Goal: Task Accomplishment & Management: Manage account settings

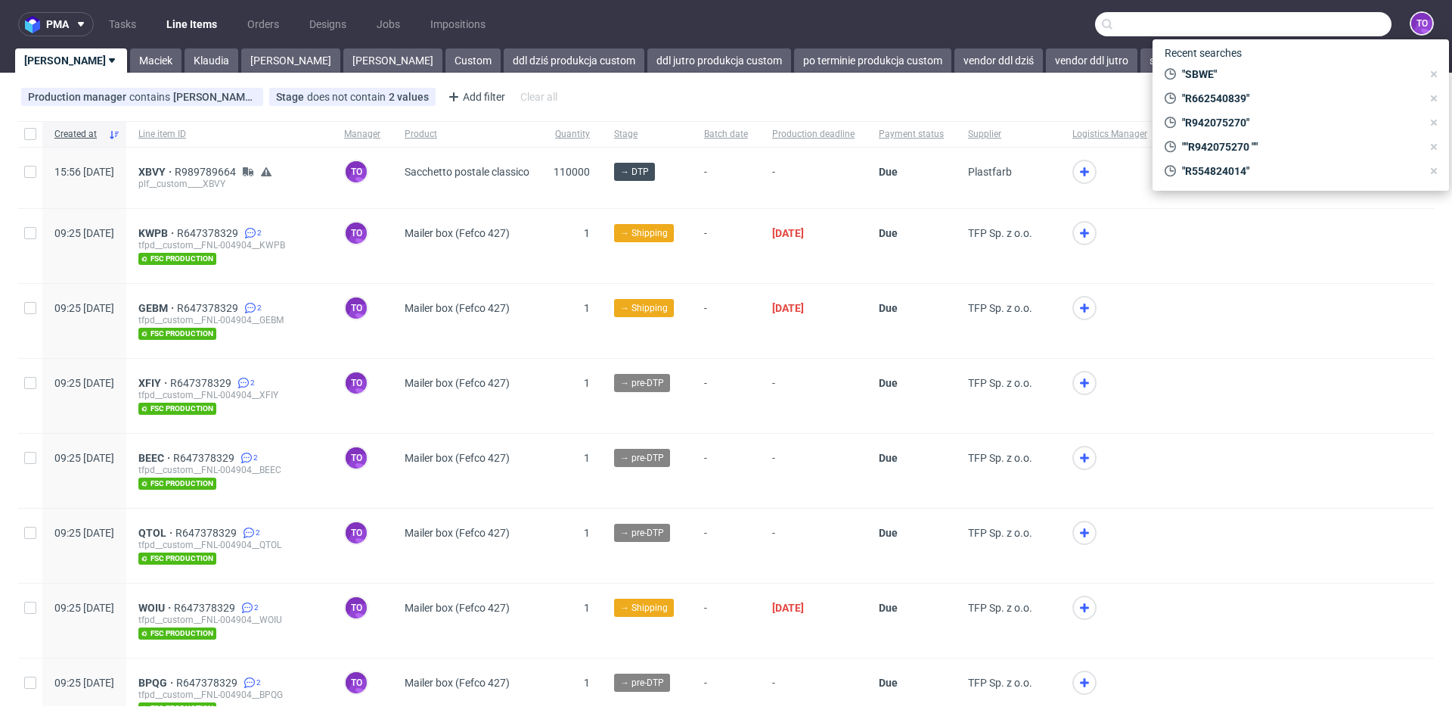
click at [1288, 35] on input "text" at bounding box center [1243, 24] width 297 height 24
paste input "JZMA"
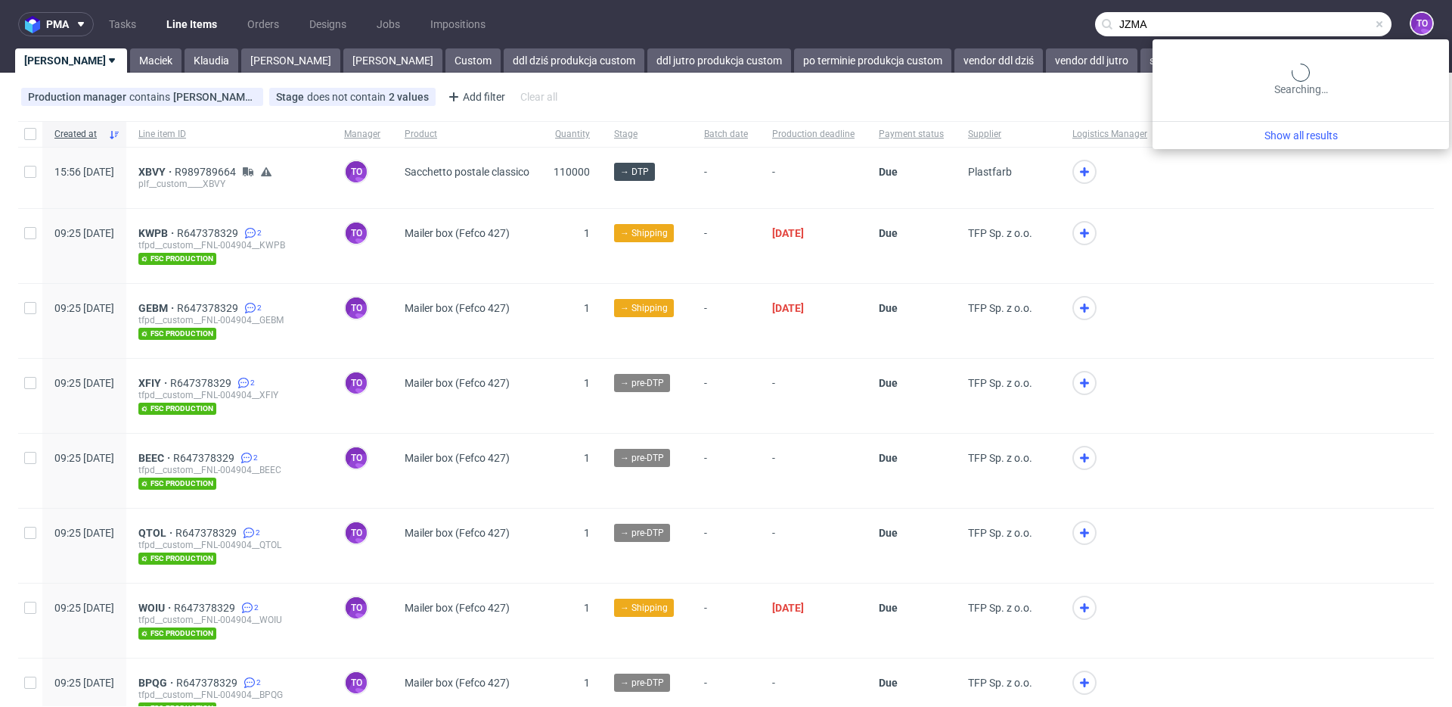
type input "JZMA"
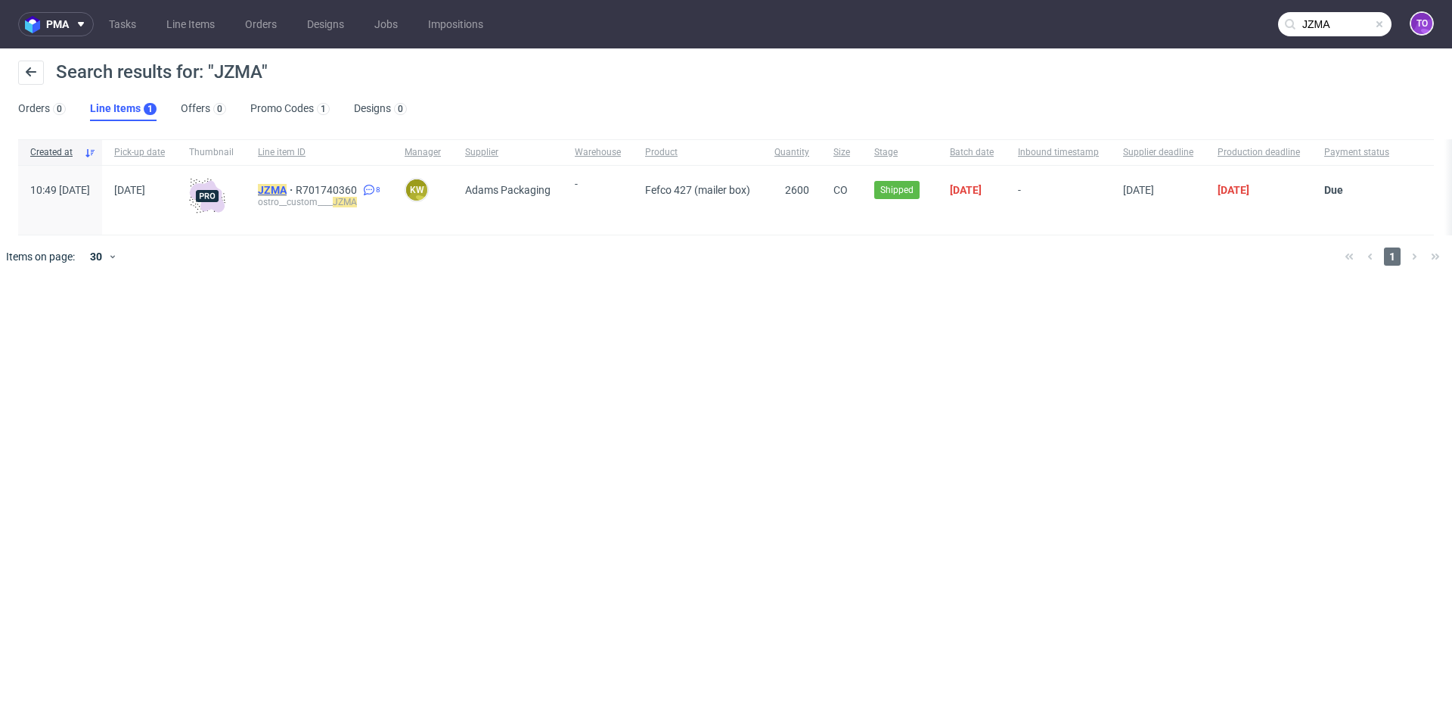
click at [287, 185] on mark "JZMA" at bounding box center [272, 190] width 29 height 12
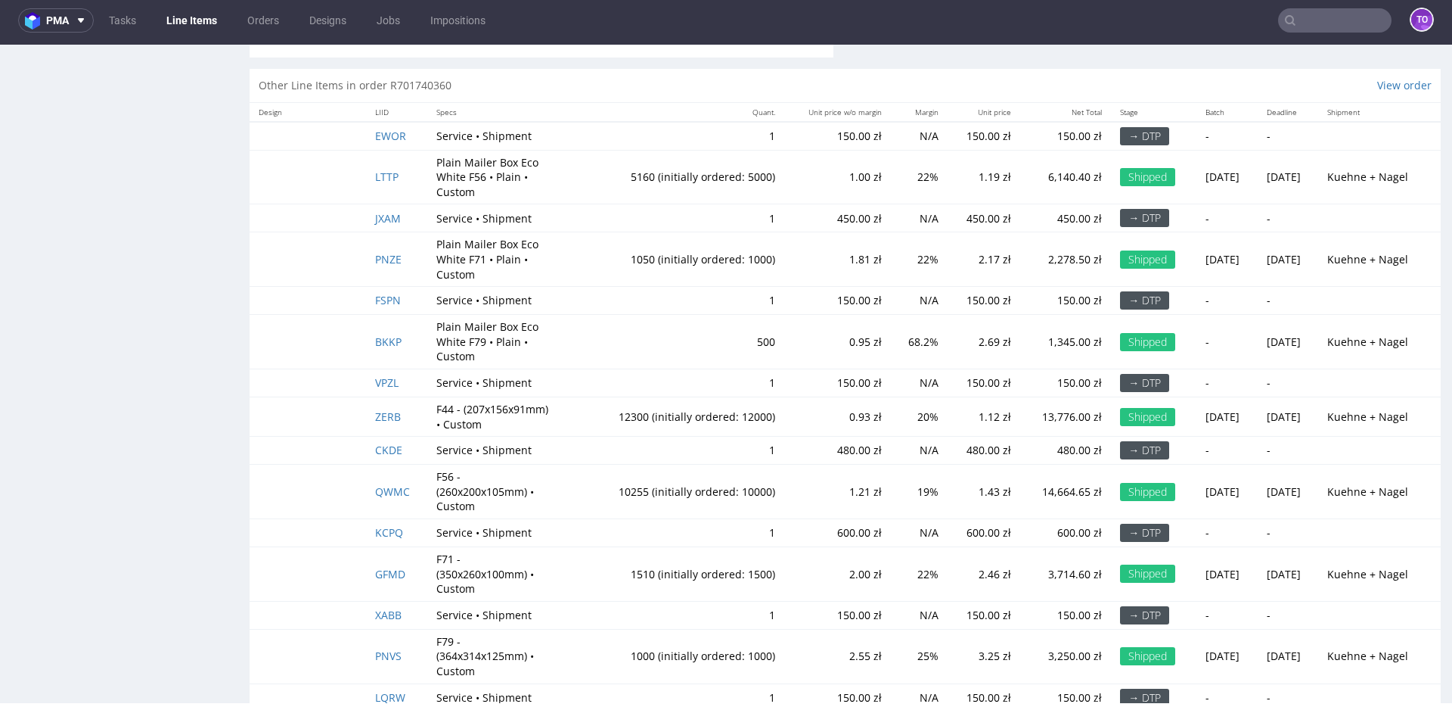
scroll to position [1223, 0]
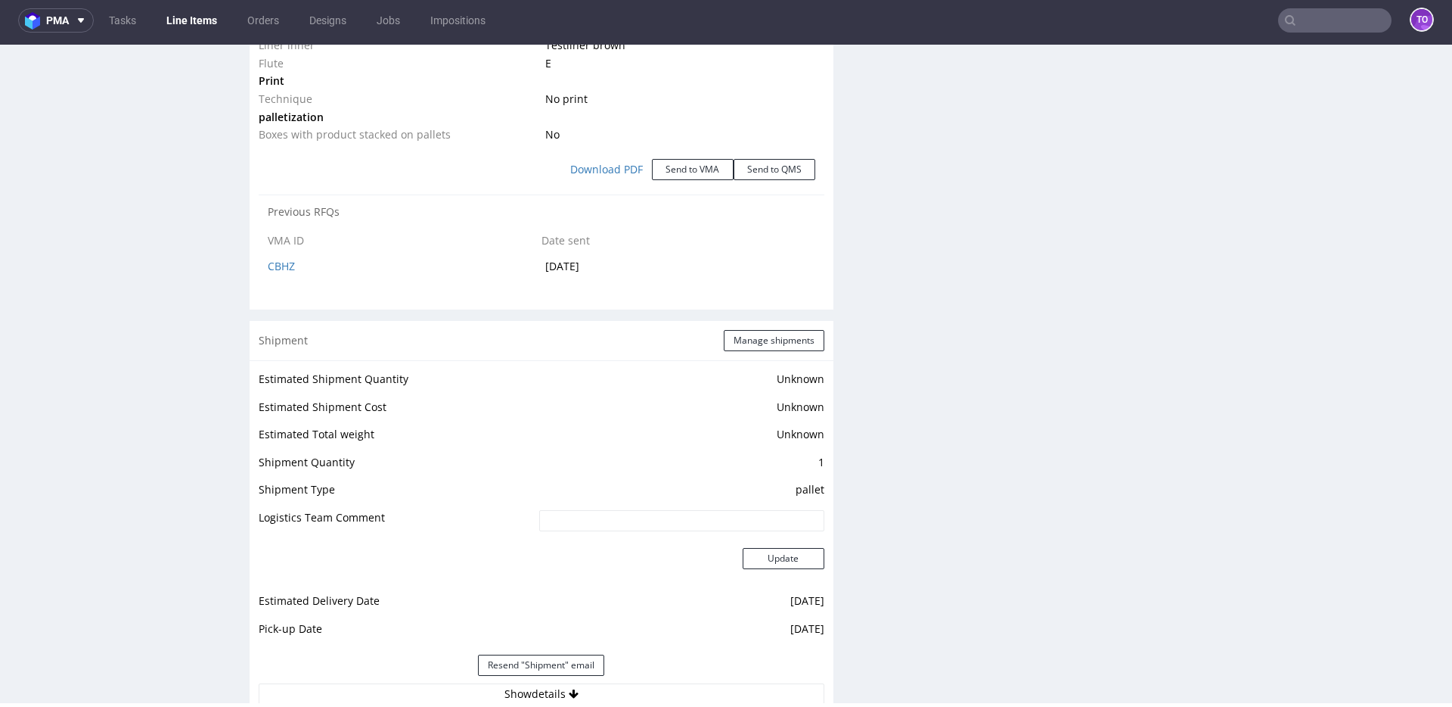
select select "in_progress"
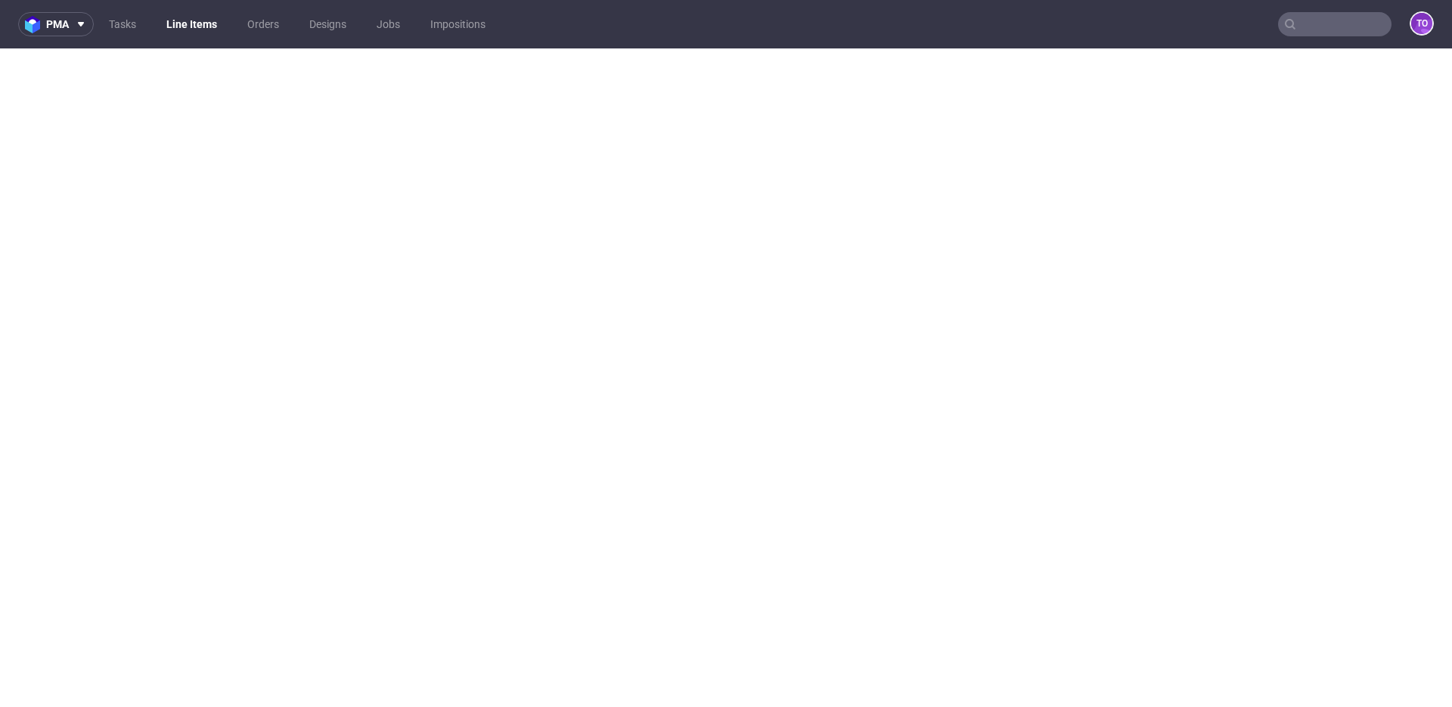
select select "in_progress"
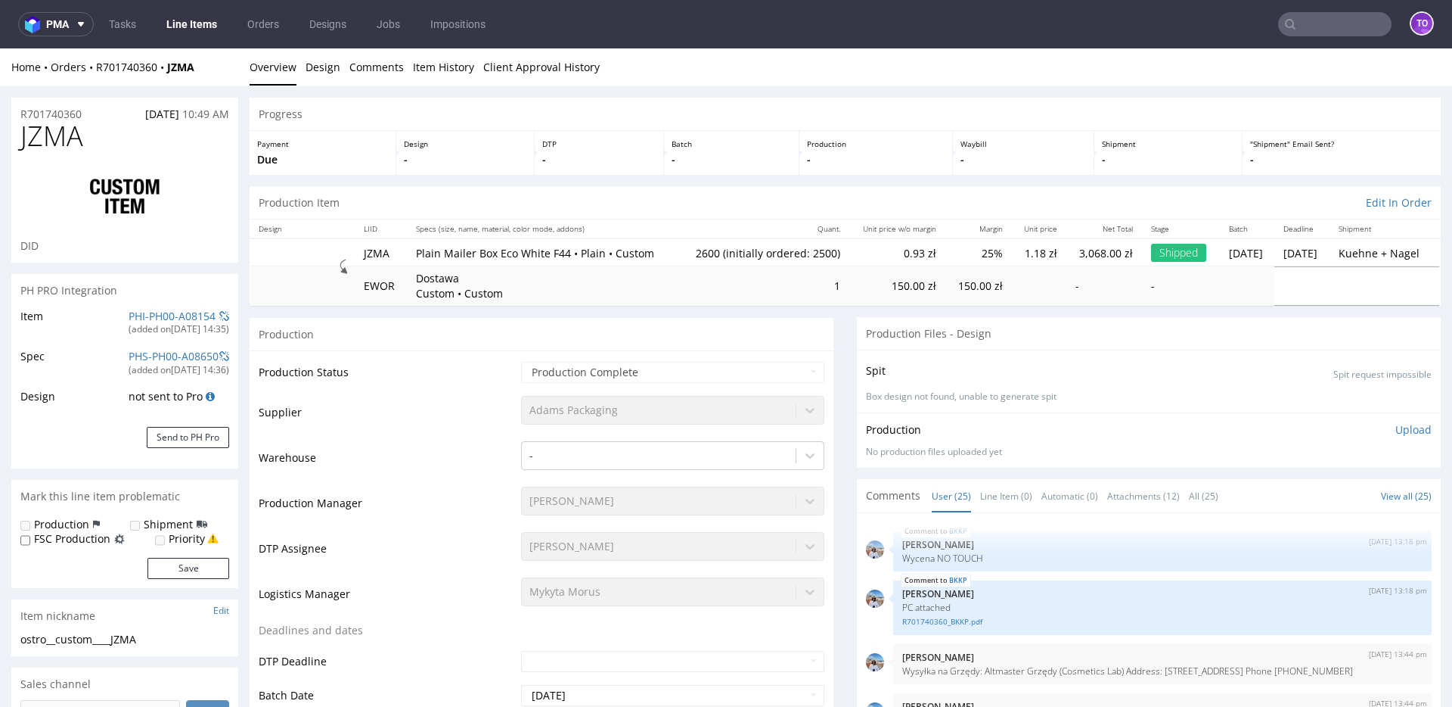
click at [1325, 23] on input "text" at bounding box center [1334, 24] width 113 height 24
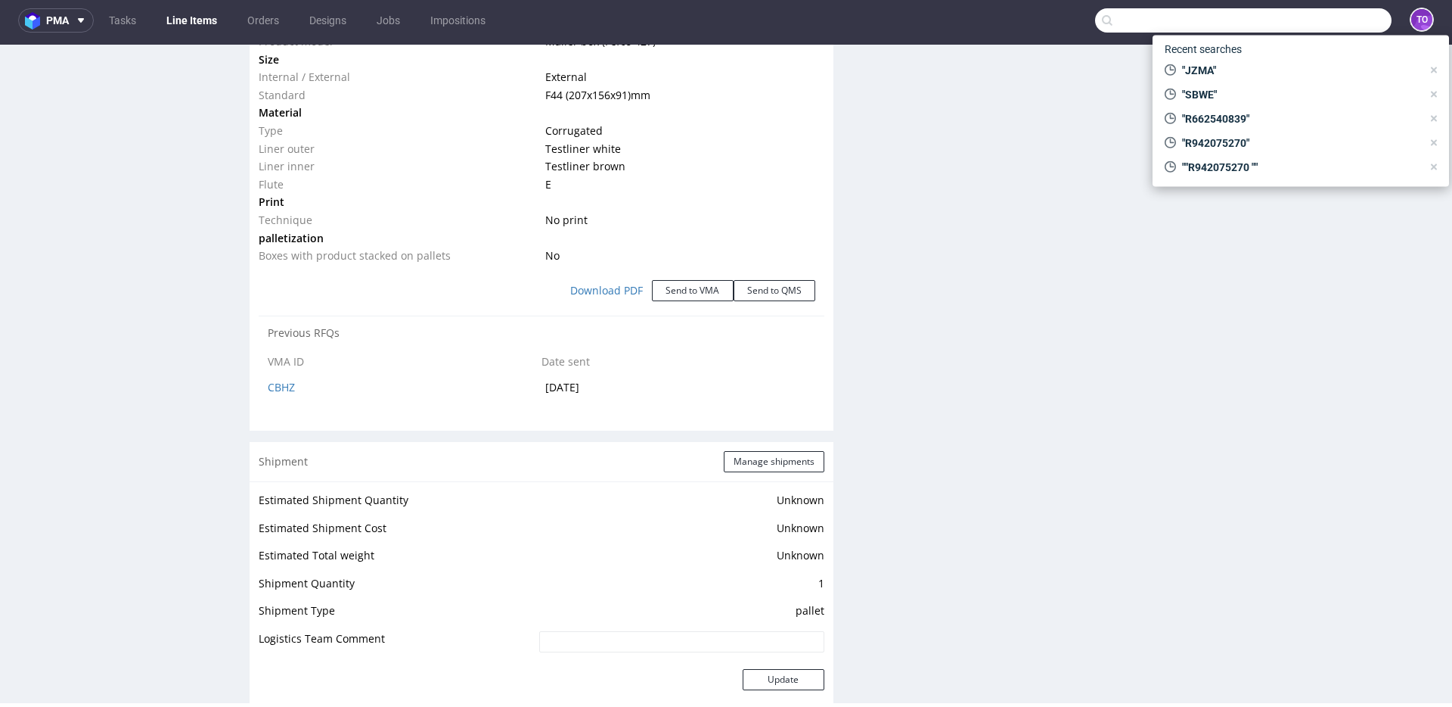
scroll to position [1223, 0]
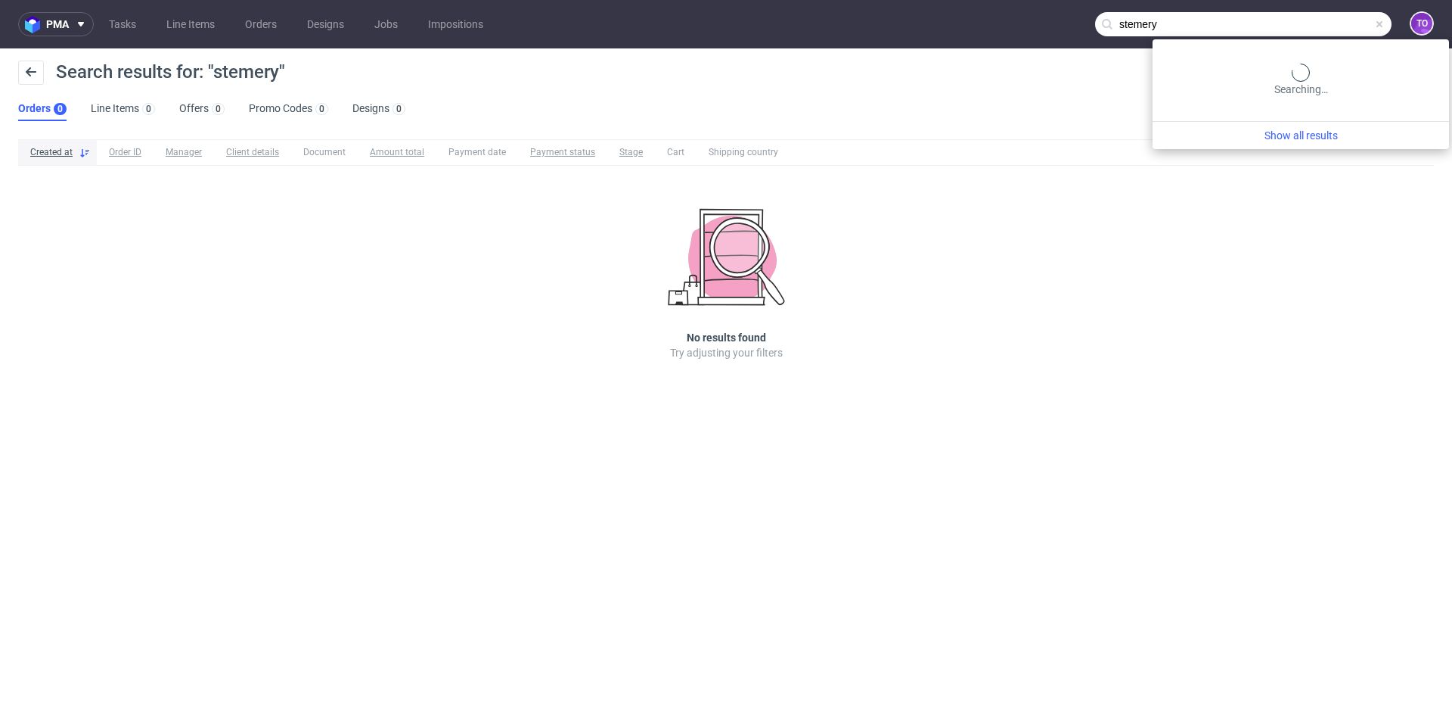
click at [1351, 24] on input "stemery" at bounding box center [1243, 24] width 297 height 24
type input "steamery"
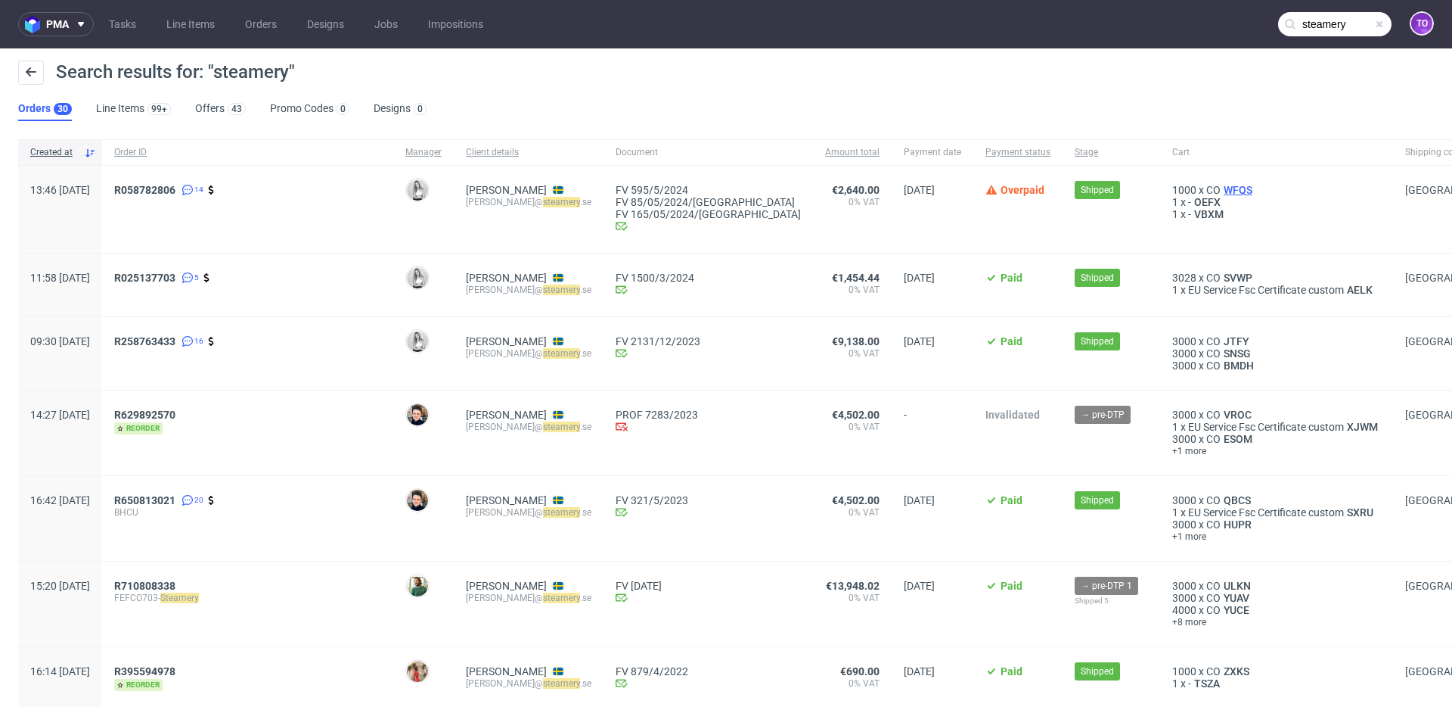
click at [1221, 191] on span "WFQS" at bounding box center [1238, 190] width 35 height 12
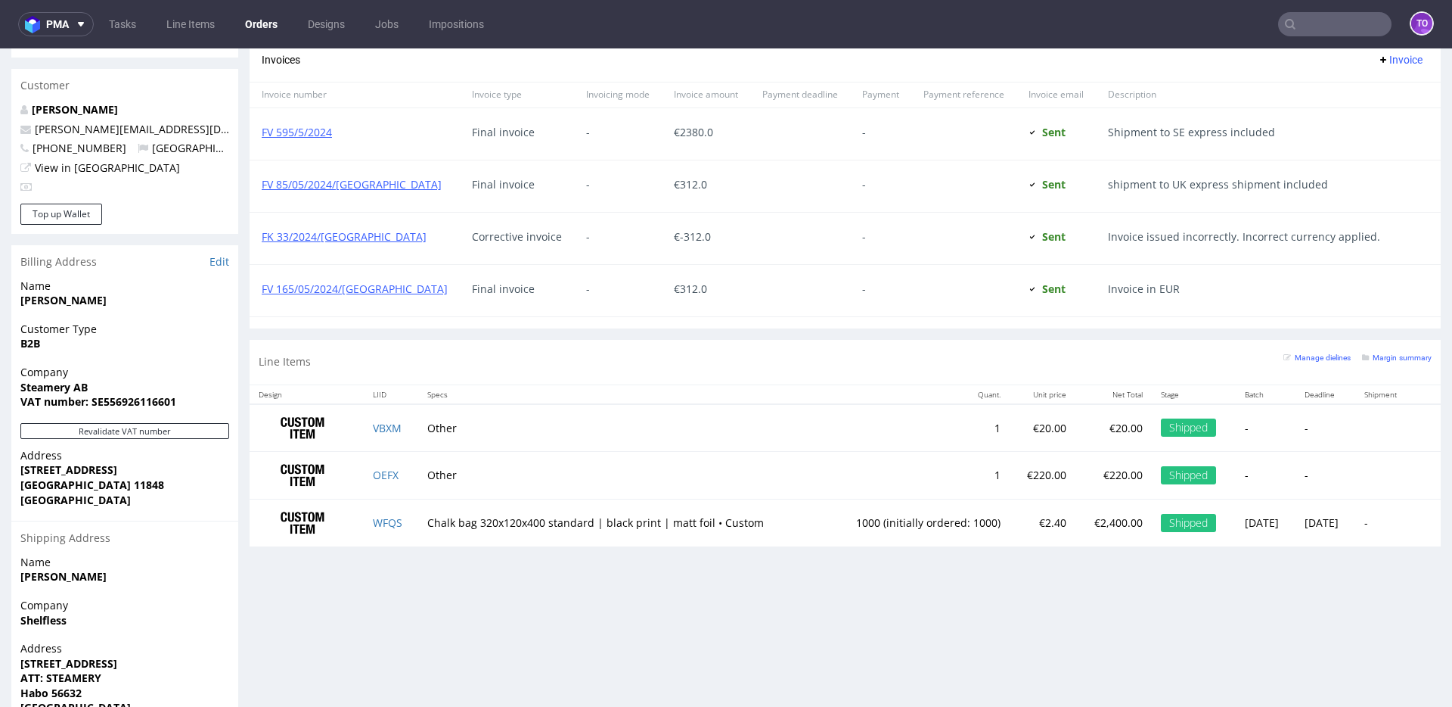
scroll to position [822, 0]
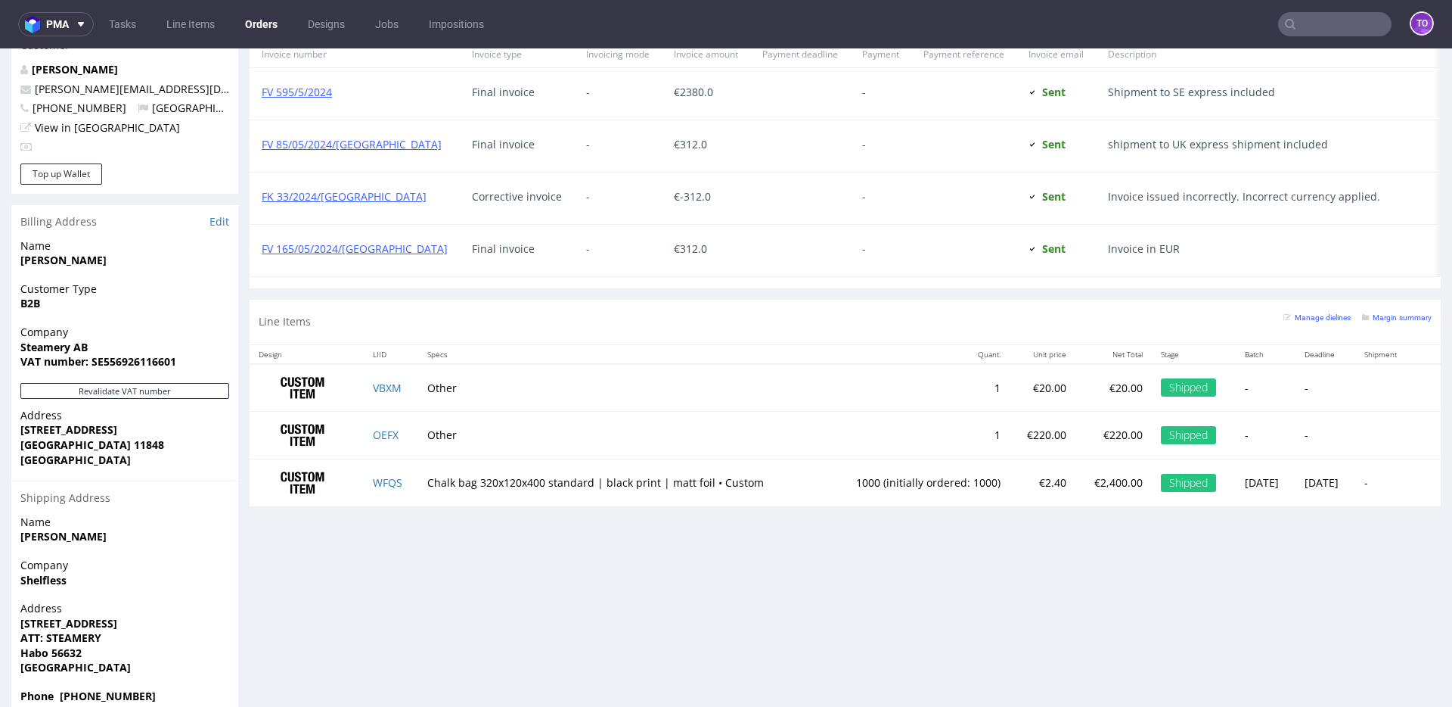
scroll to position [511, 0]
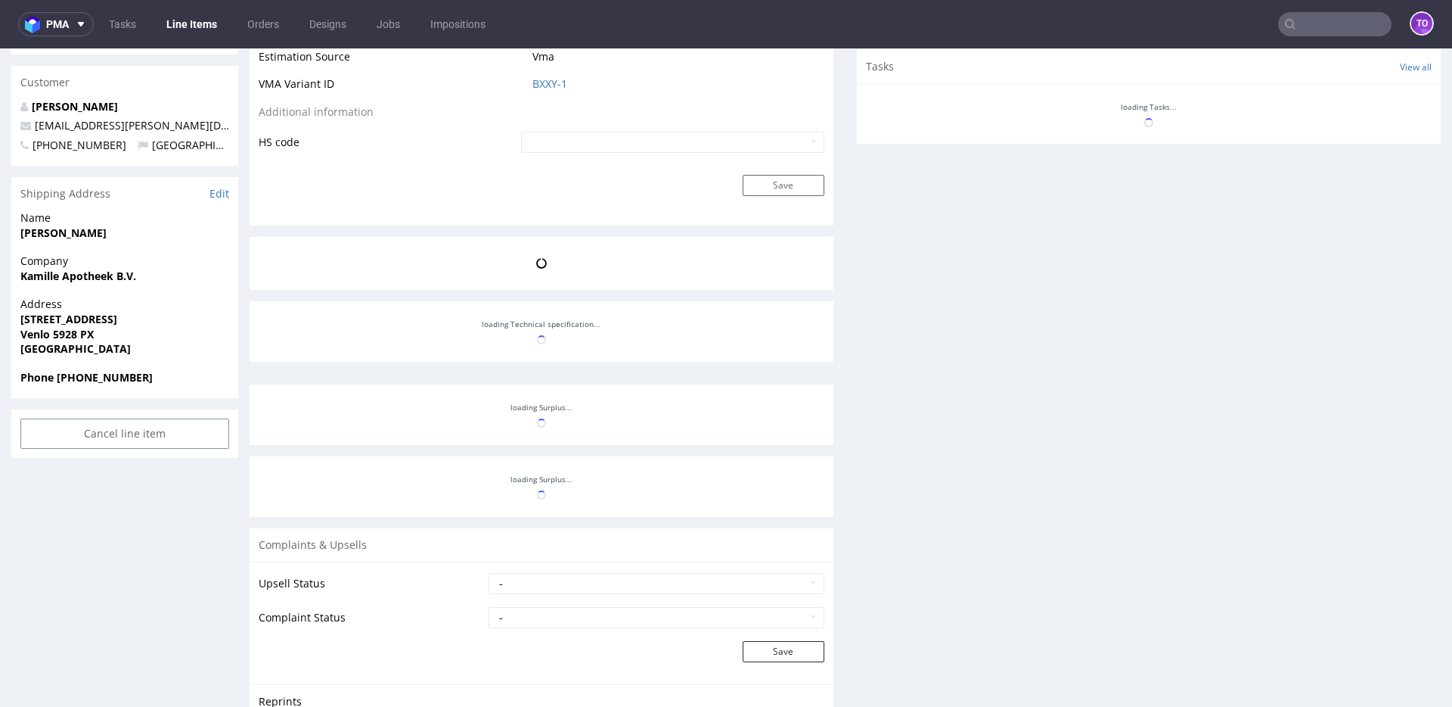
scroll to position [45, 0]
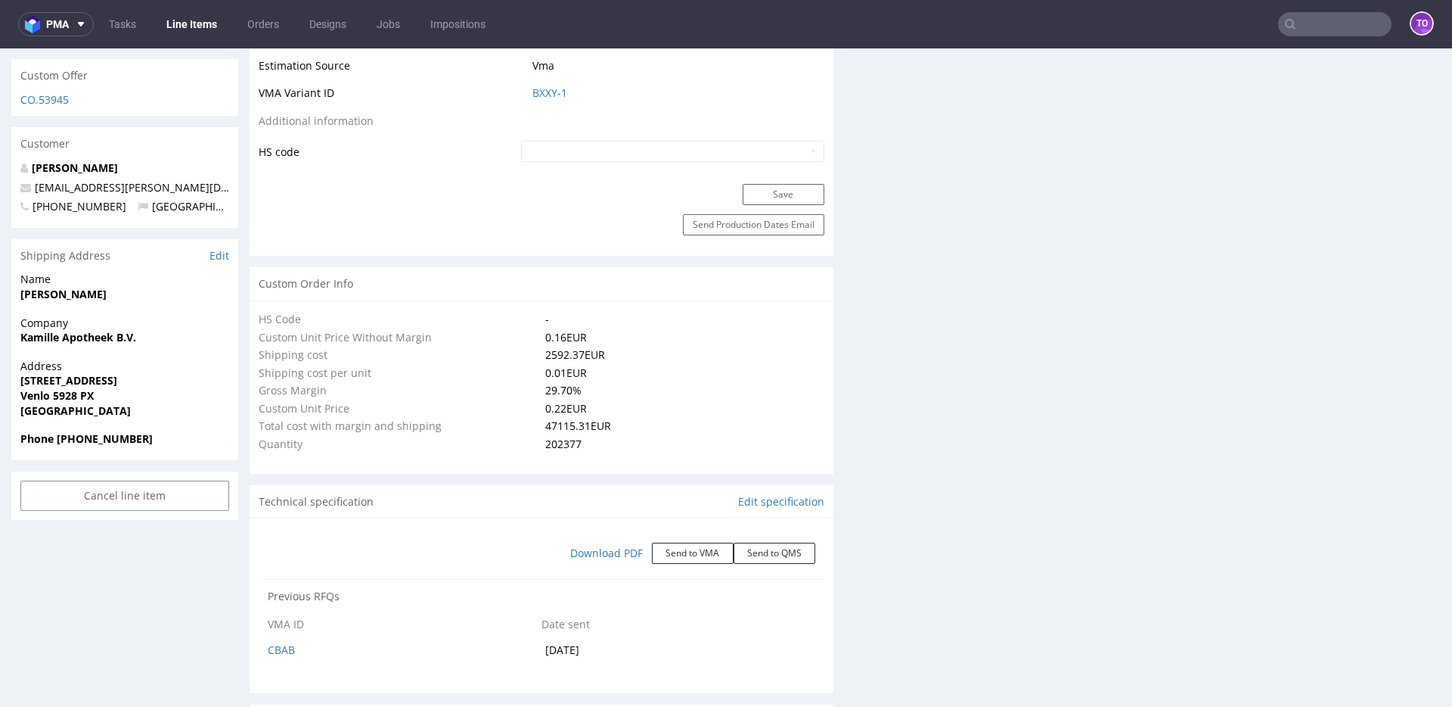
scroll to position [1004, 0]
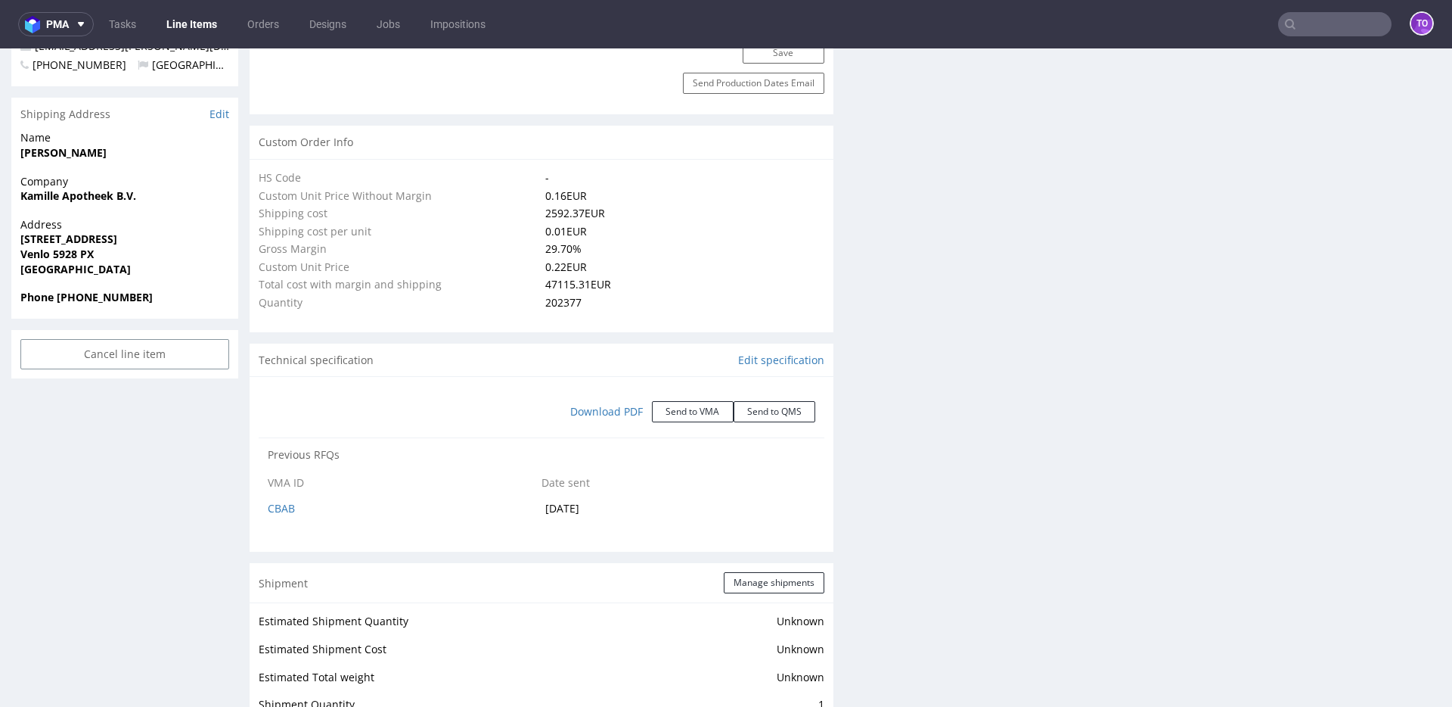
select select "in_progress"
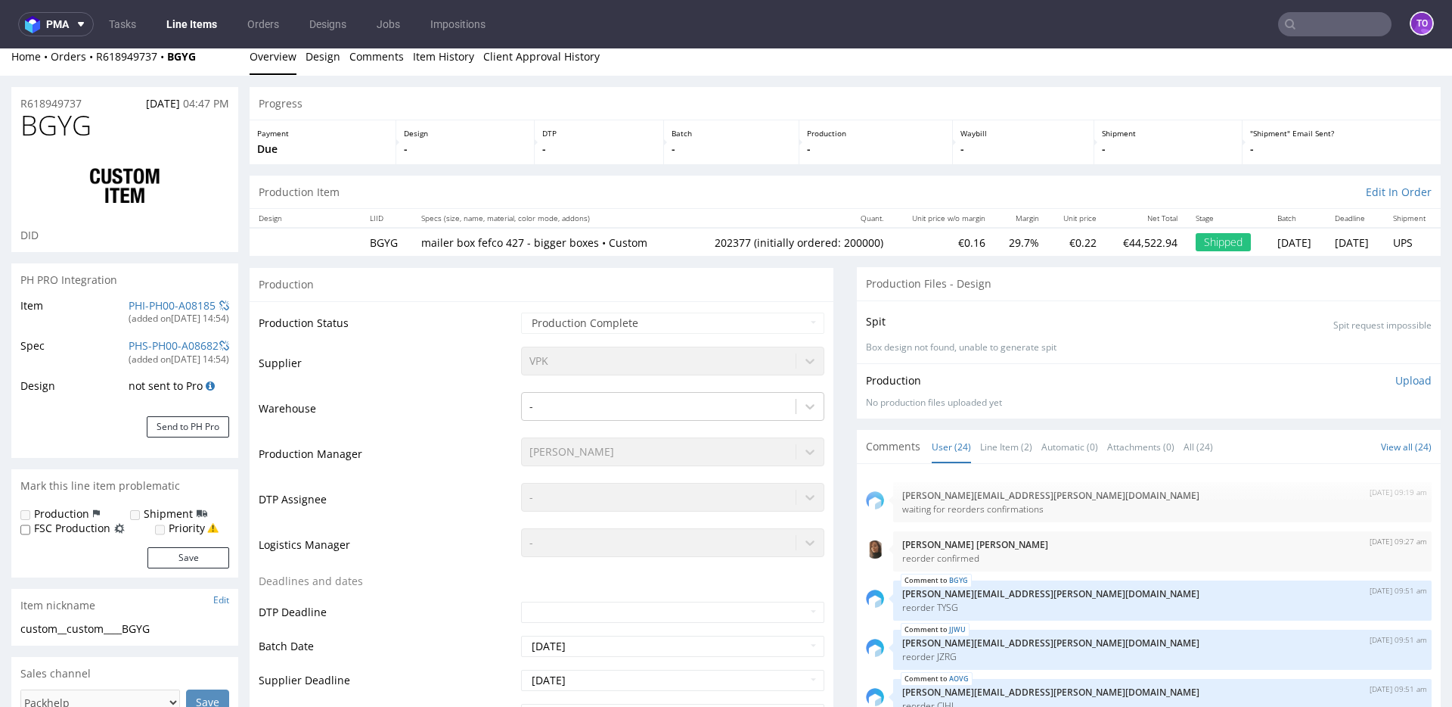
scroll to position [0, 0]
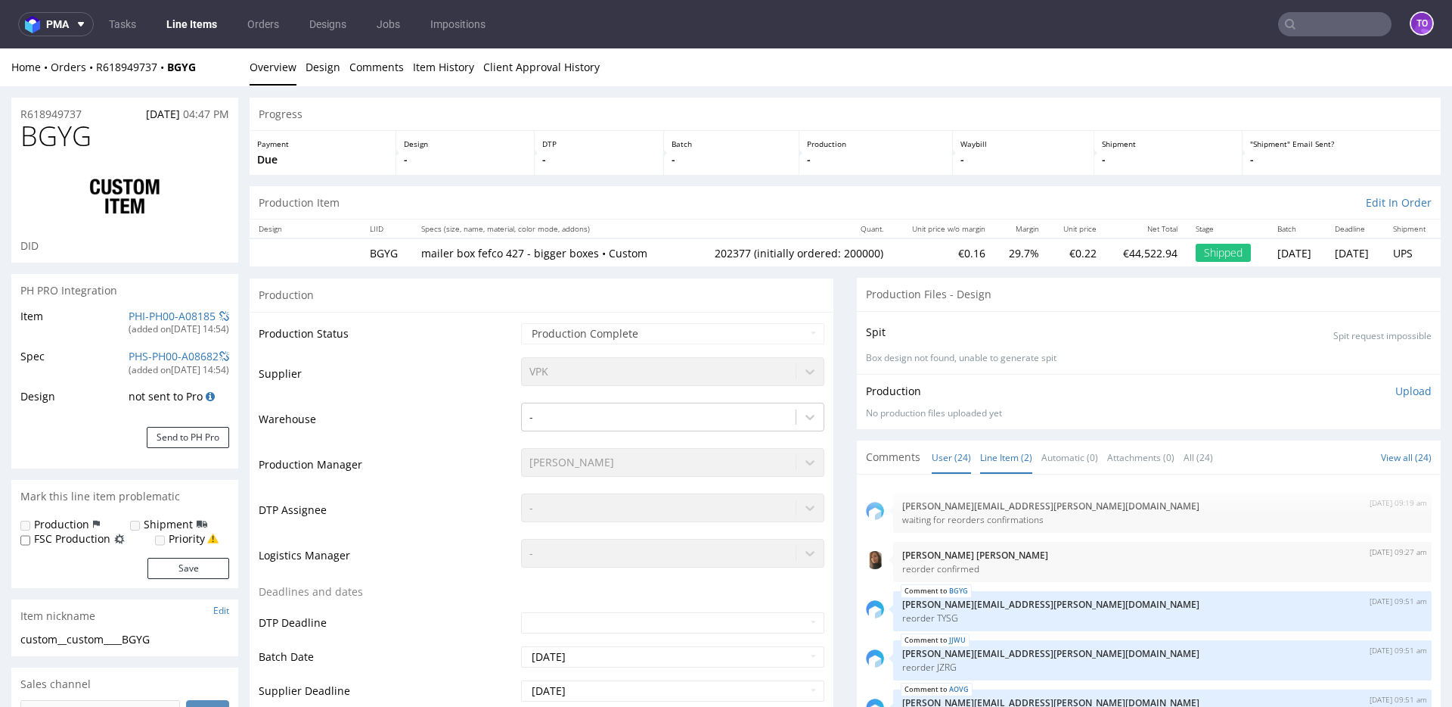
click at [996, 463] on link "Line Item (2)" at bounding box center [1006, 457] width 52 height 33
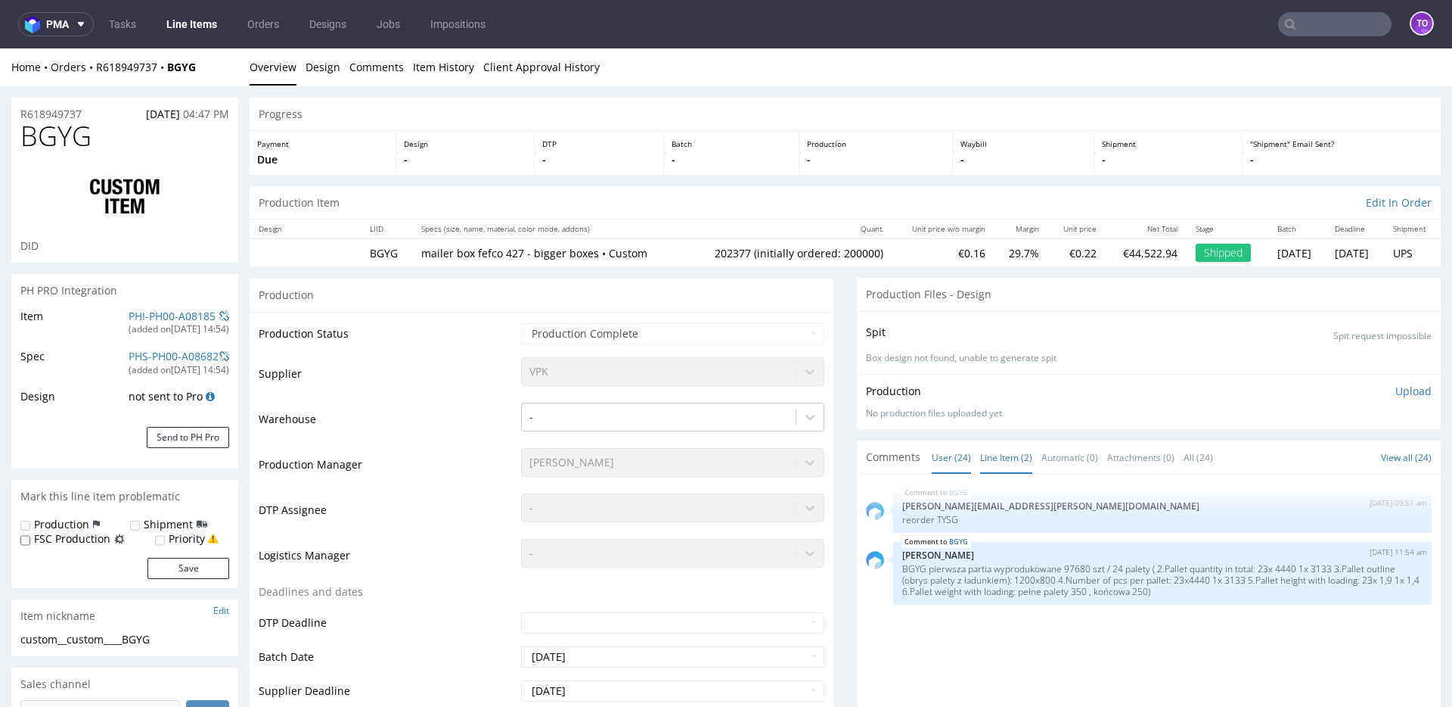
click at [936, 457] on link "User (24)" at bounding box center [951, 457] width 39 height 33
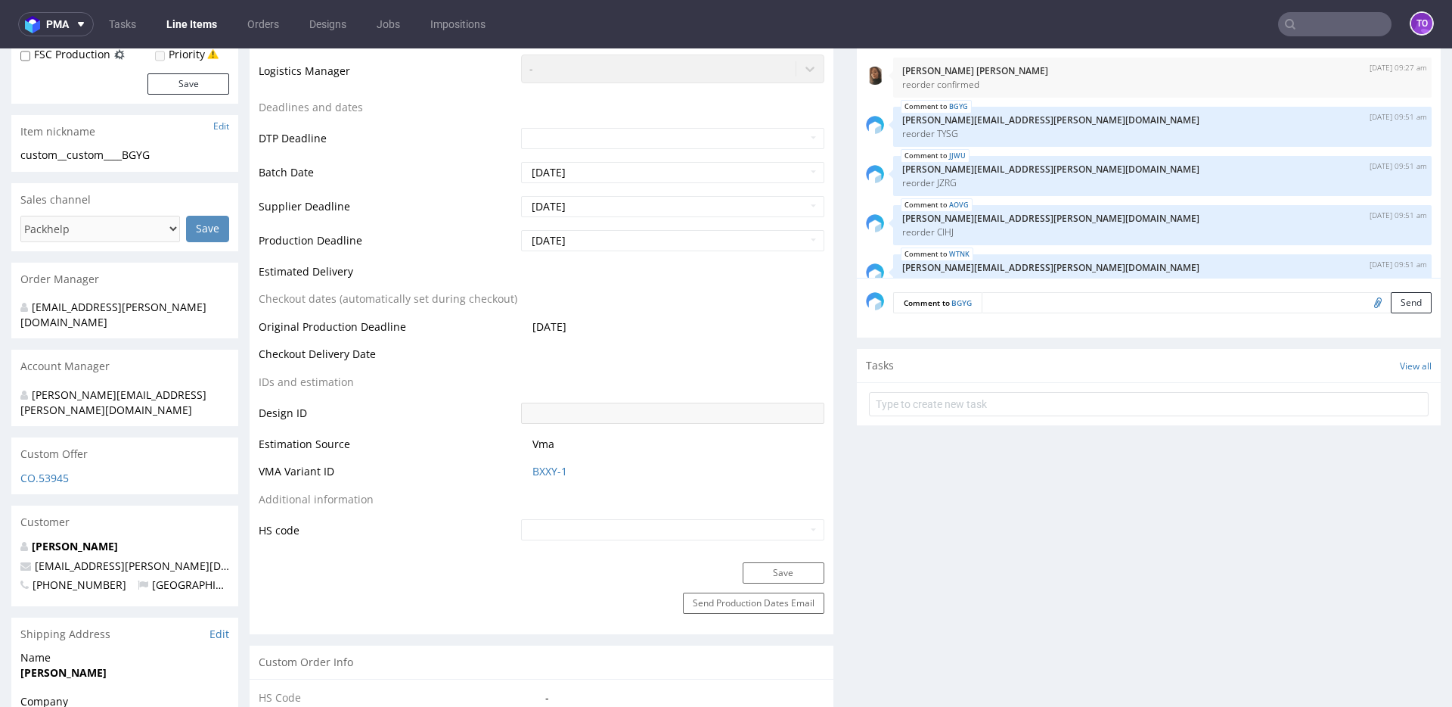
scroll to position [1339, 0]
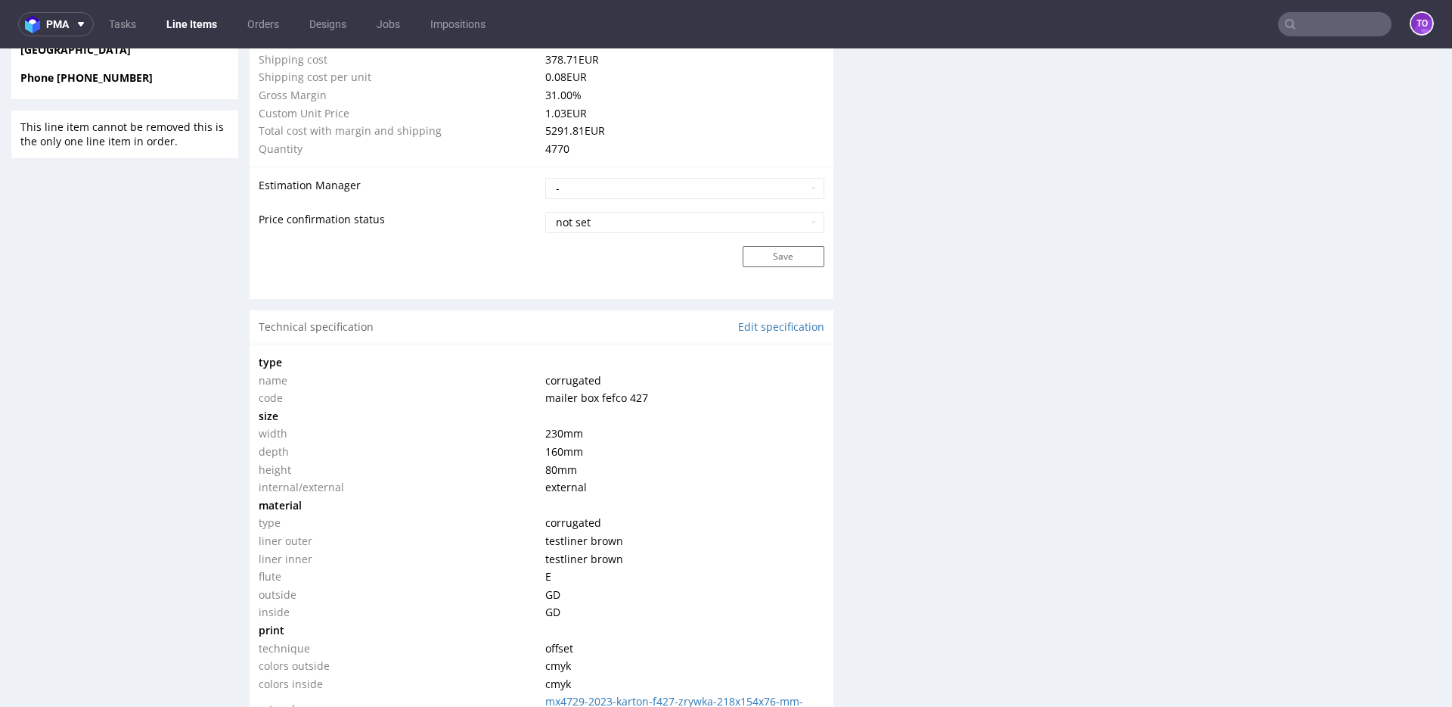
scroll to position [1337, 0]
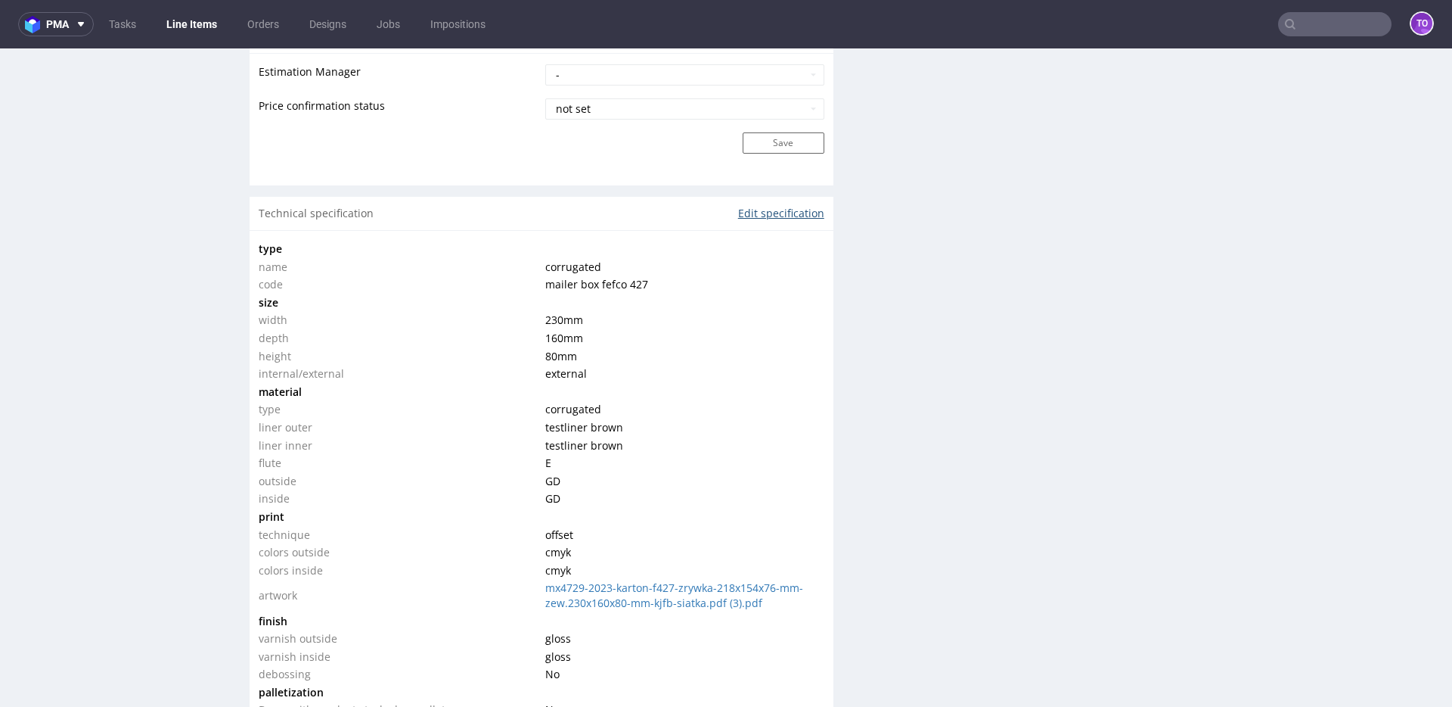
click at [759, 216] on link "Edit specification" at bounding box center [781, 213] width 86 height 15
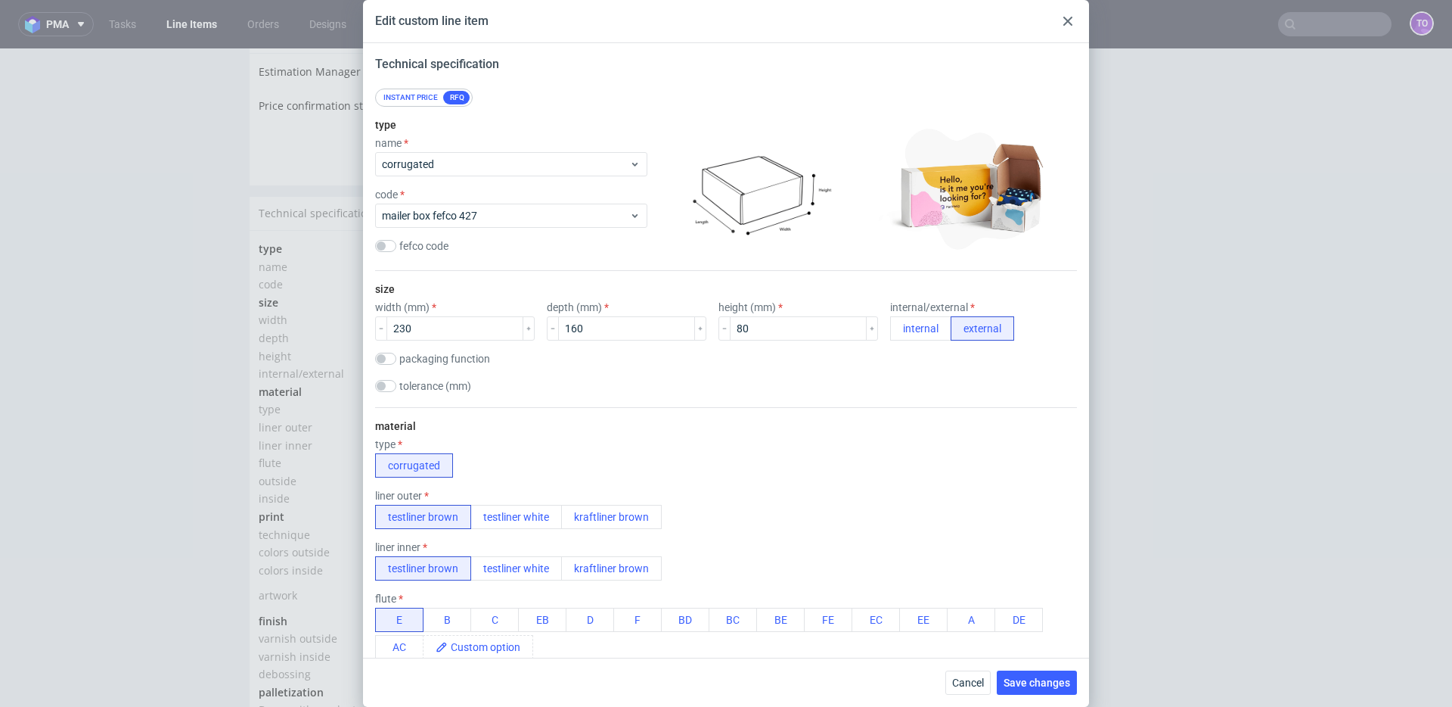
click at [1070, 18] on icon at bounding box center [1068, 21] width 9 height 9
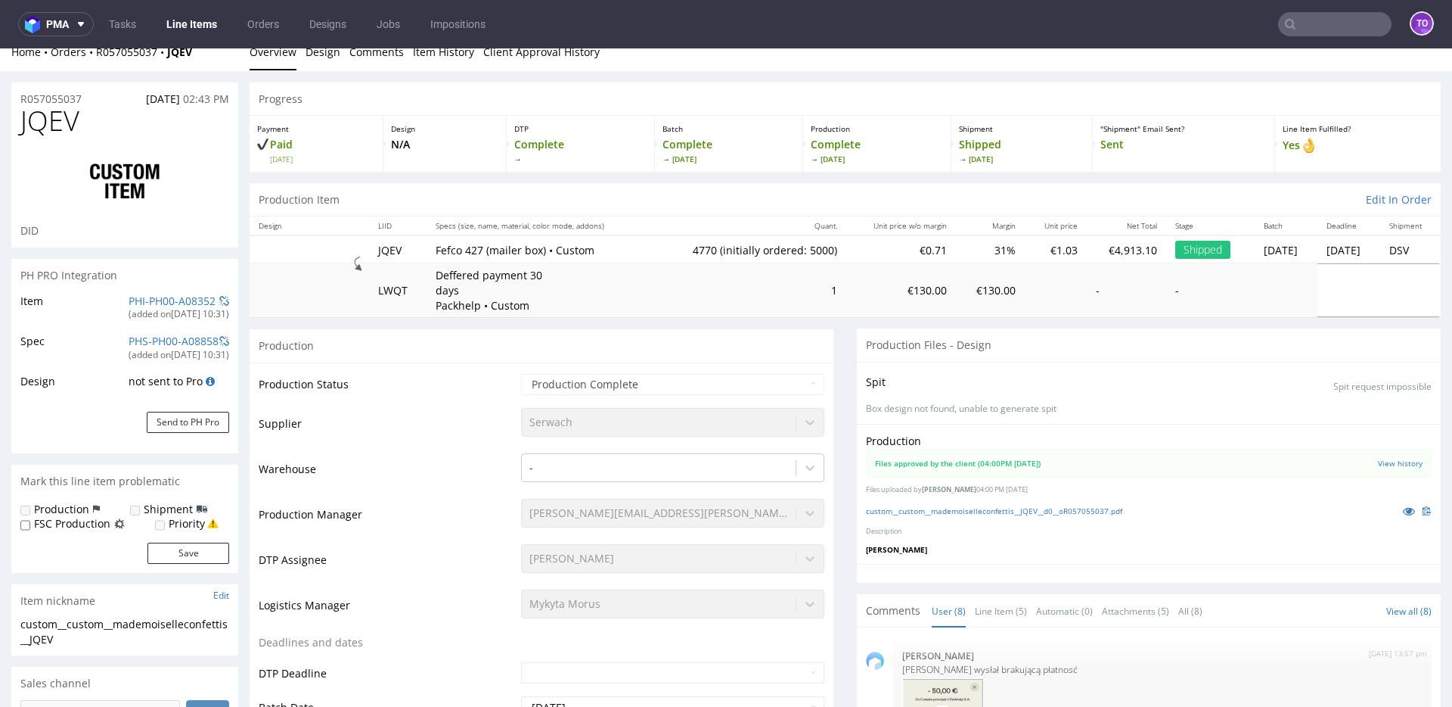
scroll to position [0, 0]
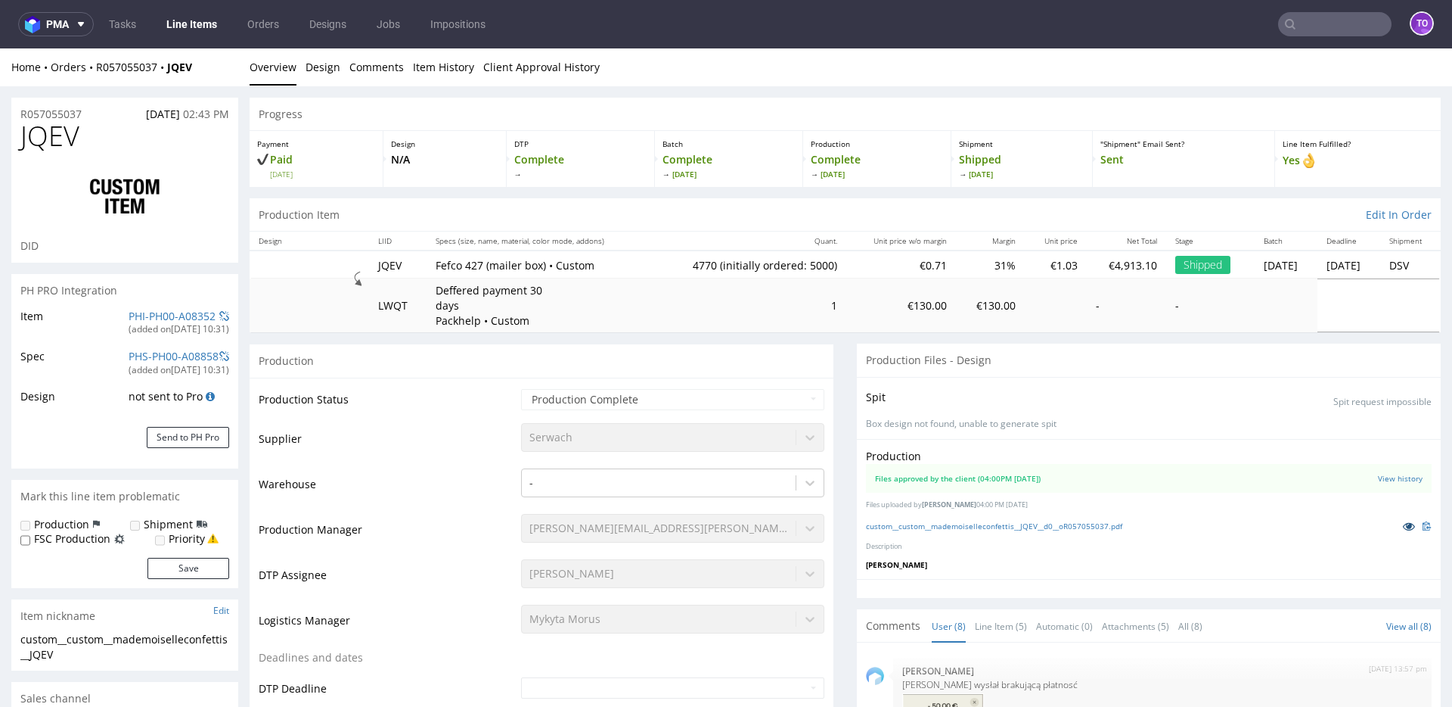
click at [1403, 523] on icon at bounding box center [1409, 525] width 12 height 11
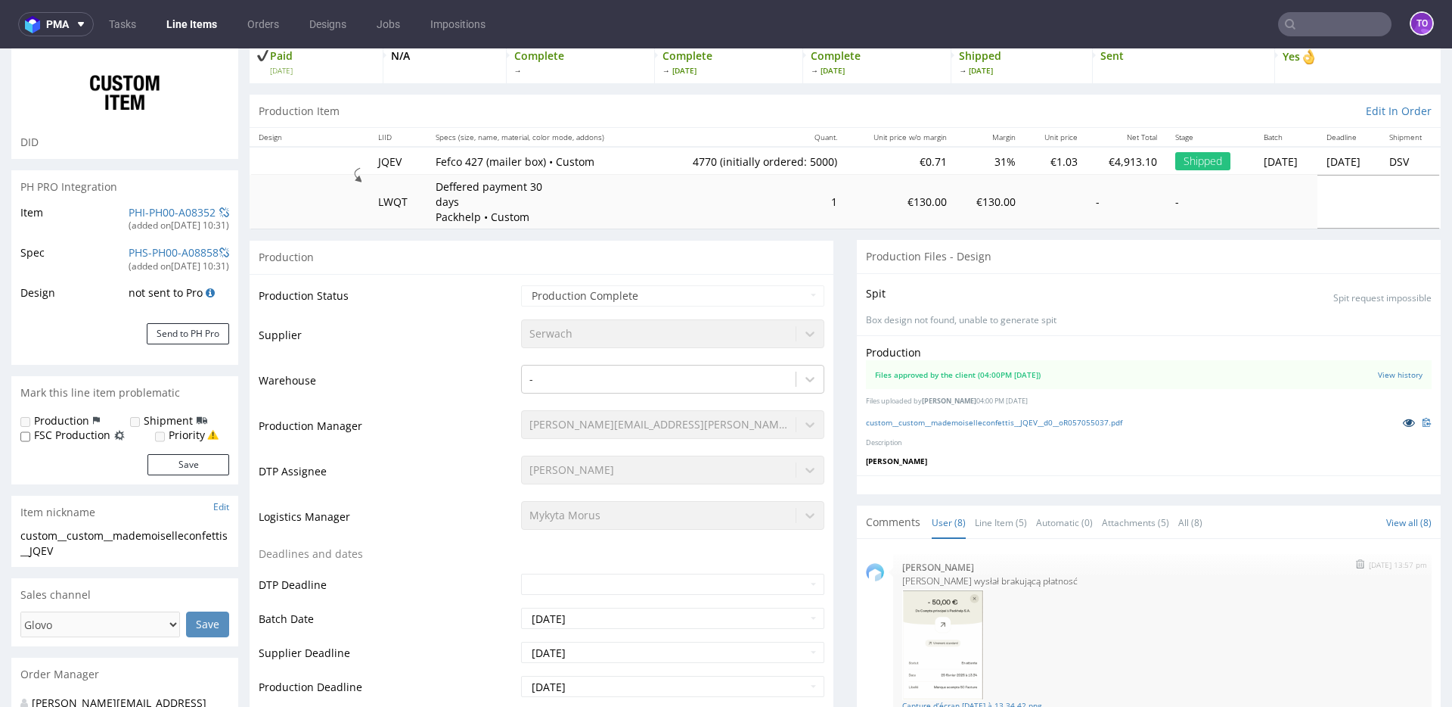
scroll to position [284, 0]
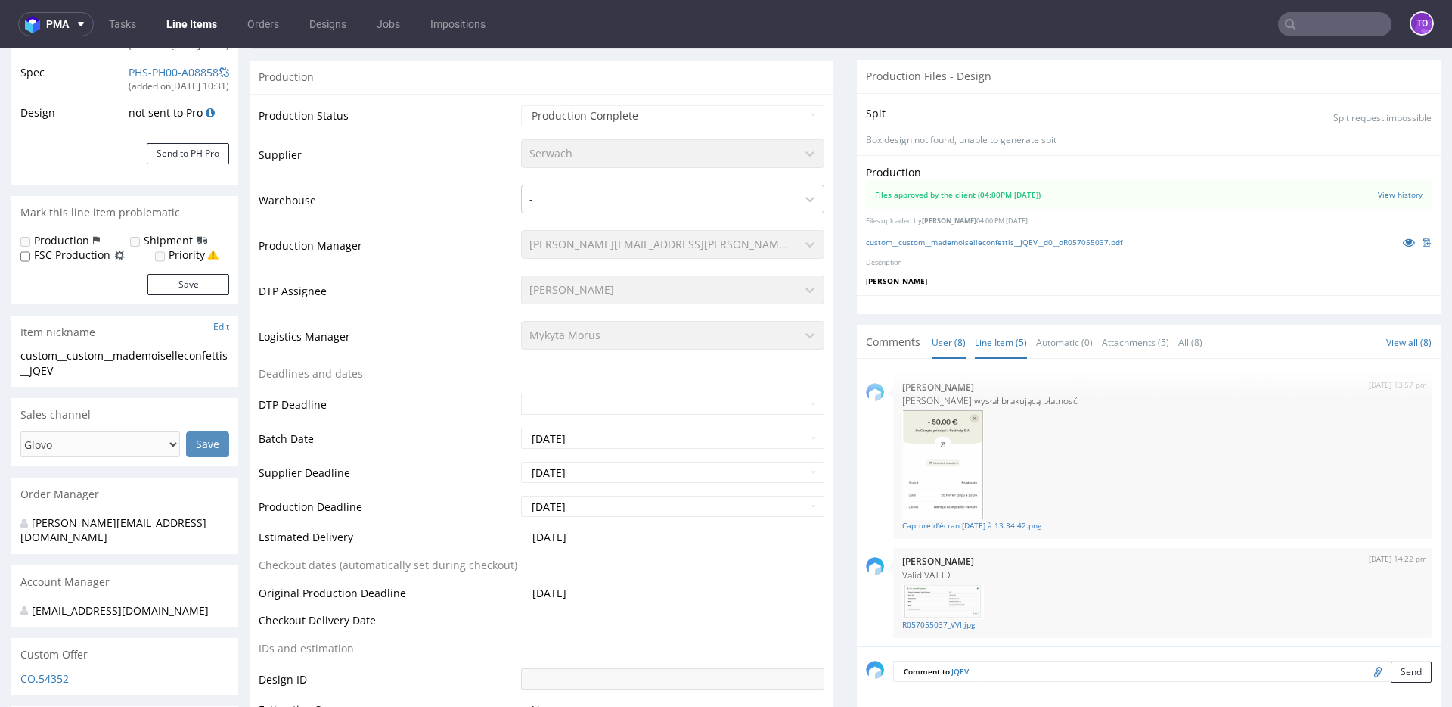
click at [976, 345] on link "Line Item (5)" at bounding box center [1001, 342] width 52 height 33
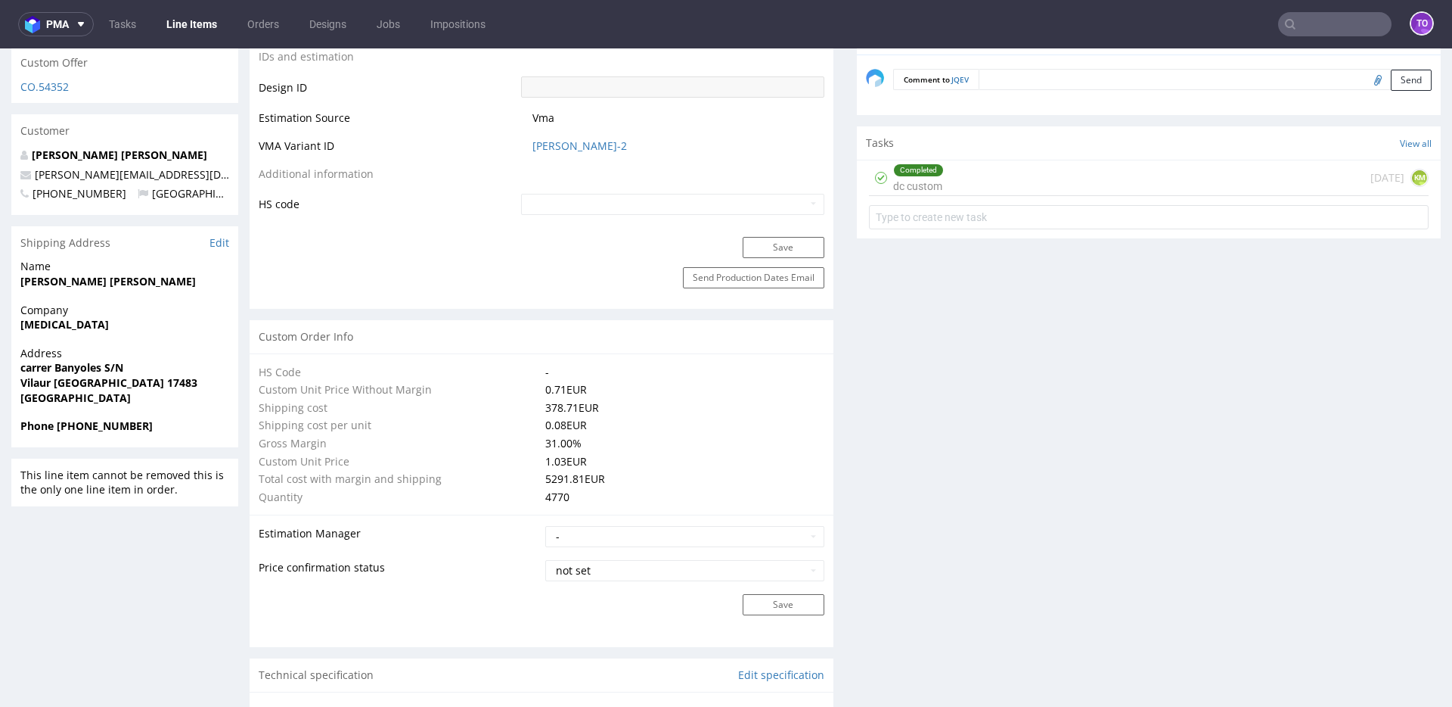
scroll to position [817, 0]
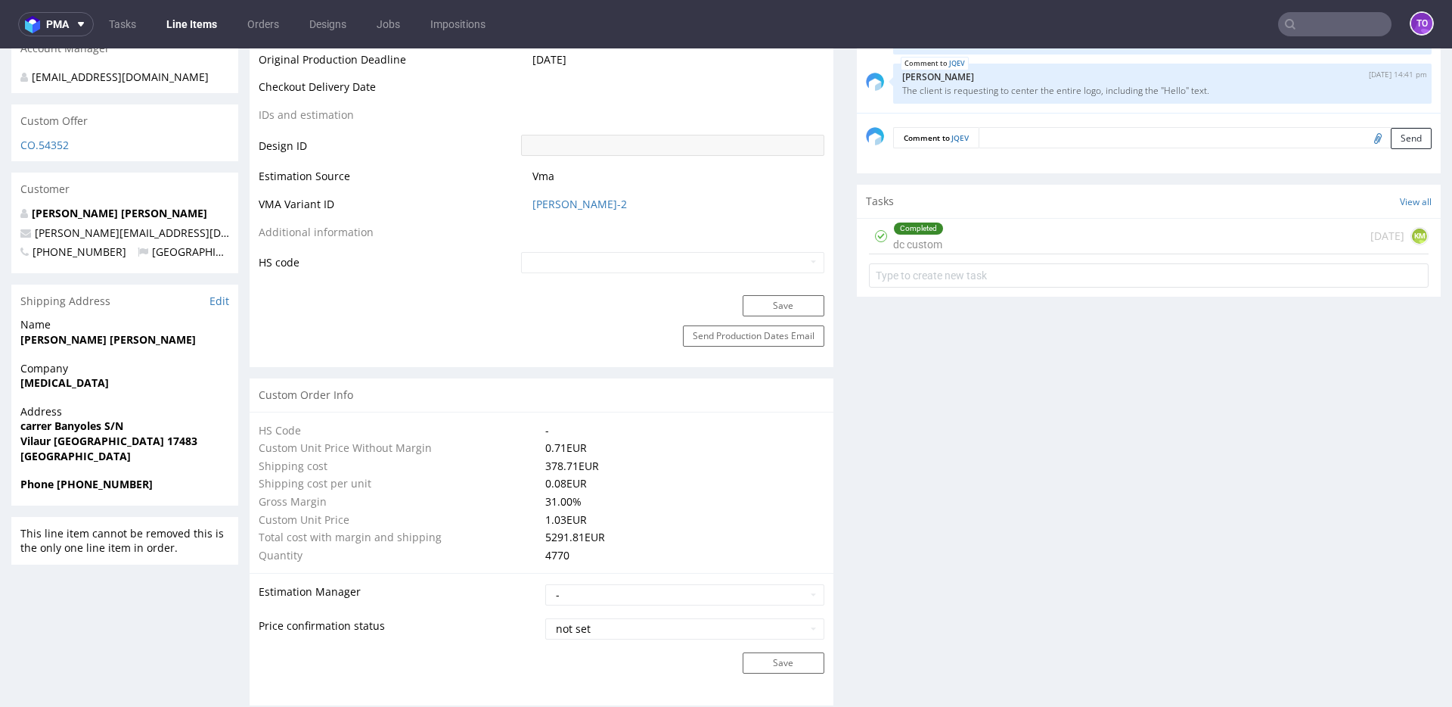
click at [545, 213] on td "BYOM-2" at bounding box center [670, 209] width 307 height 28
click at [545, 207] on link "BYOM-2" at bounding box center [580, 204] width 95 height 15
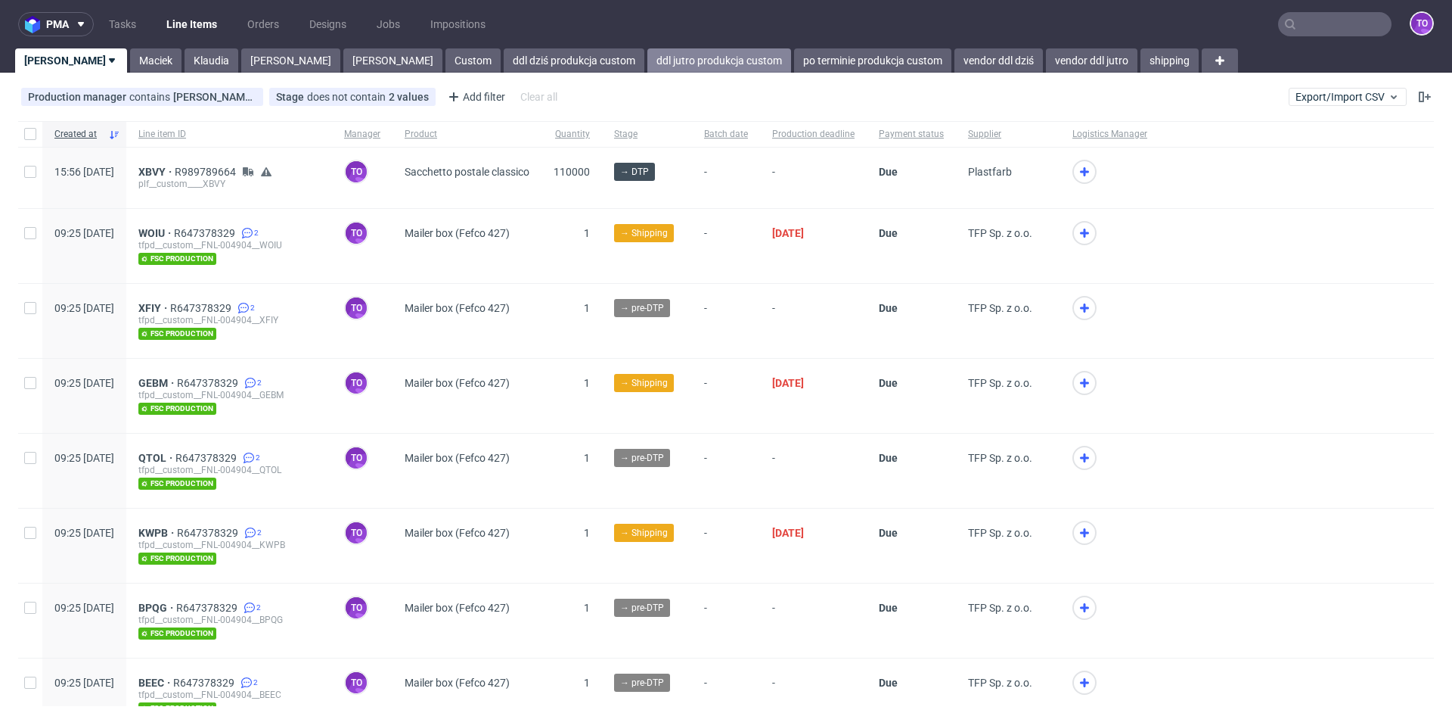
click at [648, 68] on link "ddl jutro produkcja custom" at bounding box center [720, 60] width 144 height 24
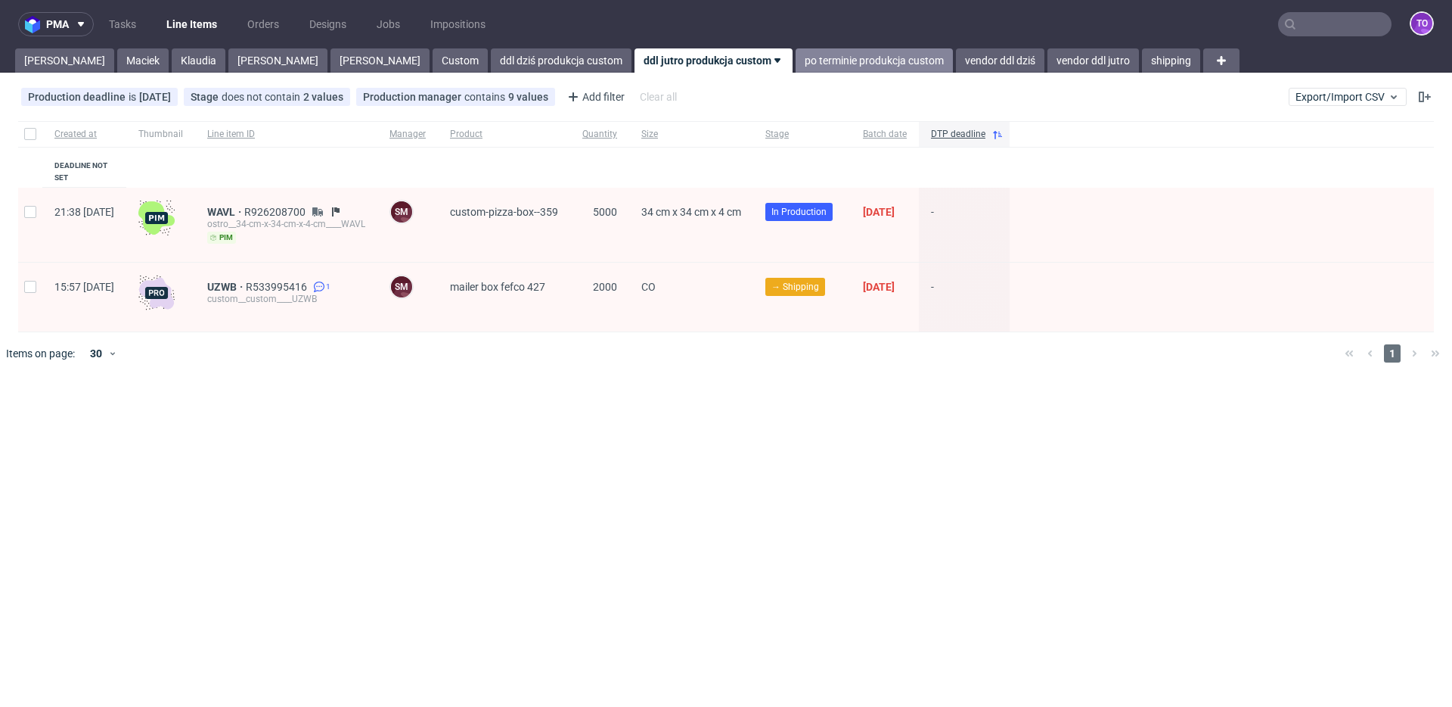
click at [796, 65] on link "po terminie produkcja custom" at bounding box center [874, 60] width 157 height 24
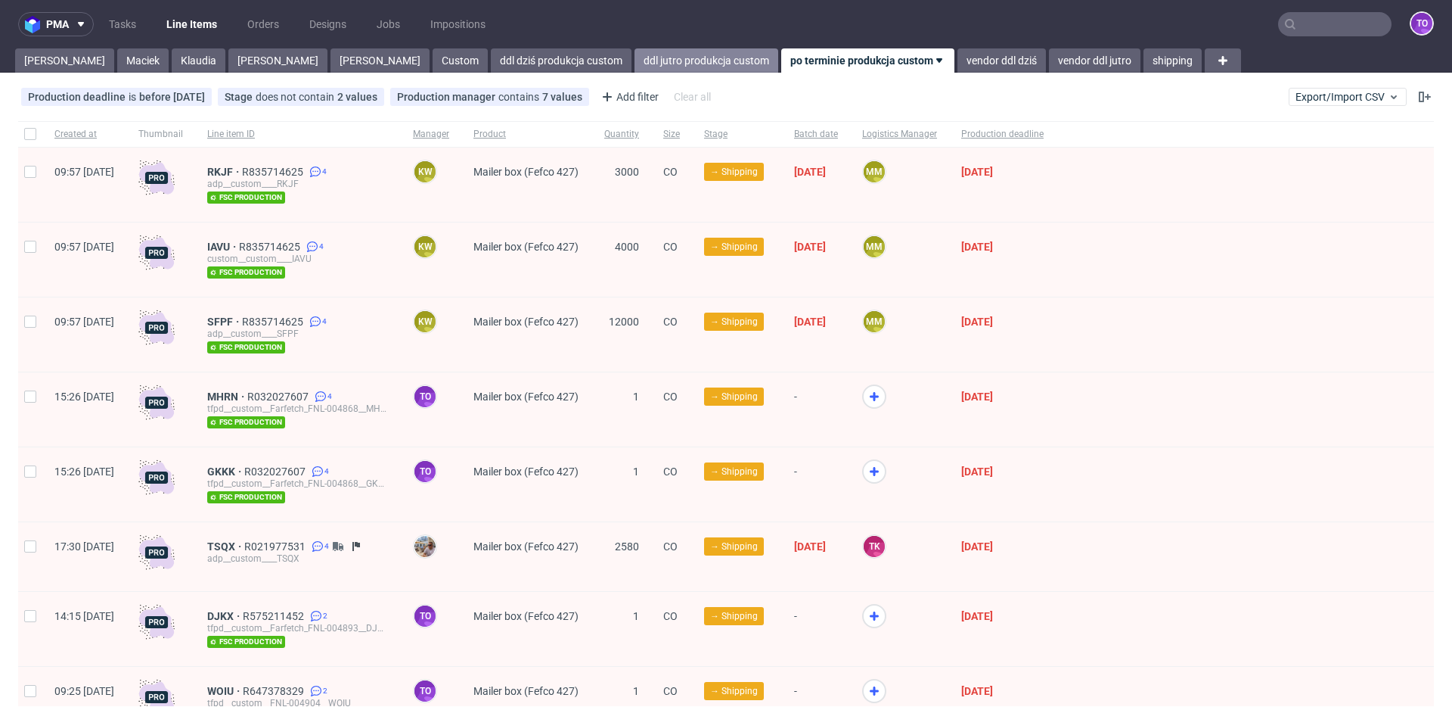
click at [635, 70] on link "ddl jutro produkcja custom" at bounding box center [707, 60] width 144 height 24
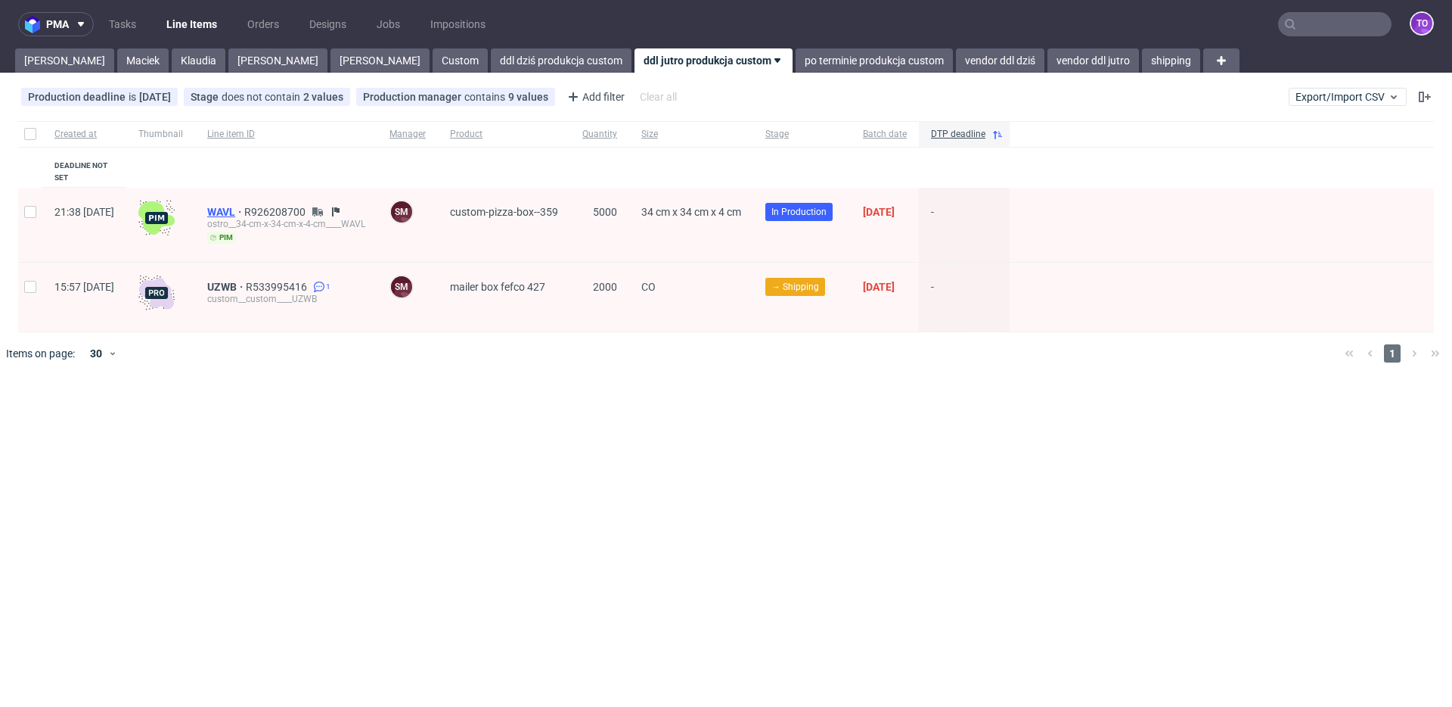
click at [244, 206] on span "WAVL" at bounding box center [225, 212] width 37 height 12
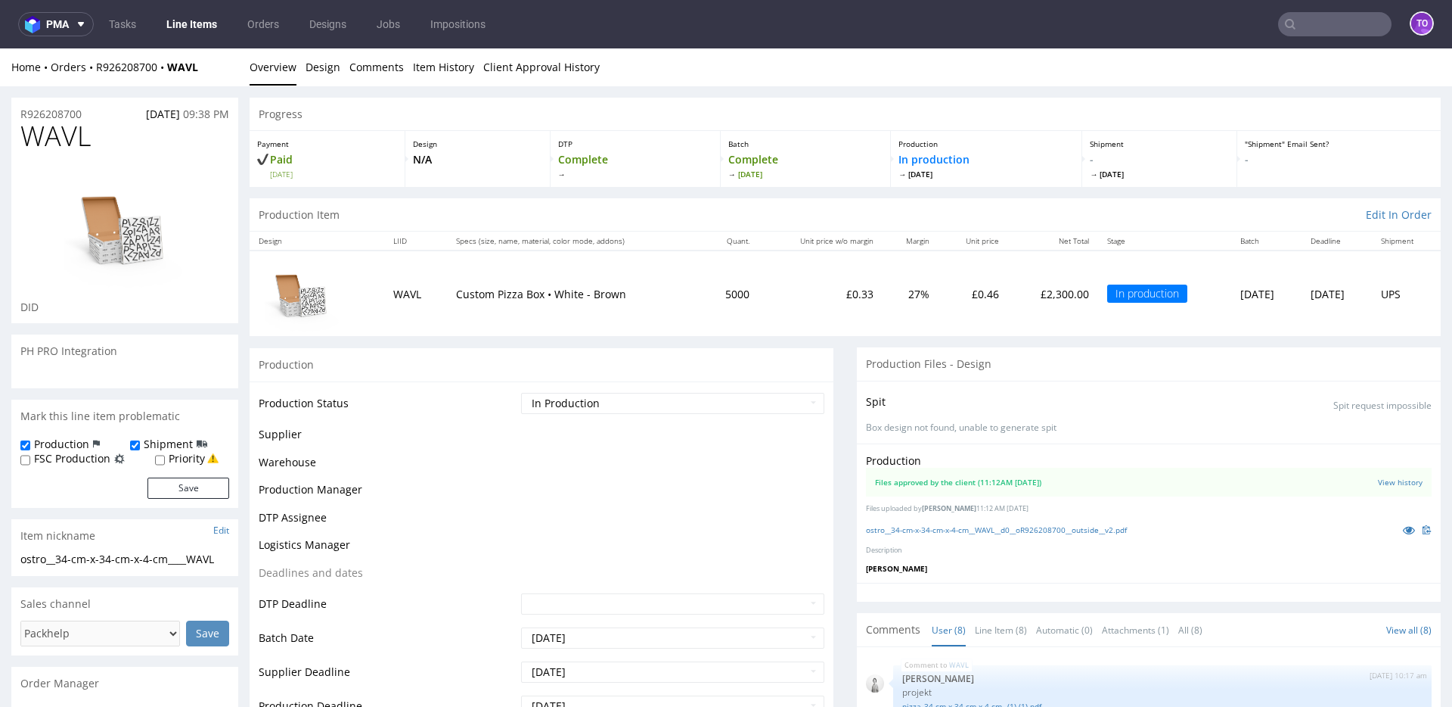
scroll to position [195, 0]
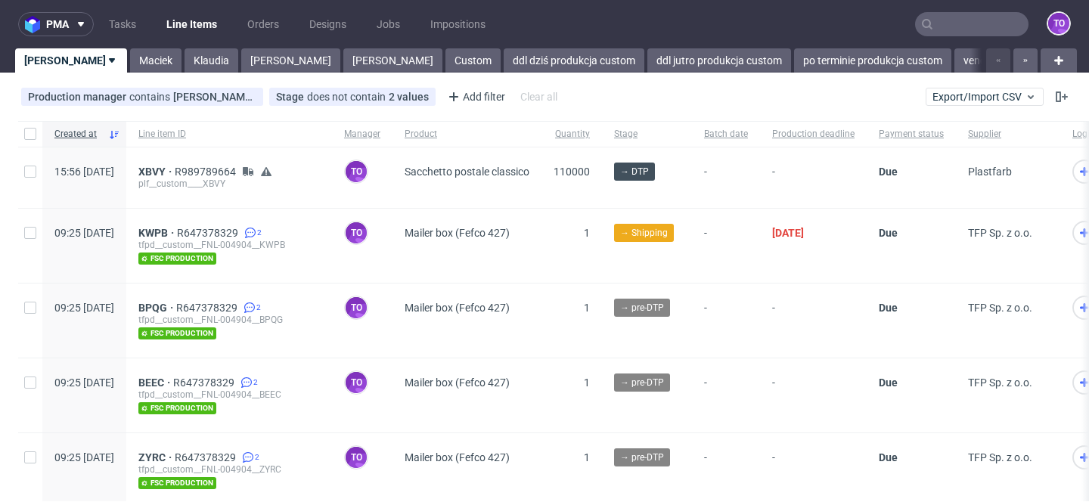
click at [945, 19] on input "text" at bounding box center [971, 24] width 113 height 24
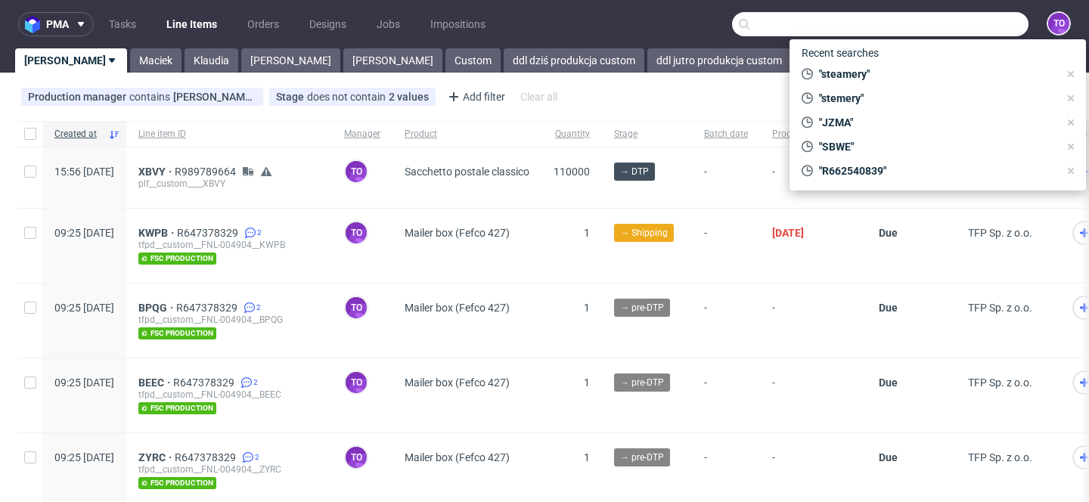
paste input "R284798332"
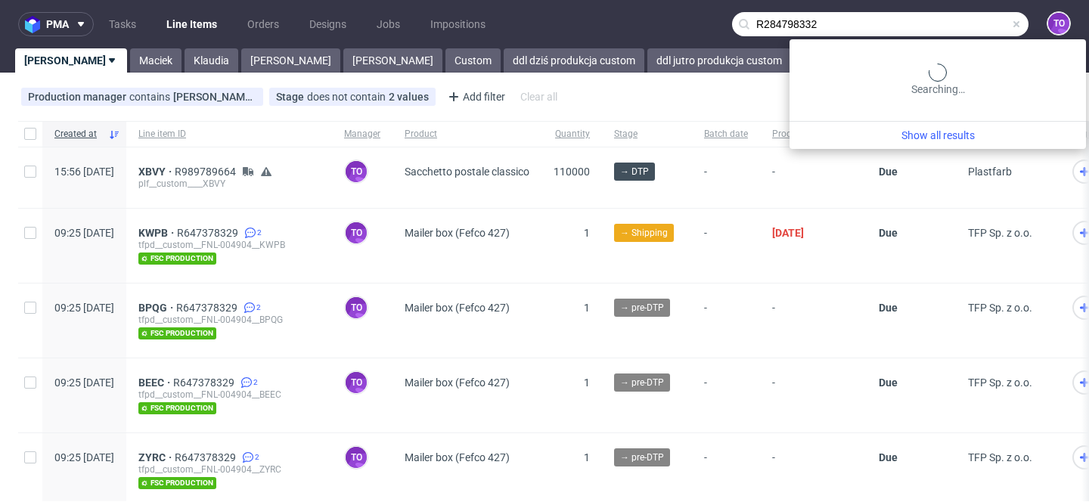
type input "R284798332"
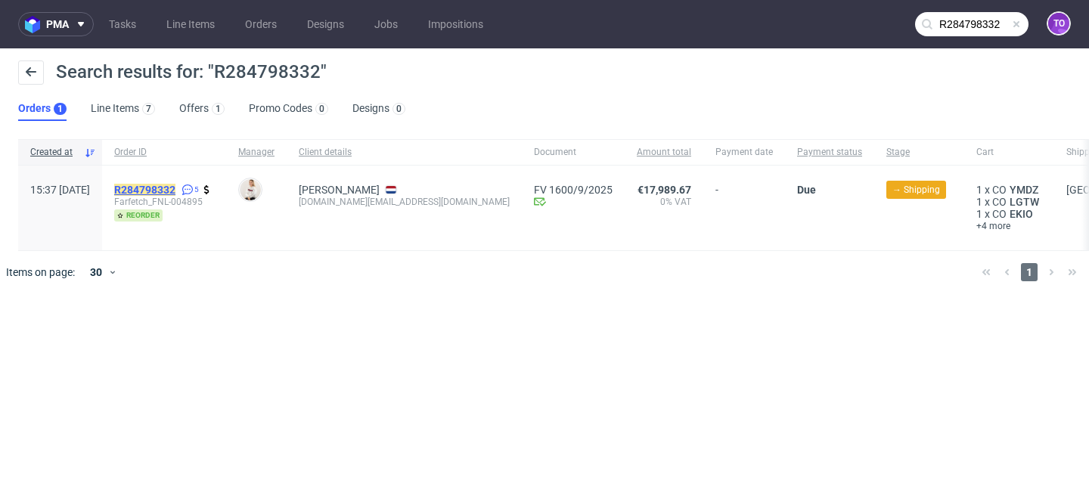
click at [176, 187] on mark "R284798332" at bounding box center [144, 190] width 61 height 12
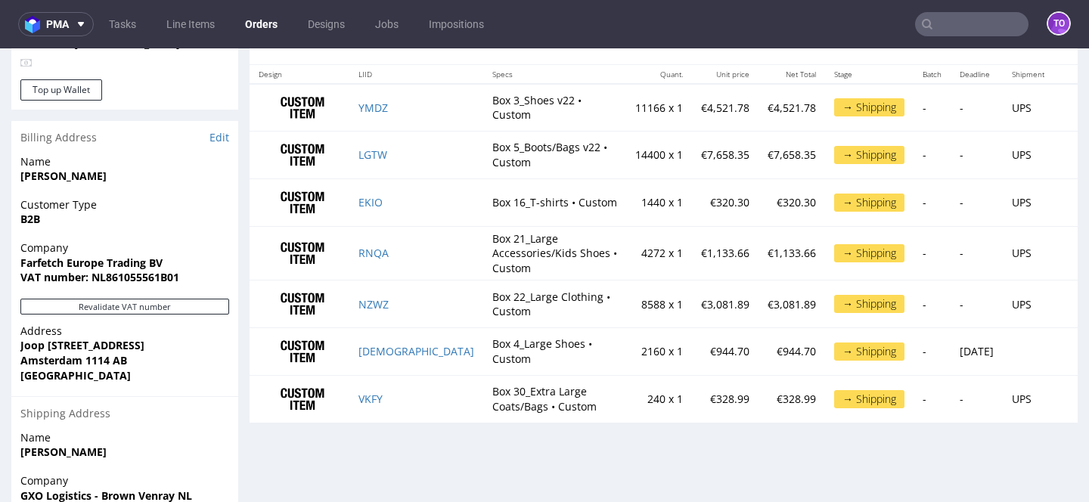
scroll to position [820, 0]
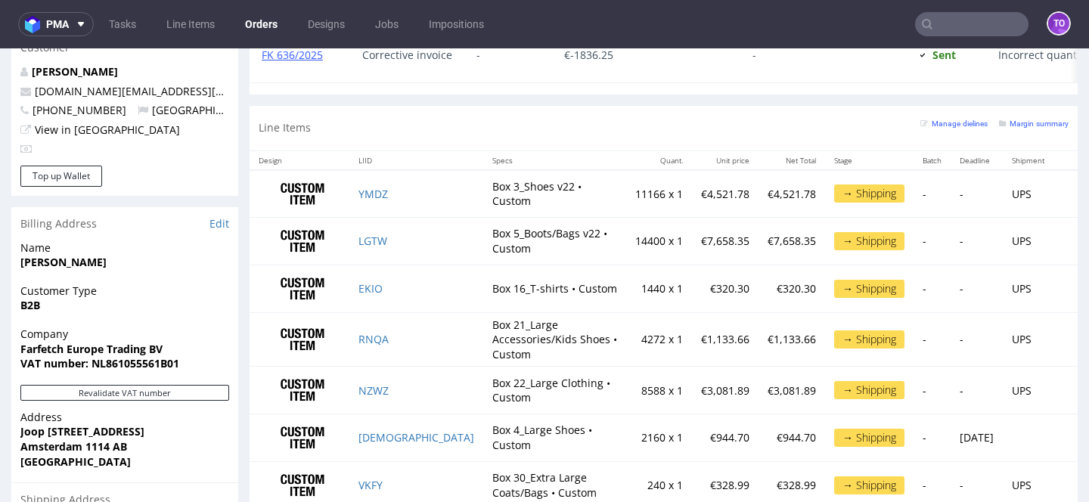
click at [483, 192] on td "Box 3_Shoes v22 • Custom" at bounding box center [554, 194] width 143 height 48
click at [390, 192] on td "YMDZ" at bounding box center [416, 194] width 134 height 48
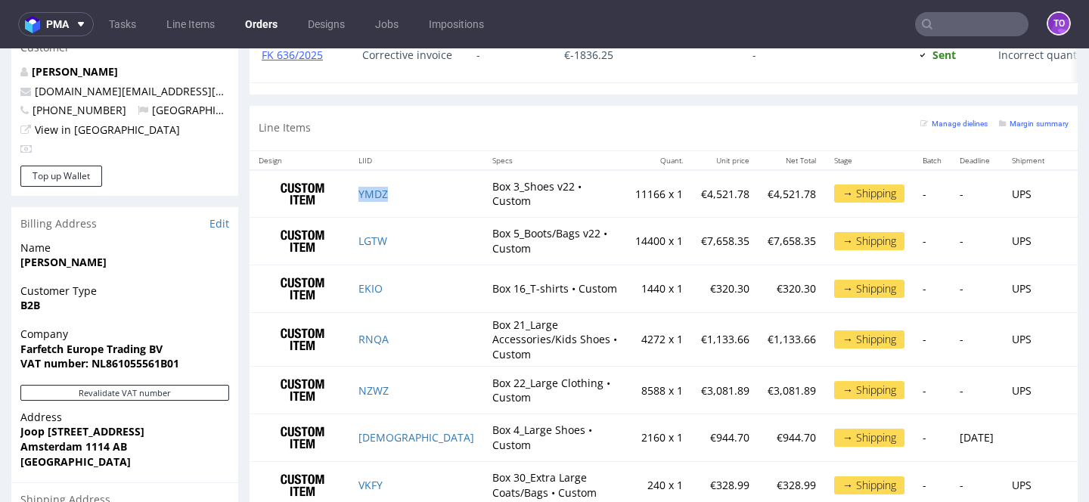
copy link "YMDZ"
click at [483, 242] on td "Box 5_Boots/Bags v22 • Custom" at bounding box center [554, 242] width 143 height 48
click at [394, 242] on td "LGTW" at bounding box center [416, 242] width 134 height 48
copy link "LGTW"
click at [387, 287] on td "EKIO" at bounding box center [416, 289] width 134 height 48
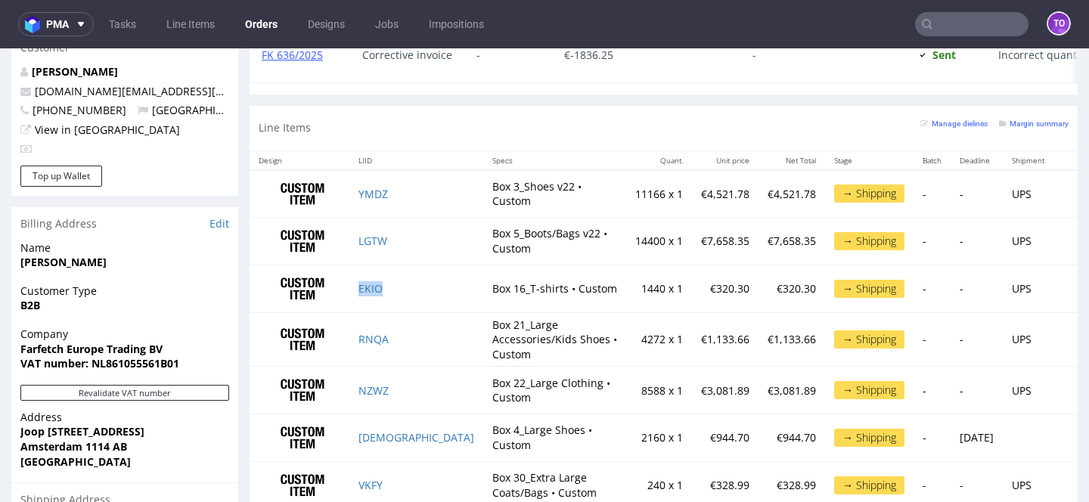
copy link "EKIO"
click at [397, 333] on td "RNQA" at bounding box center [416, 339] width 134 height 54
copy link "RNQA"
click at [397, 191] on td "YMDZ" at bounding box center [416, 194] width 134 height 48
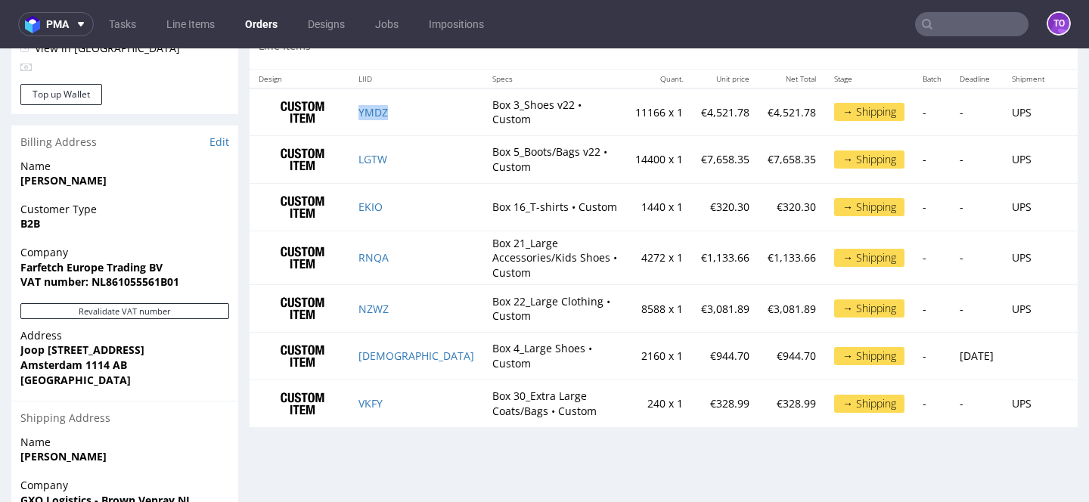
scroll to position [905, 0]
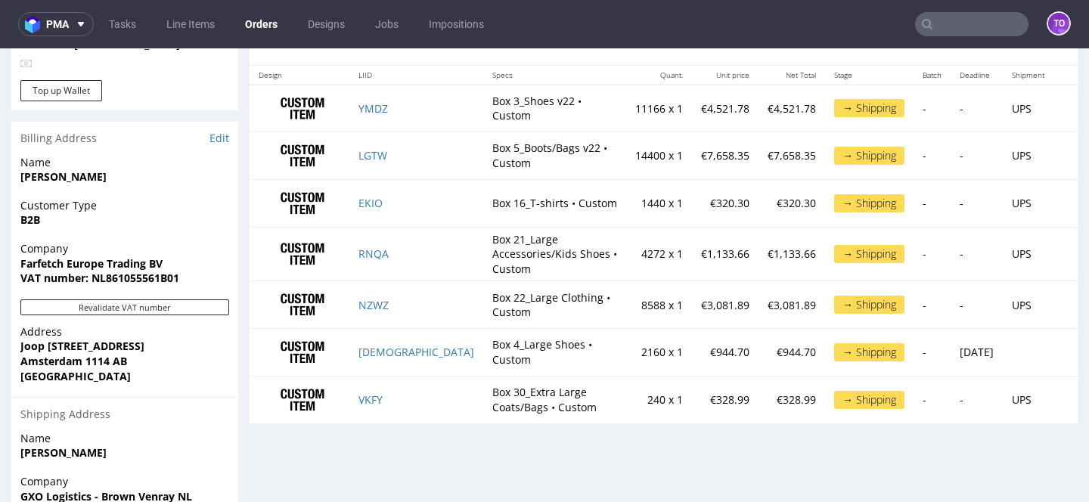
click at [483, 303] on td "Box 22_Large Clothing • Custom" at bounding box center [554, 305] width 143 height 48
click at [395, 301] on td "NZWZ" at bounding box center [416, 305] width 134 height 48
copy link "NZWZ"
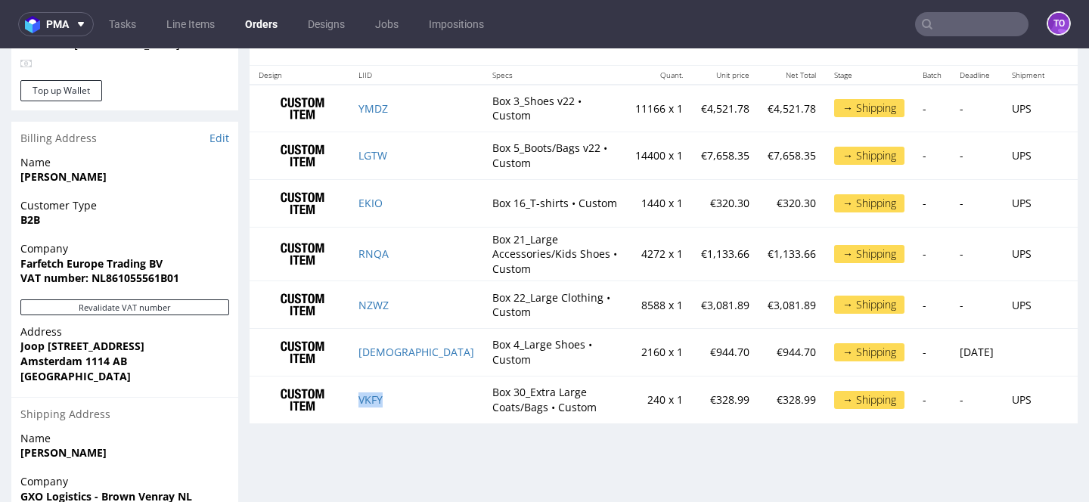
click at [396, 391] on td "VKFY" at bounding box center [416, 399] width 134 height 47
copy link "VKFY"
click at [483, 342] on td "Box 4_Large Shoes • Custom" at bounding box center [554, 353] width 143 height 48
click at [390, 343] on td "YWHV" at bounding box center [416, 353] width 134 height 48
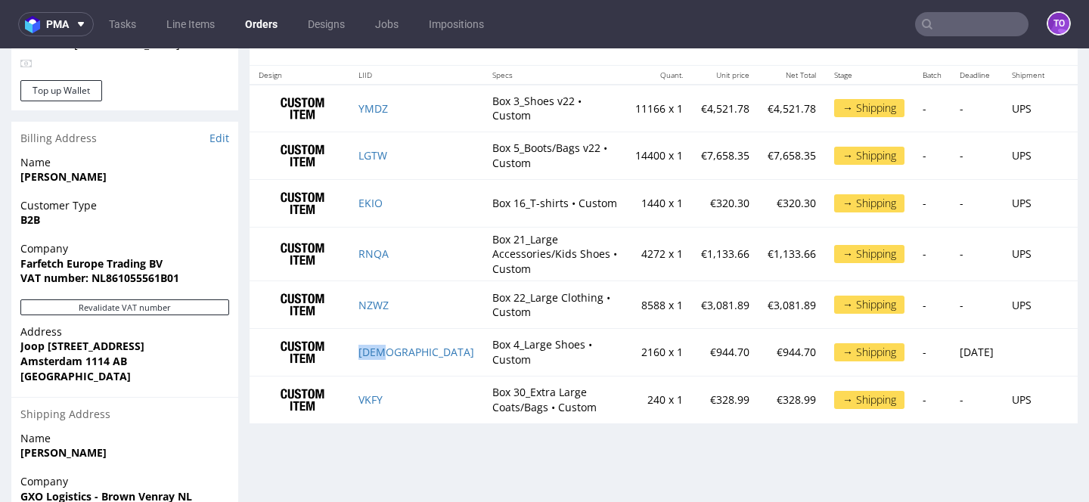
copy link "YWHV"
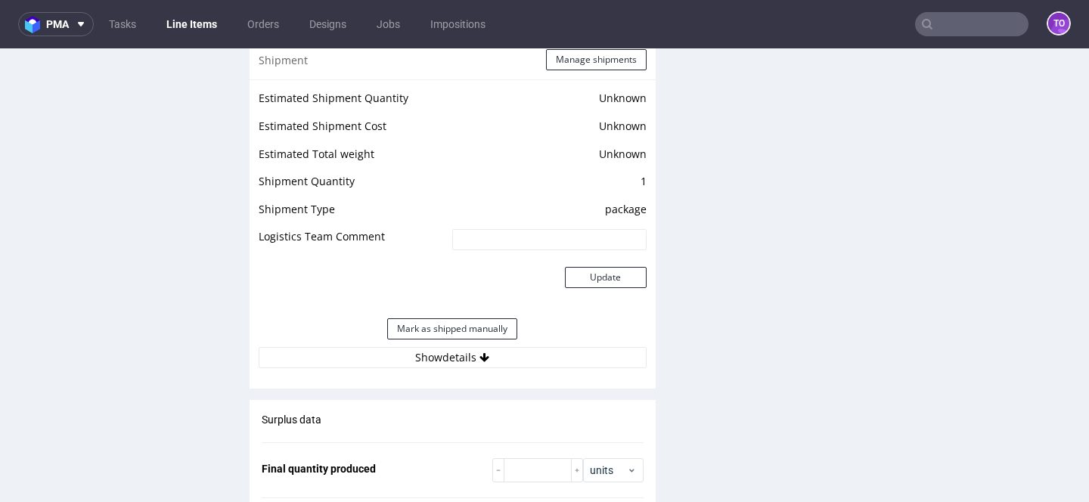
scroll to position [1517, 0]
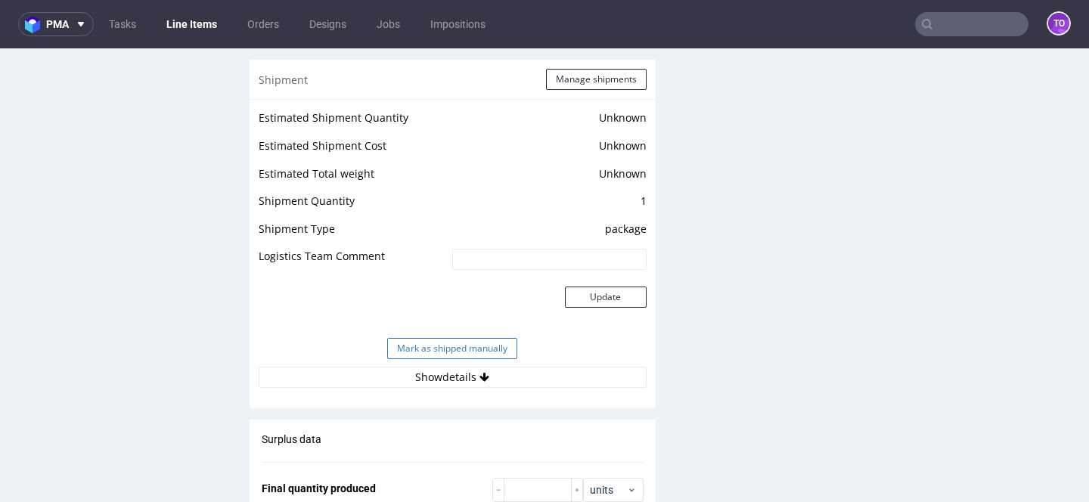
click at [471, 346] on button "Mark as shipped manually" at bounding box center [452, 348] width 130 height 21
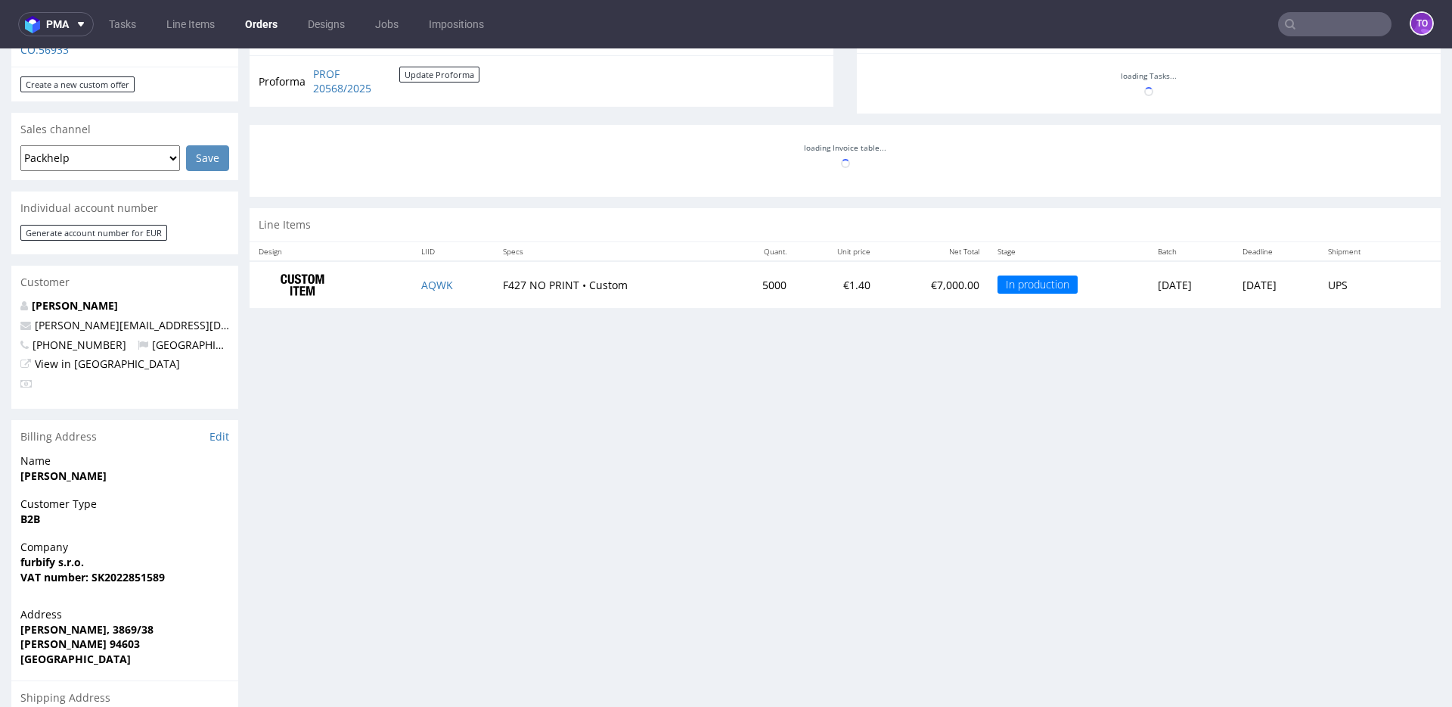
scroll to position [564, 0]
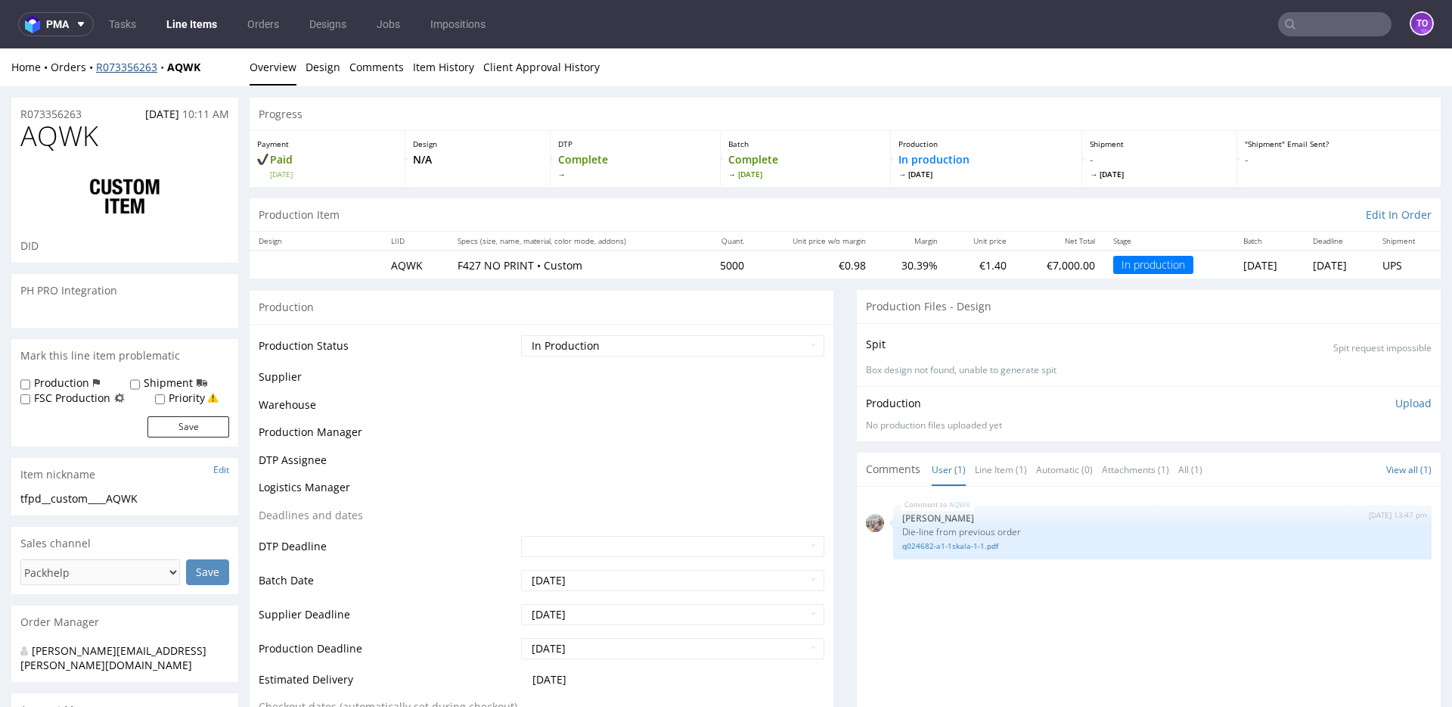
click at [139, 71] on link "R073356263" at bounding box center [131, 67] width 71 height 14
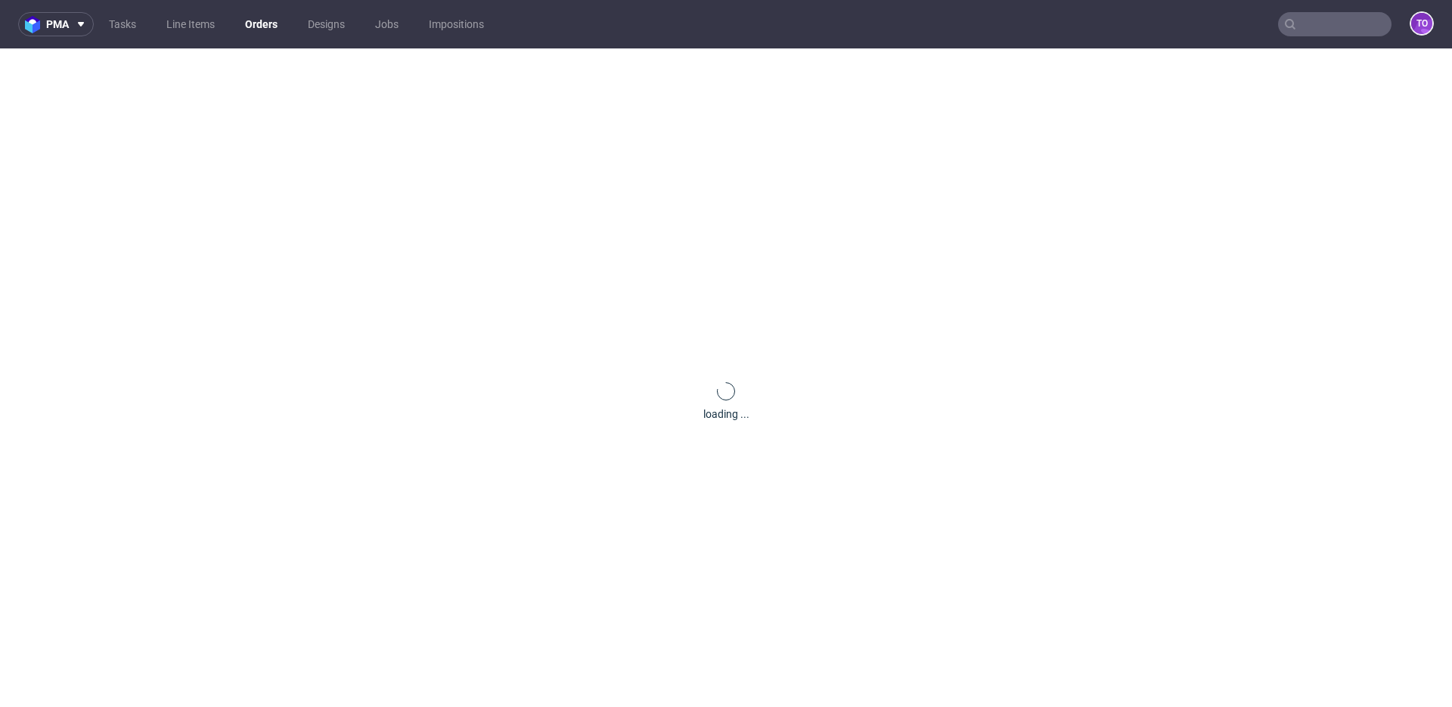
click at [138, 70] on div "loading ..." at bounding box center [726, 401] width 1452 height 707
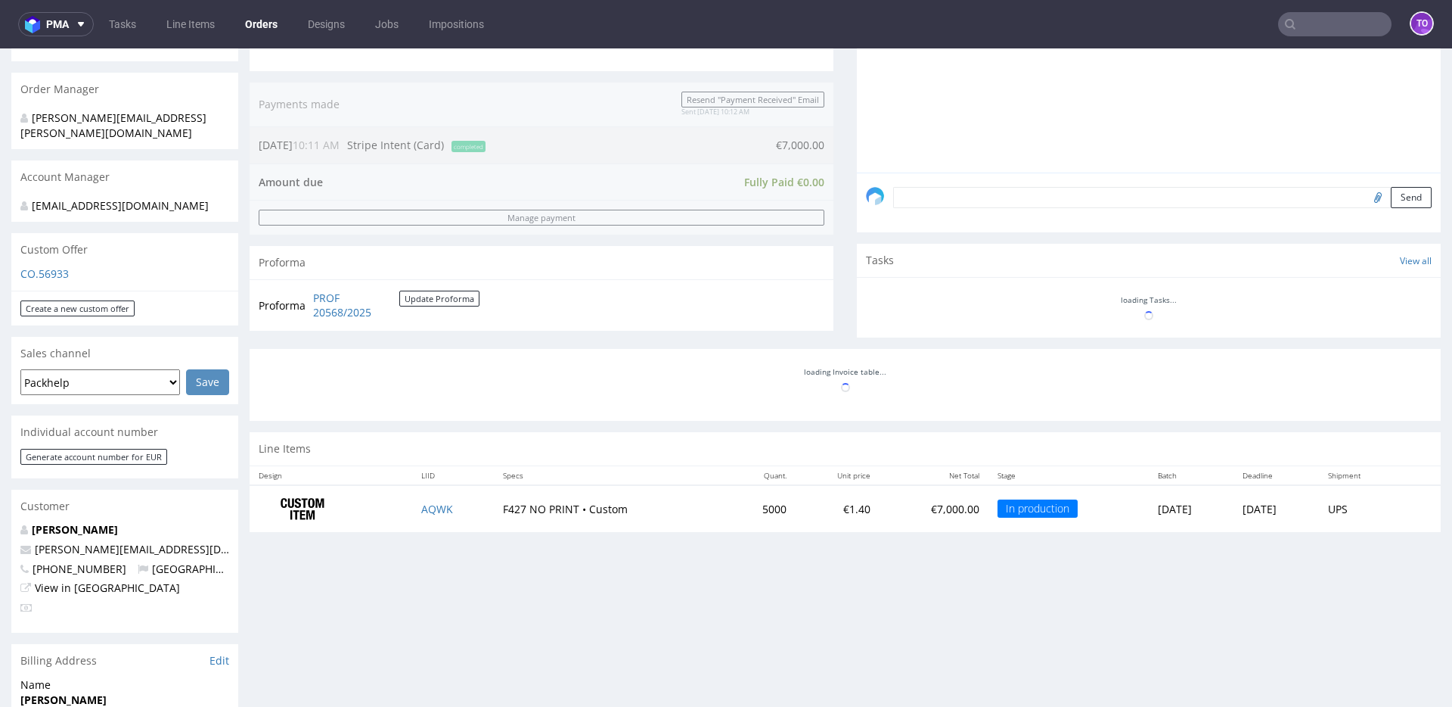
scroll to position [617, 0]
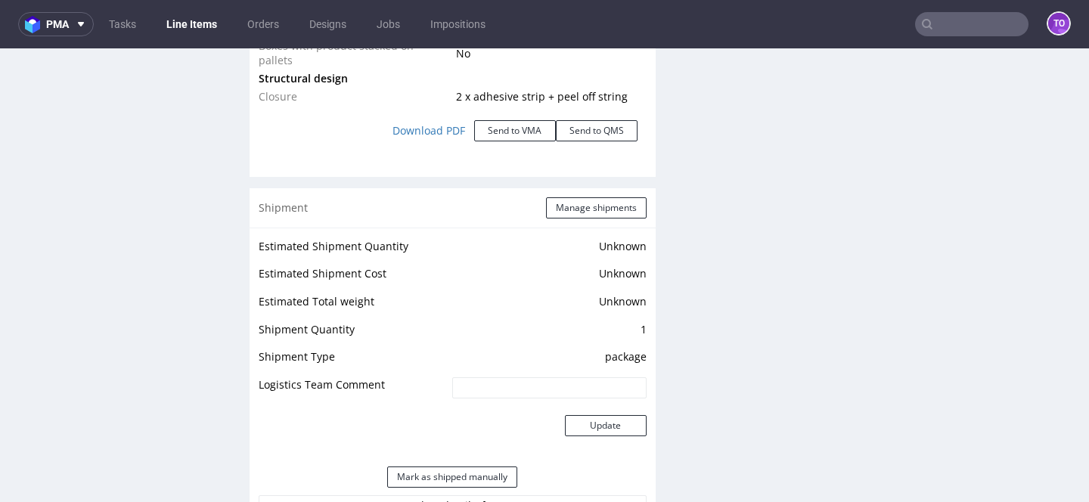
scroll to position [2083, 0]
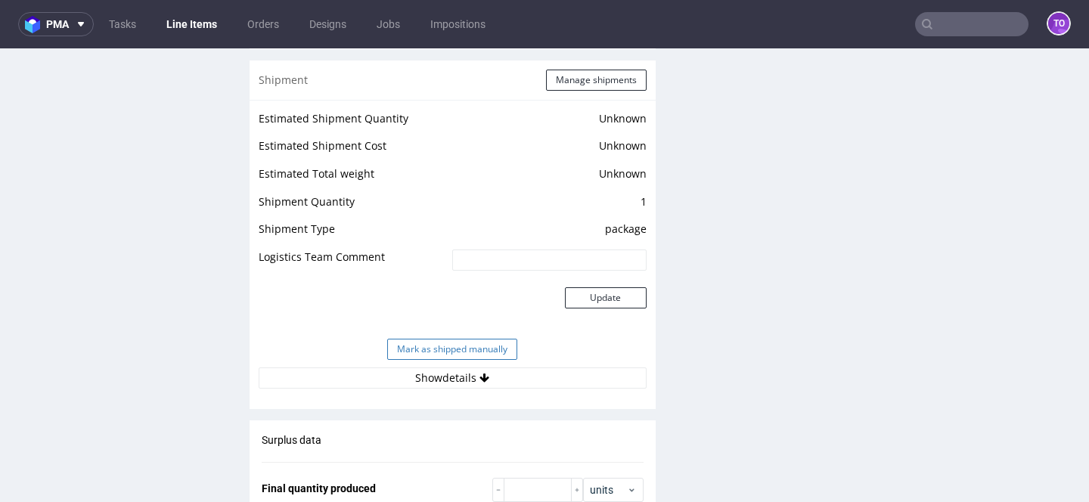
click at [465, 339] on button "Mark as shipped manually" at bounding box center [452, 349] width 130 height 21
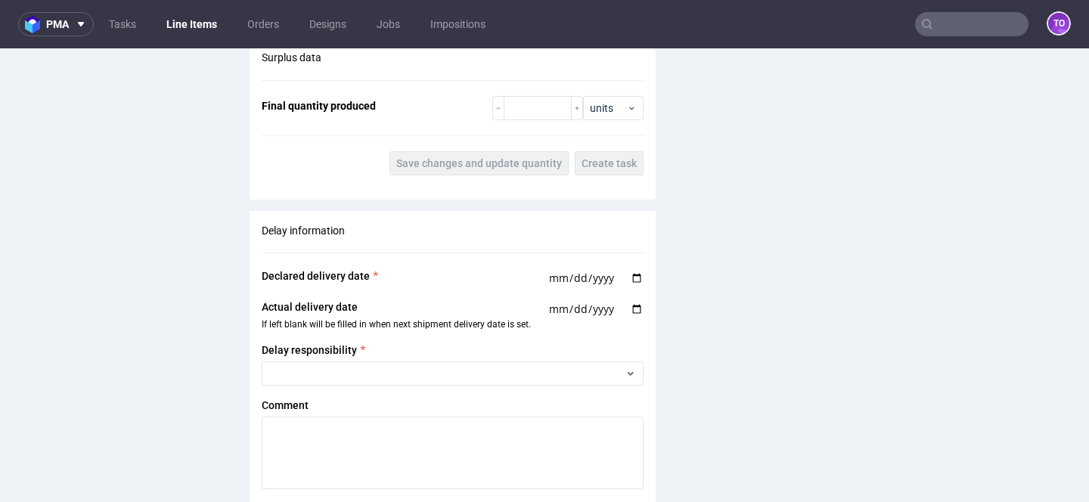
scroll to position [1738, 0]
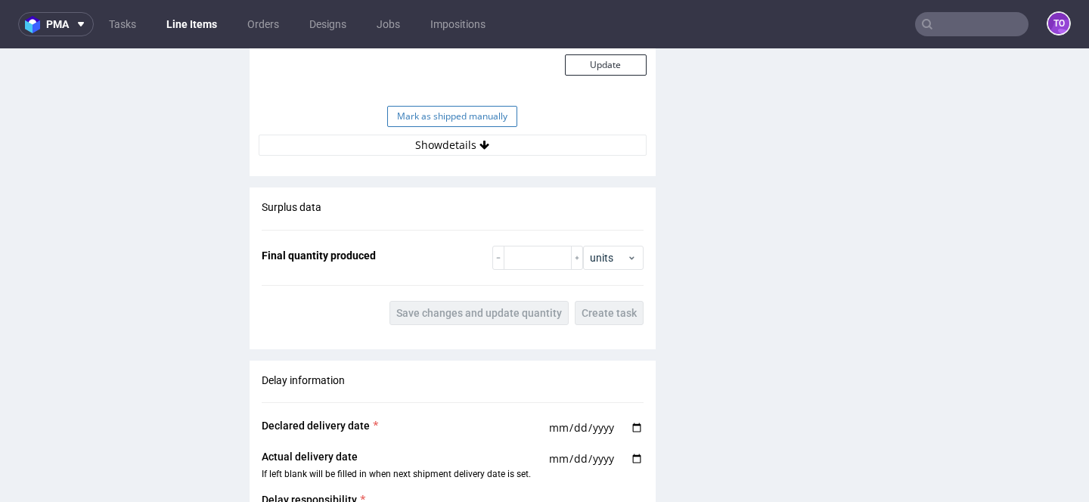
click at [458, 121] on button "Mark as shipped manually" at bounding box center [452, 116] width 130 height 21
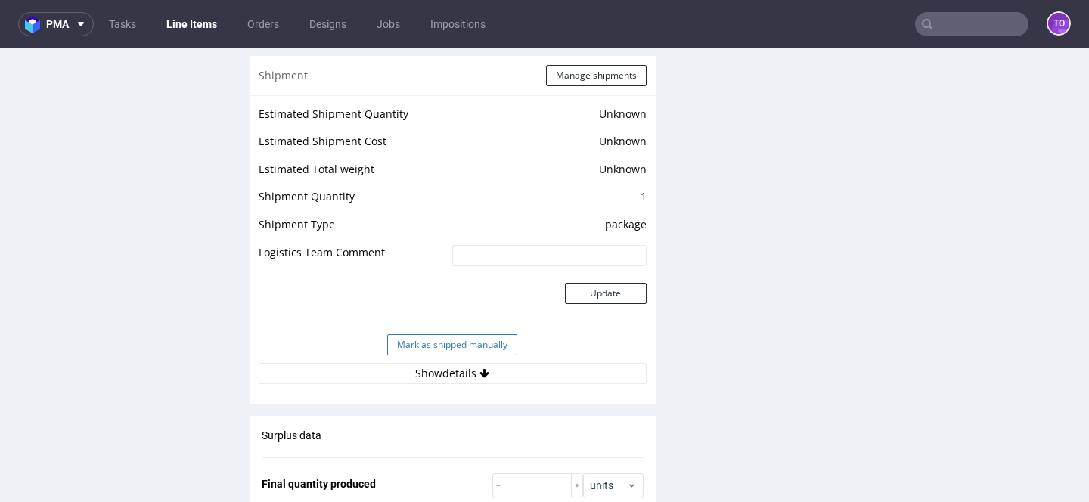
scroll to position [2061, 0]
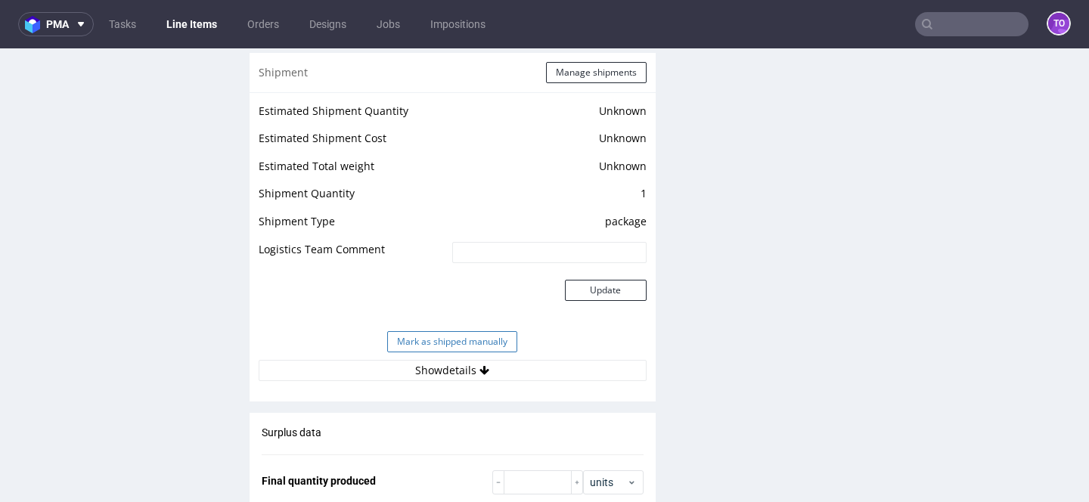
click at [479, 333] on button "Mark as shipped manually" at bounding box center [452, 341] width 130 height 21
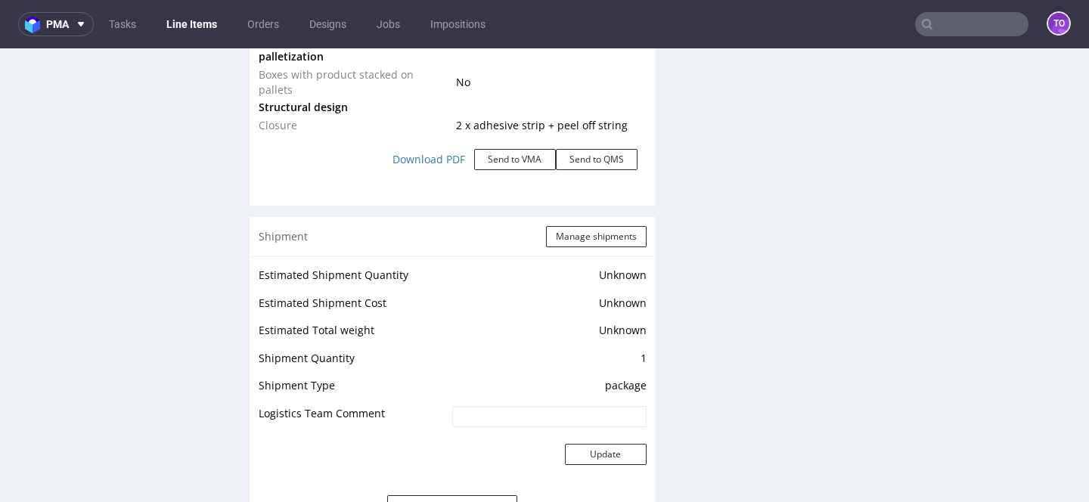
scroll to position [2067, 0]
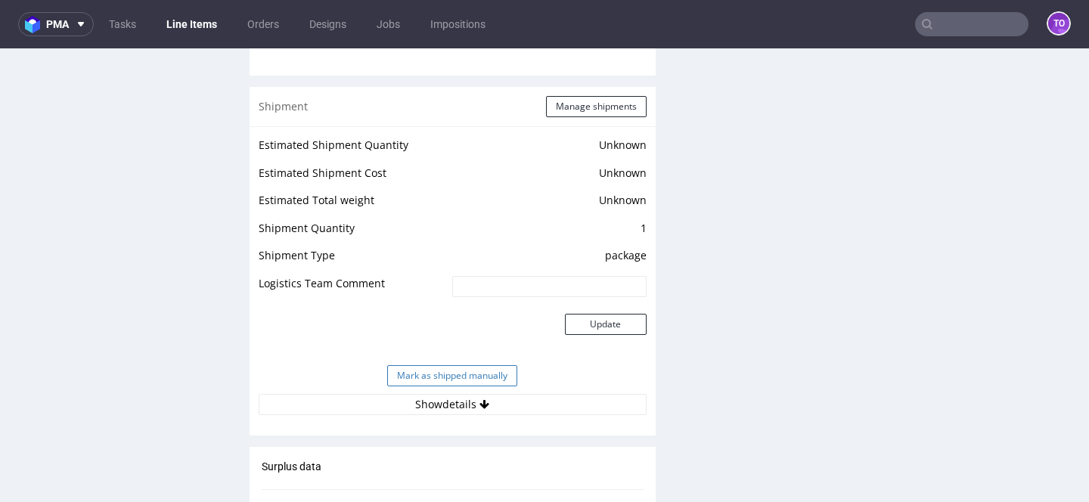
click at [467, 365] on button "Mark as shipped manually" at bounding box center [452, 375] width 130 height 21
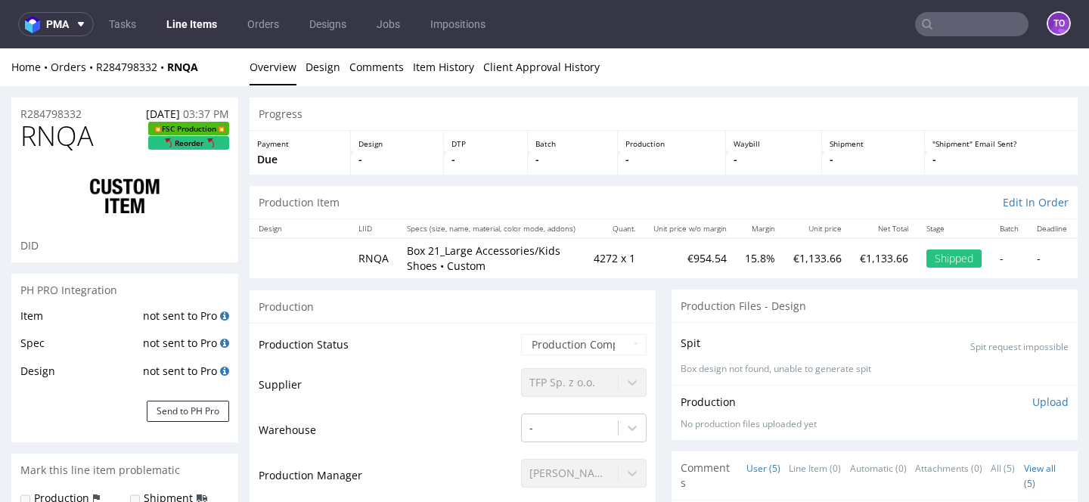
scroll to position [2000, 0]
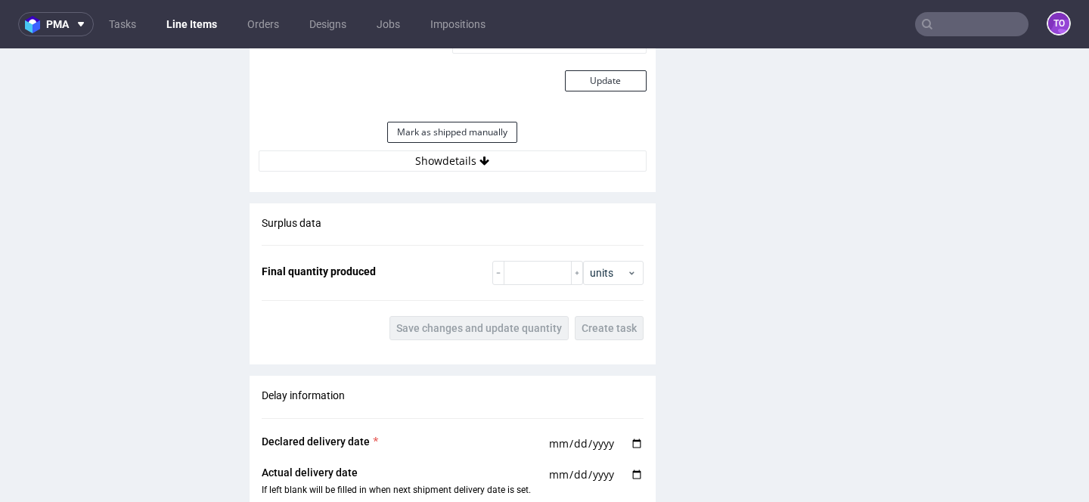
scroll to position [2322, 0]
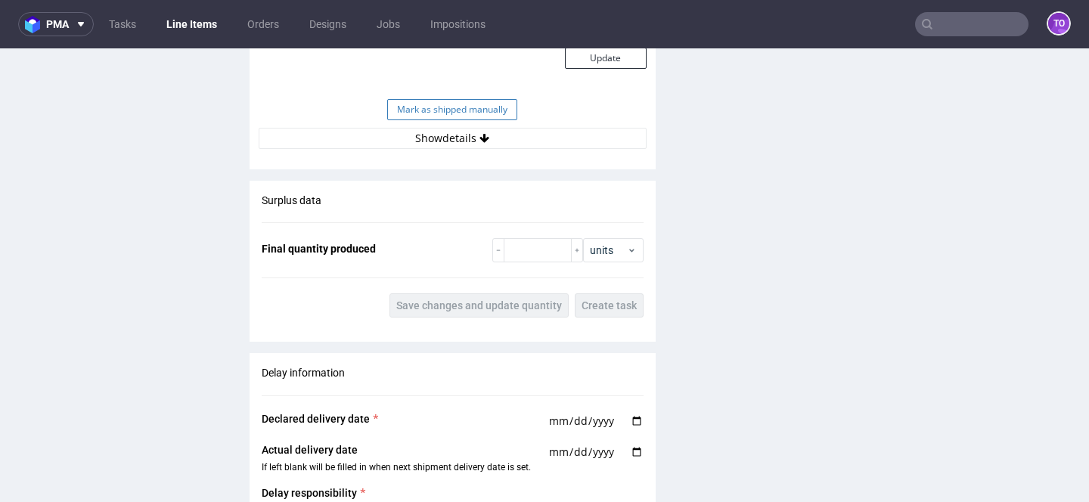
click at [501, 99] on button "Mark as shipped manually" at bounding box center [452, 109] width 130 height 21
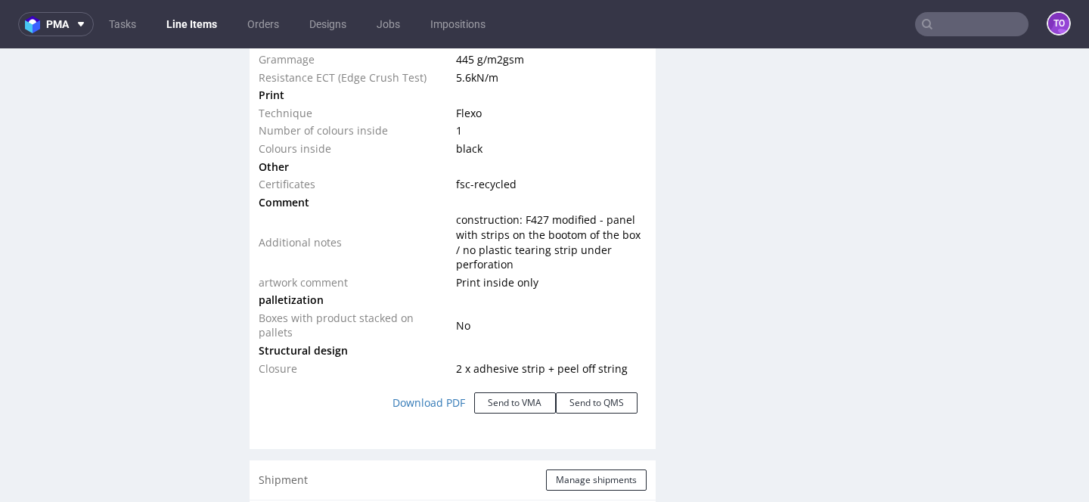
scroll to position [1682, 0]
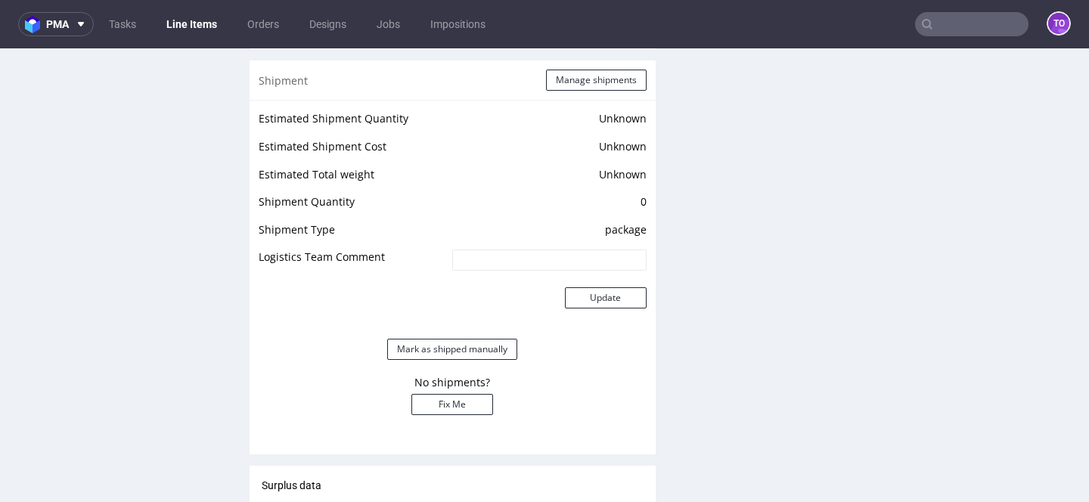
scroll to position [2036, 0]
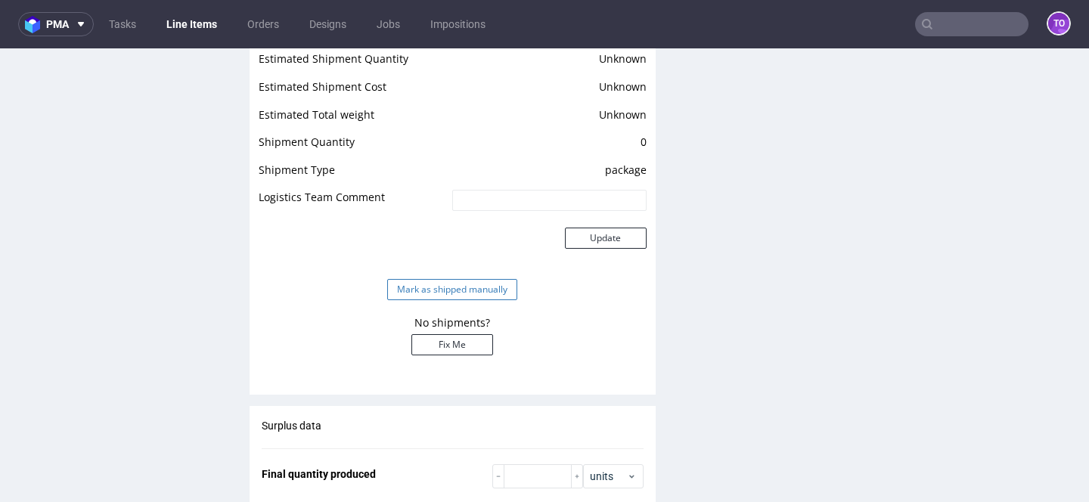
click at [478, 279] on button "Mark as shipped manually" at bounding box center [452, 289] width 130 height 21
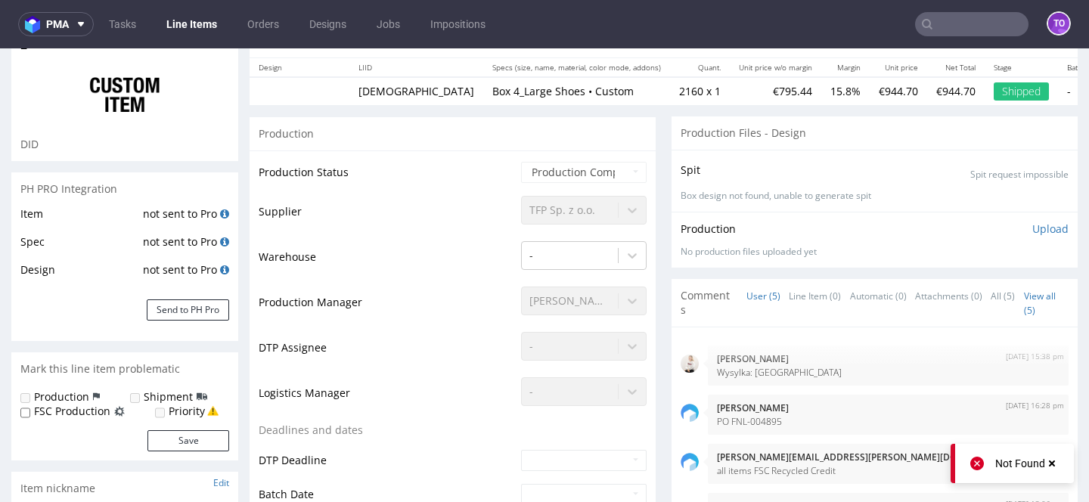
scroll to position [0, 0]
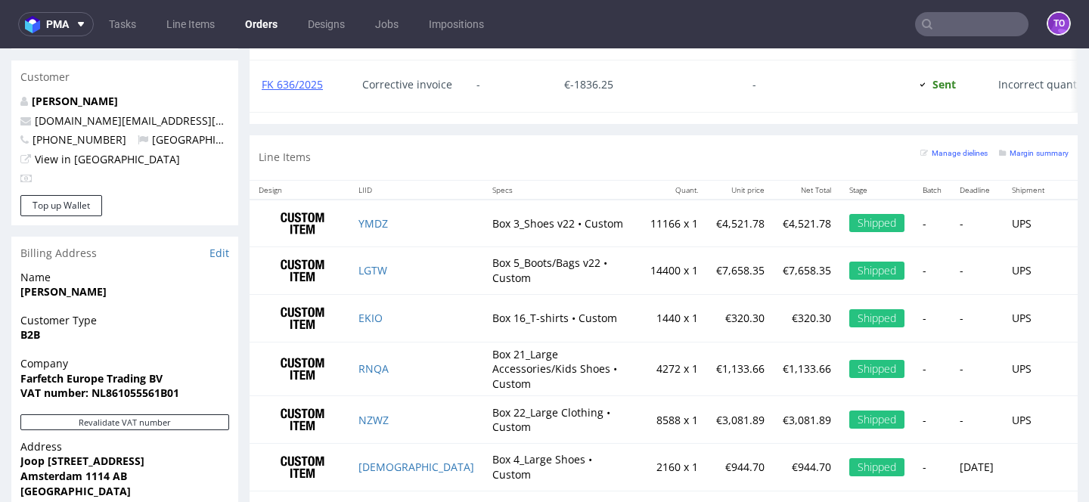
scroll to position [777, 0]
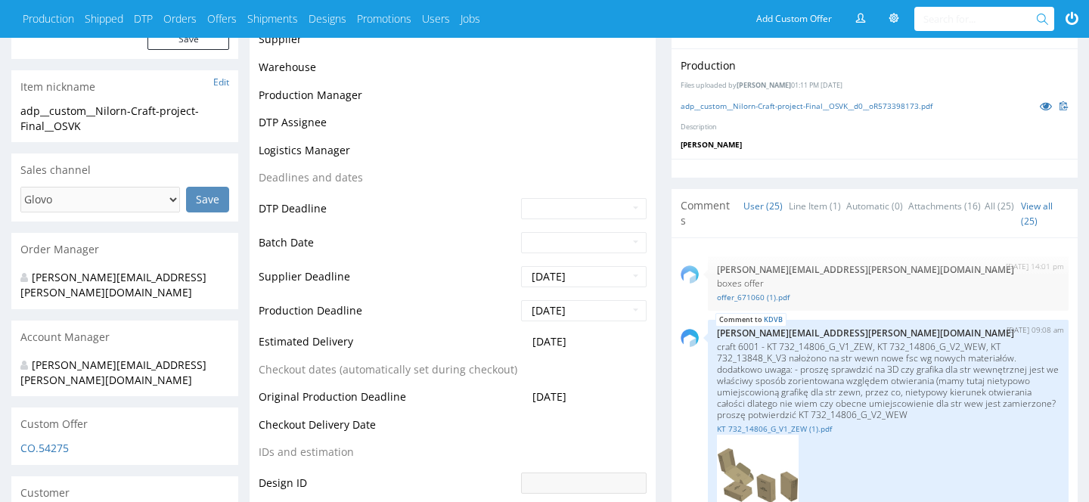
scroll to position [337, 0]
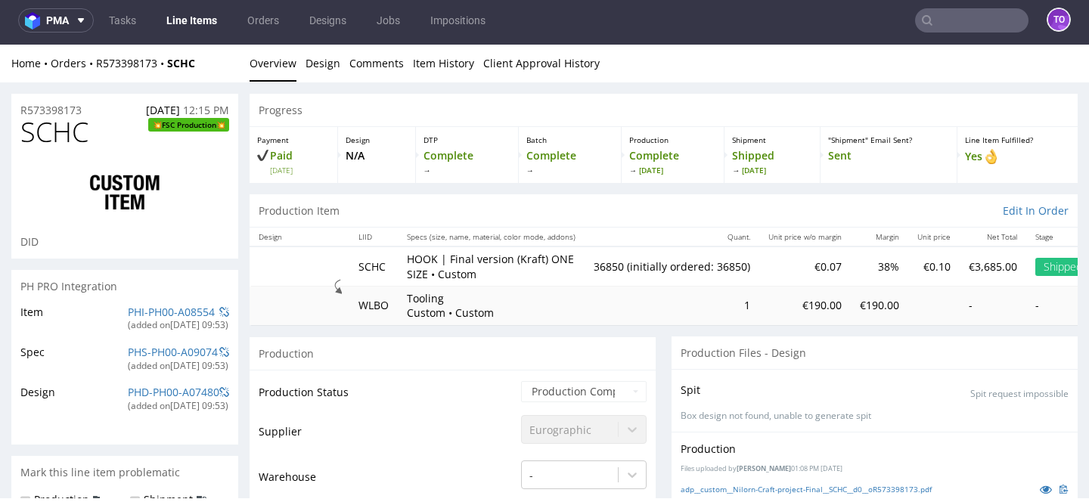
click at [965, 7] on nav "pma Tasks Line Items Orders Designs Jobs Impositions to" at bounding box center [544, 20] width 1089 height 48
click at [961, 18] on input "text" at bounding box center [971, 20] width 113 height 24
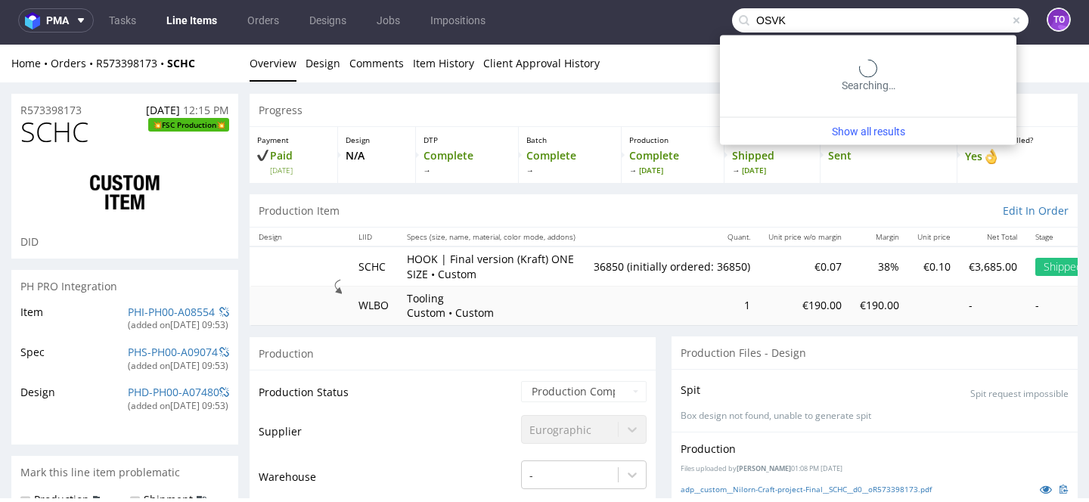
type input "OSVK"
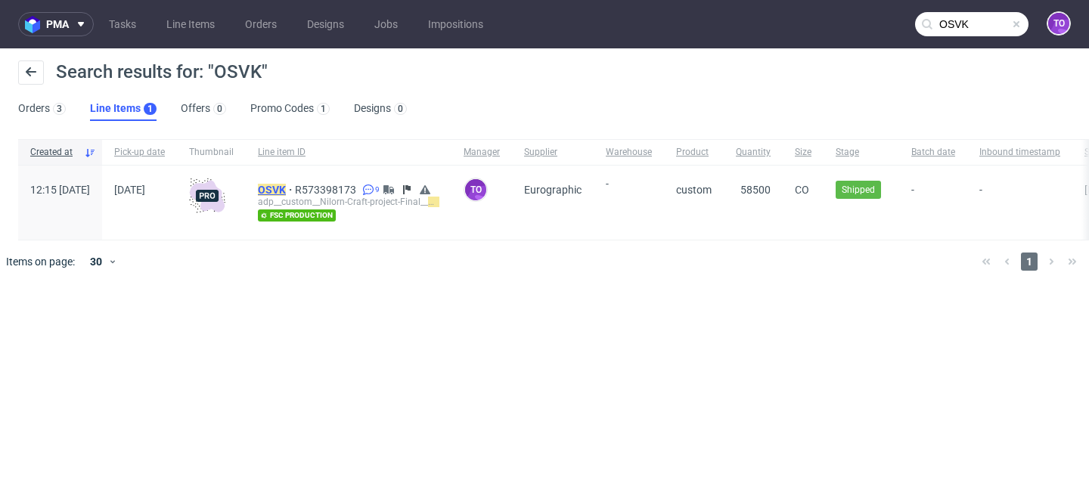
click at [286, 189] on mark "OSVK" at bounding box center [272, 190] width 28 height 12
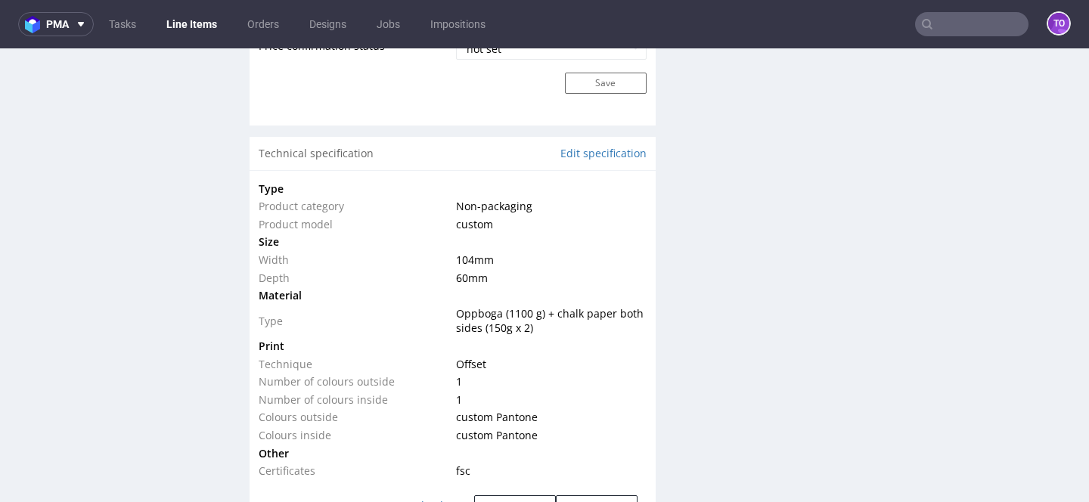
scroll to position [1402, 0]
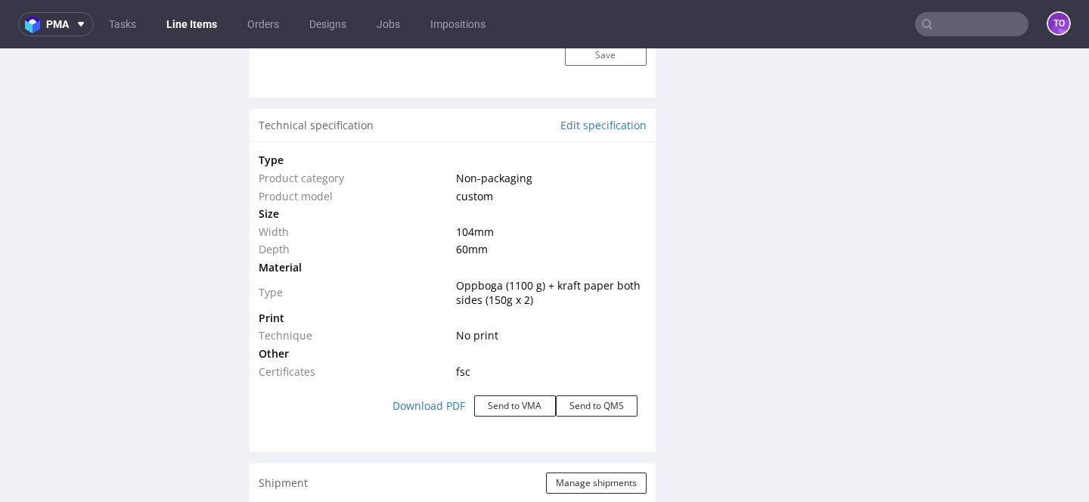
scroll to position [1411, 0]
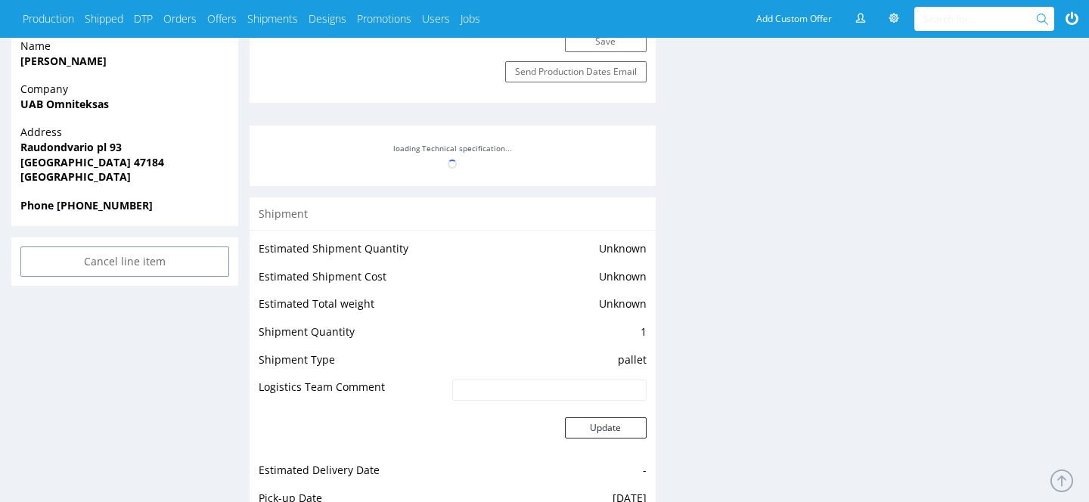
scroll to position [679, 0]
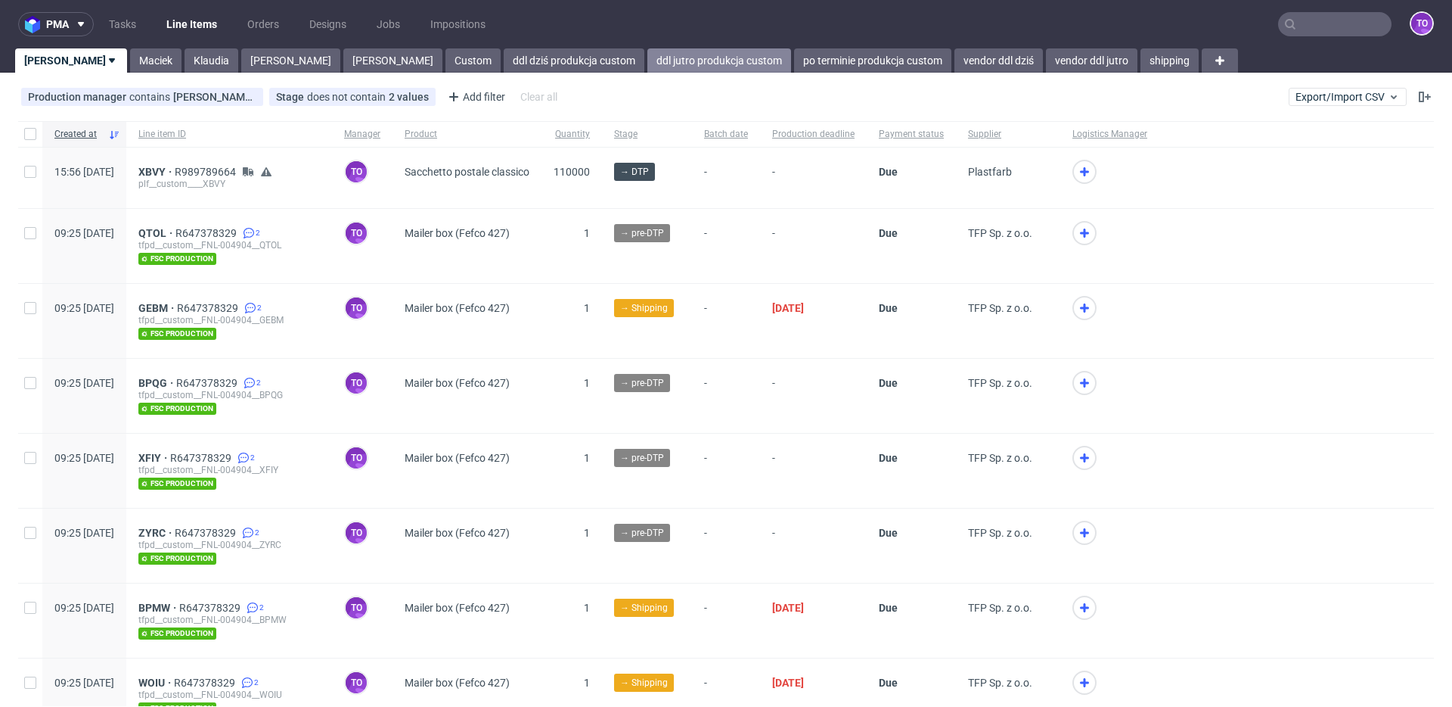
click at [648, 51] on link "ddl jutro produkcja custom" at bounding box center [720, 60] width 144 height 24
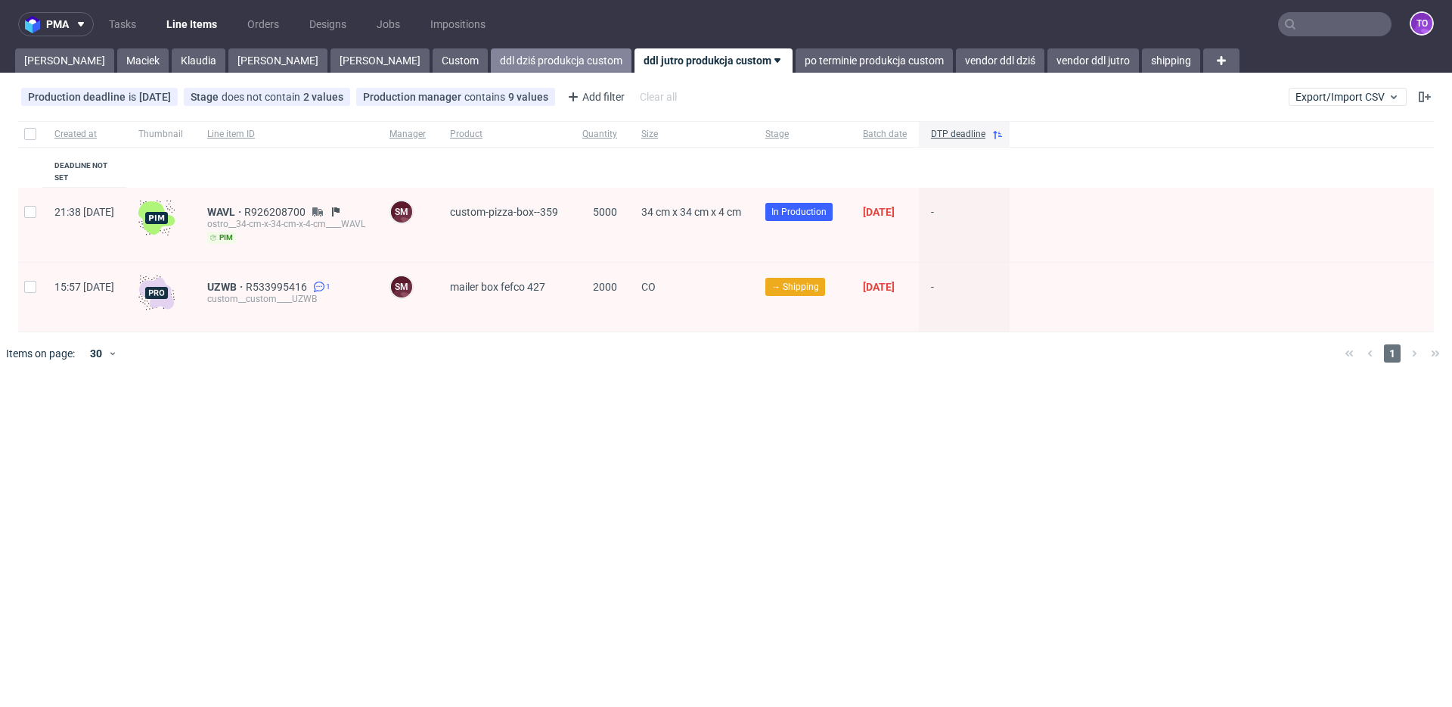
click at [491, 65] on link "ddl dziś produkcja custom" at bounding box center [561, 60] width 141 height 24
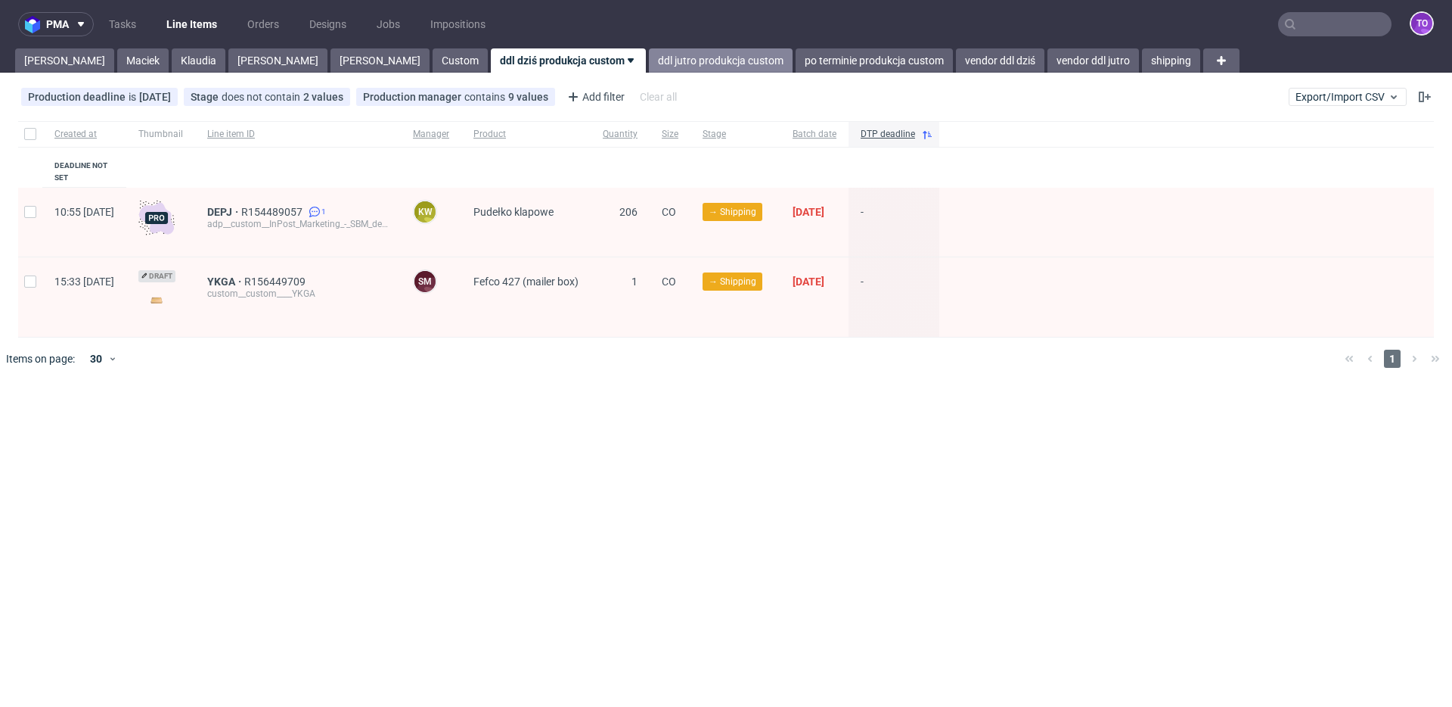
click at [649, 64] on link "ddl jutro produkcja custom" at bounding box center [721, 60] width 144 height 24
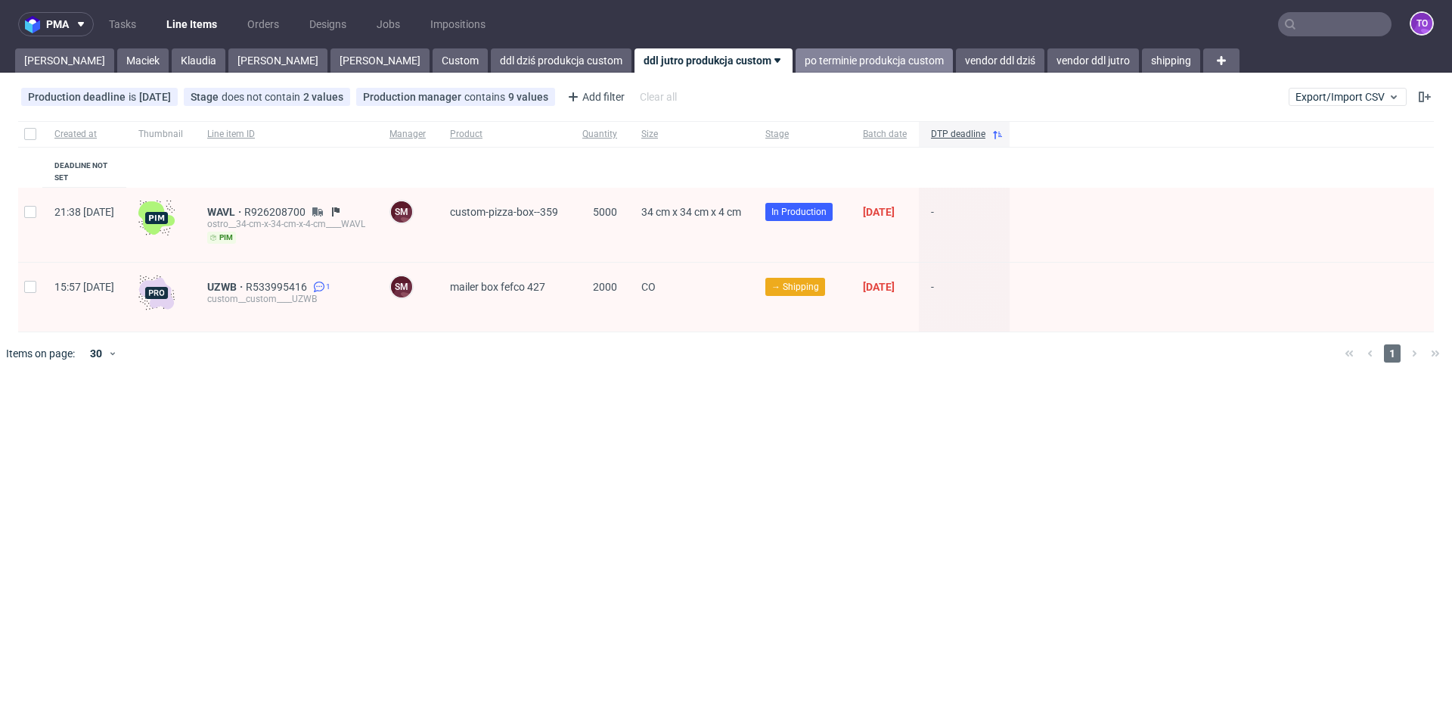
click at [796, 58] on link "po terminie produkcja custom" at bounding box center [874, 60] width 157 height 24
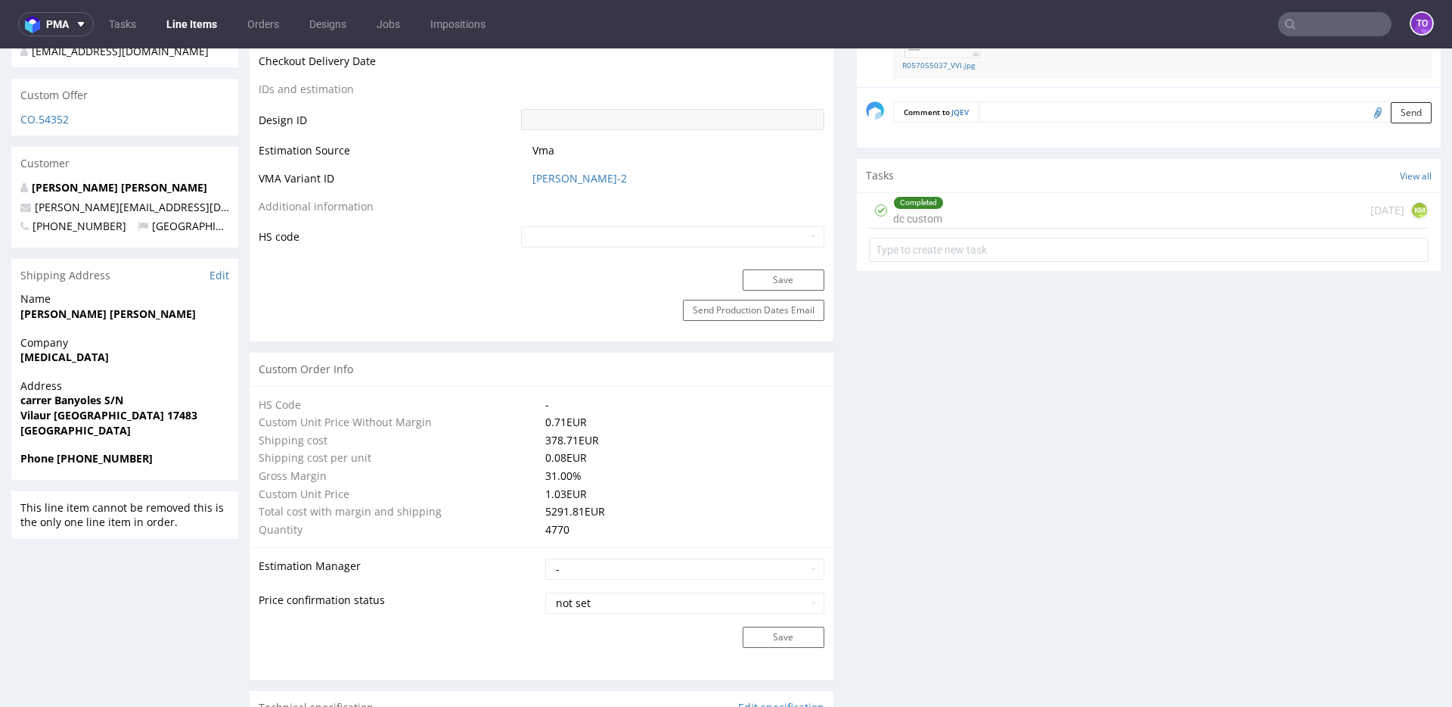
scroll to position [805, 0]
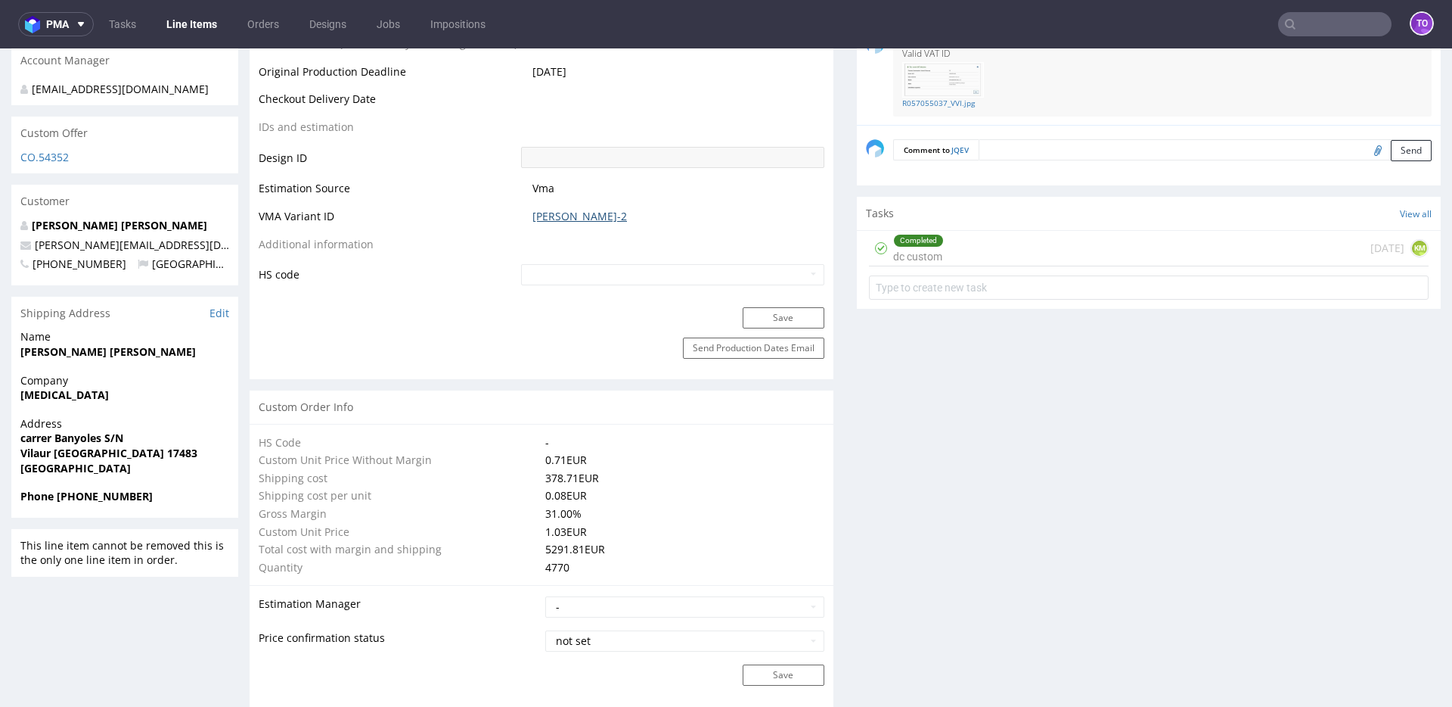
click at [551, 211] on link "BYOM-2" at bounding box center [580, 216] width 95 height 15
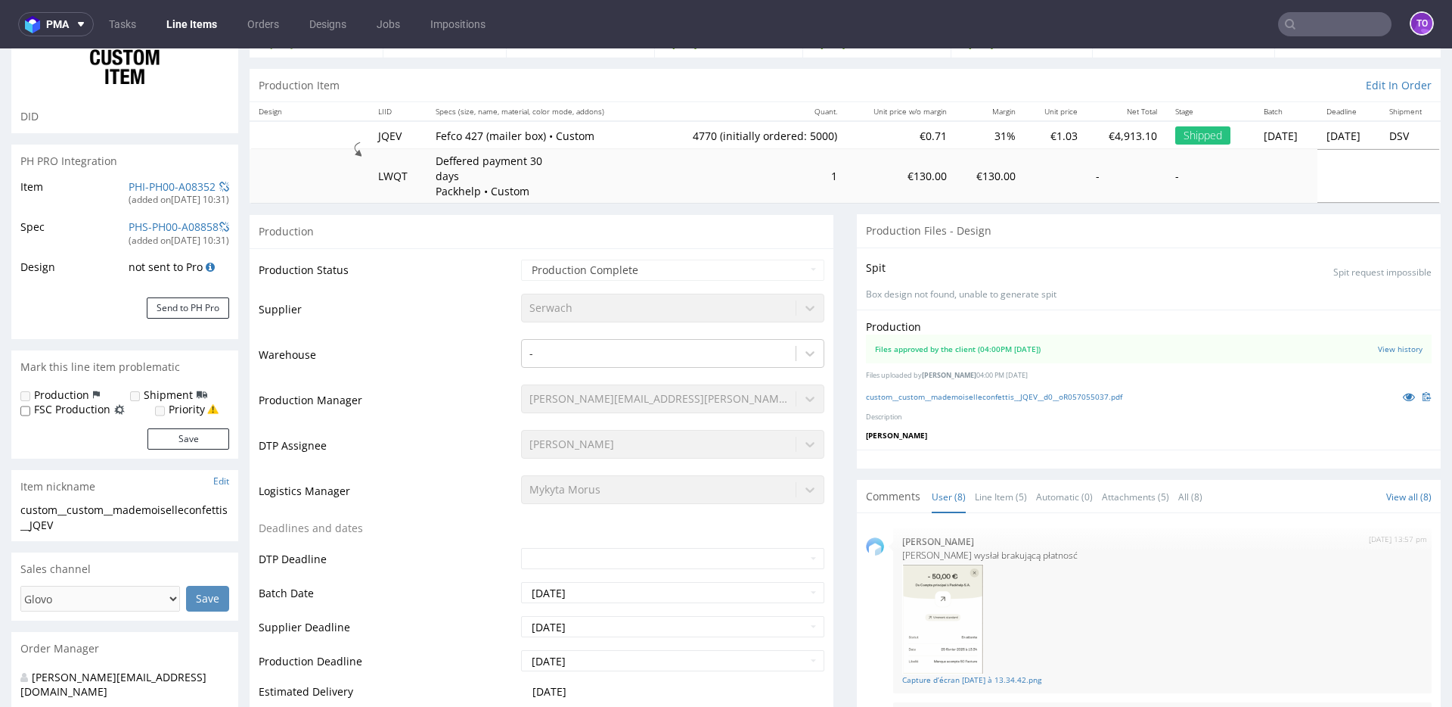
scroll to position [347, 0]
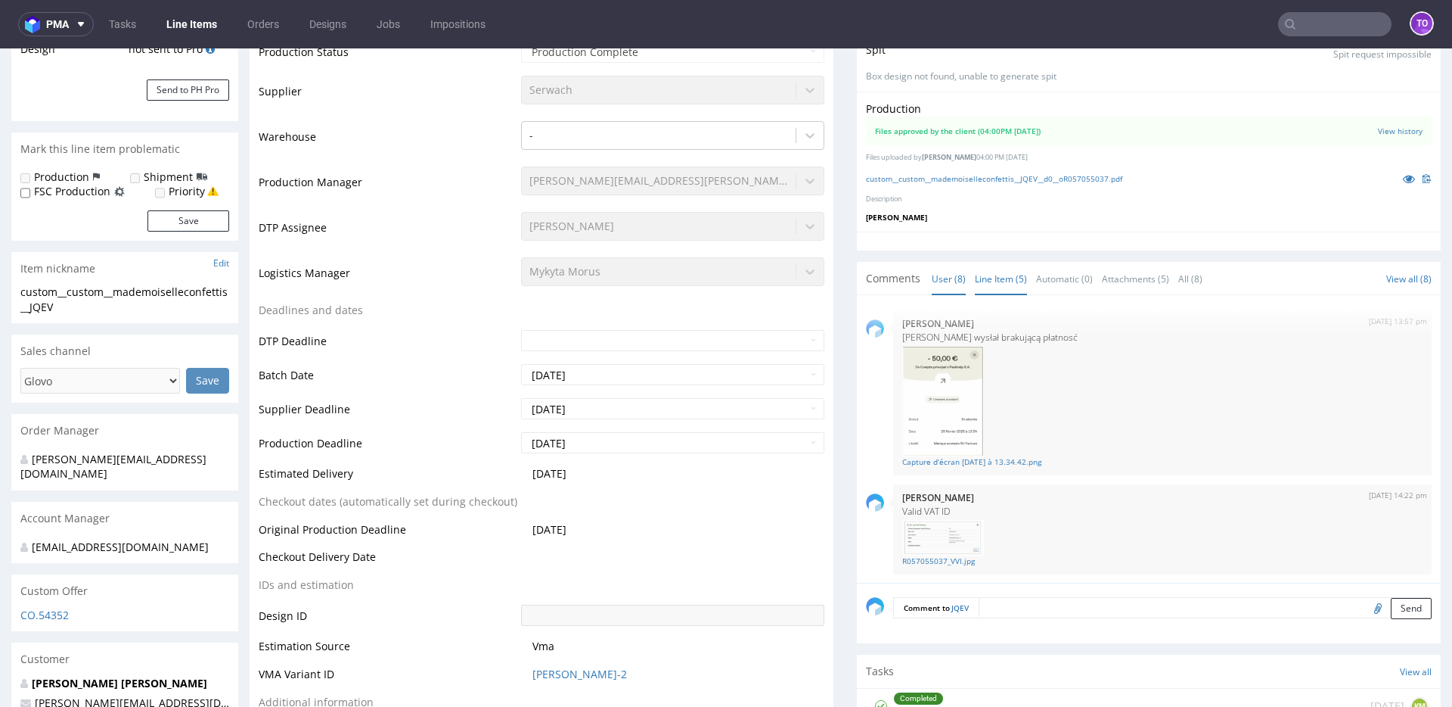
click at [989, 283] on link "Line Item (5)" at bounding box center [1001, 278] width 52 height 33
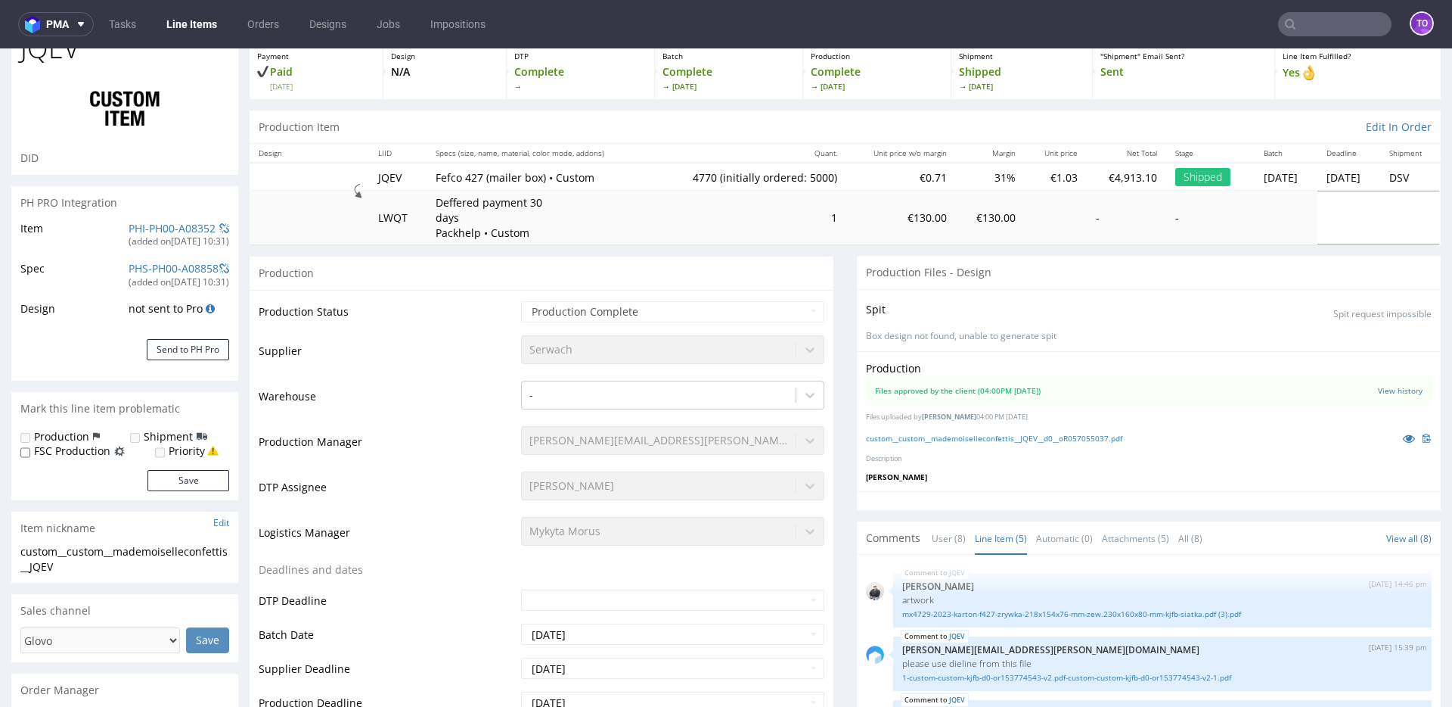
scroll to position [0, 0]
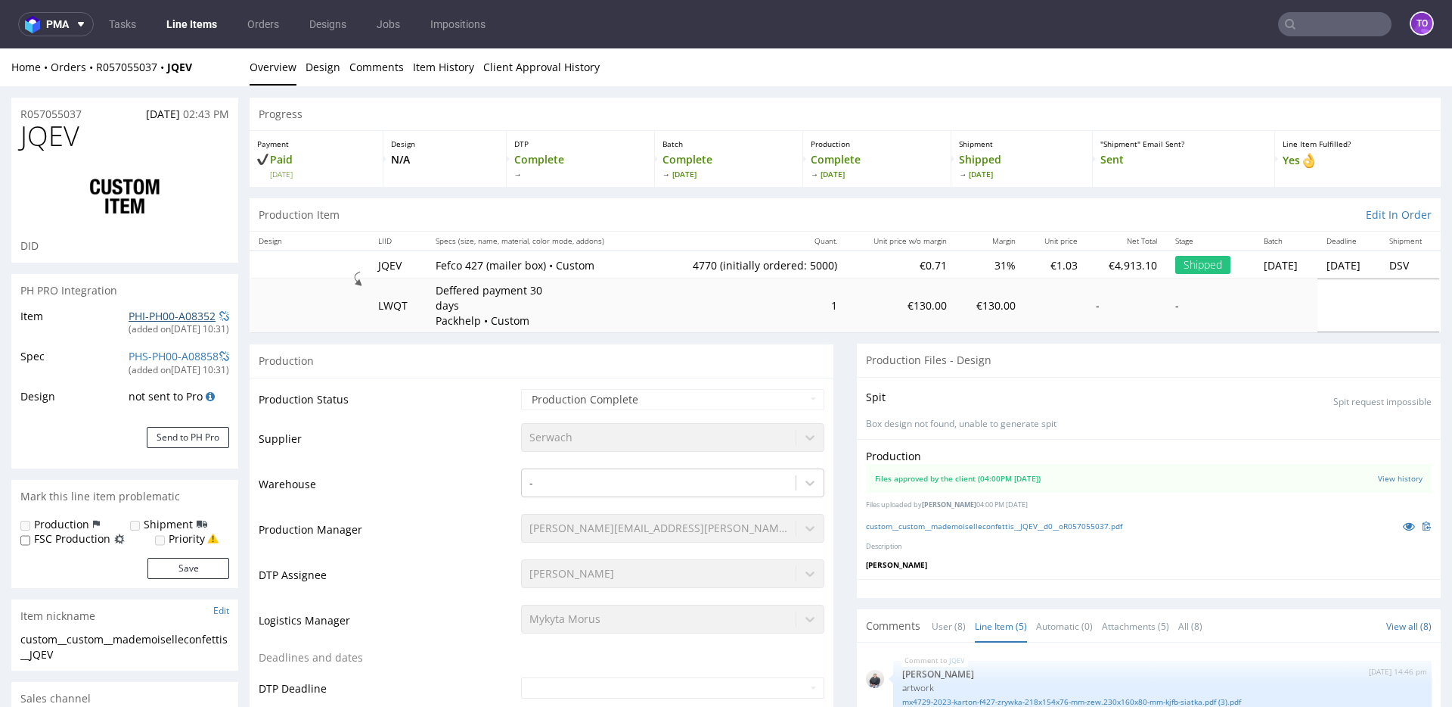
click at [154, 313] on link "PHI-PH00-A08352" at bounding box center [172, 316] width 87 height 14
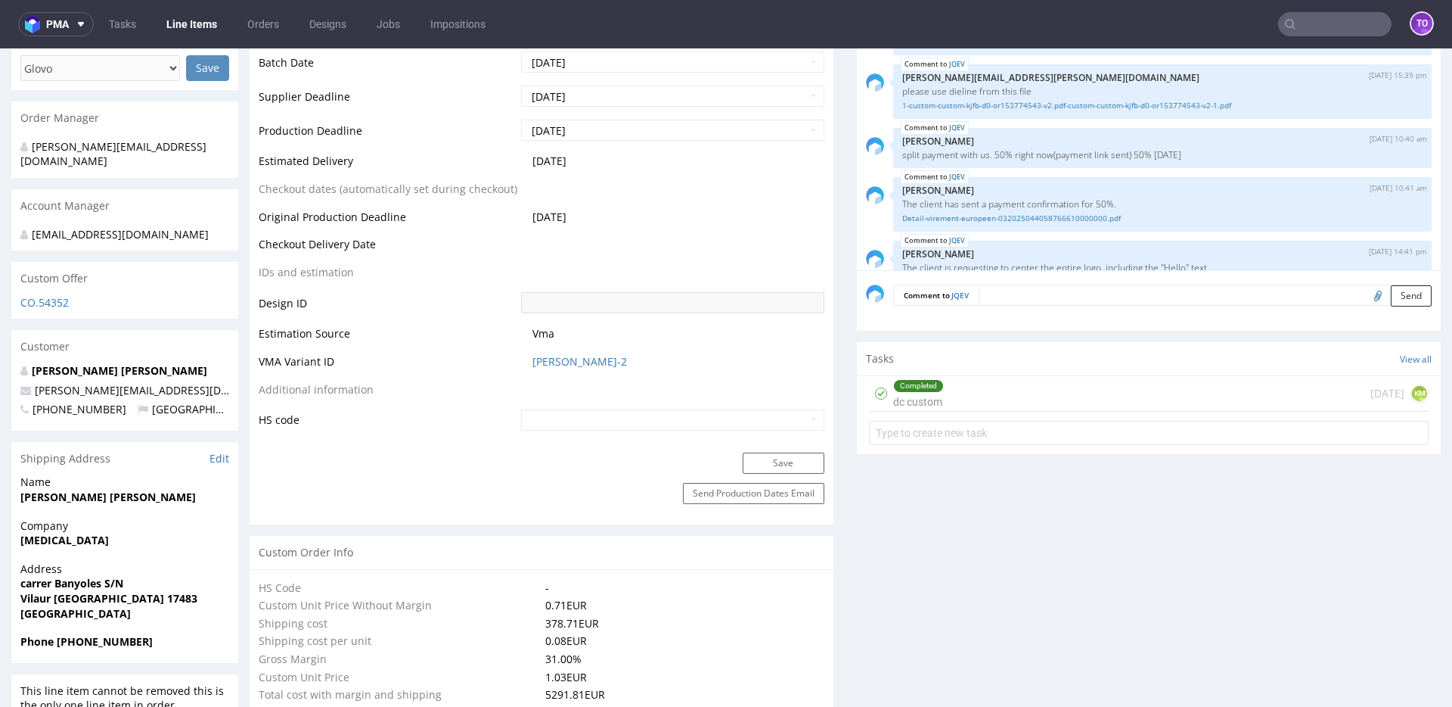
scroll to position [675, 0]
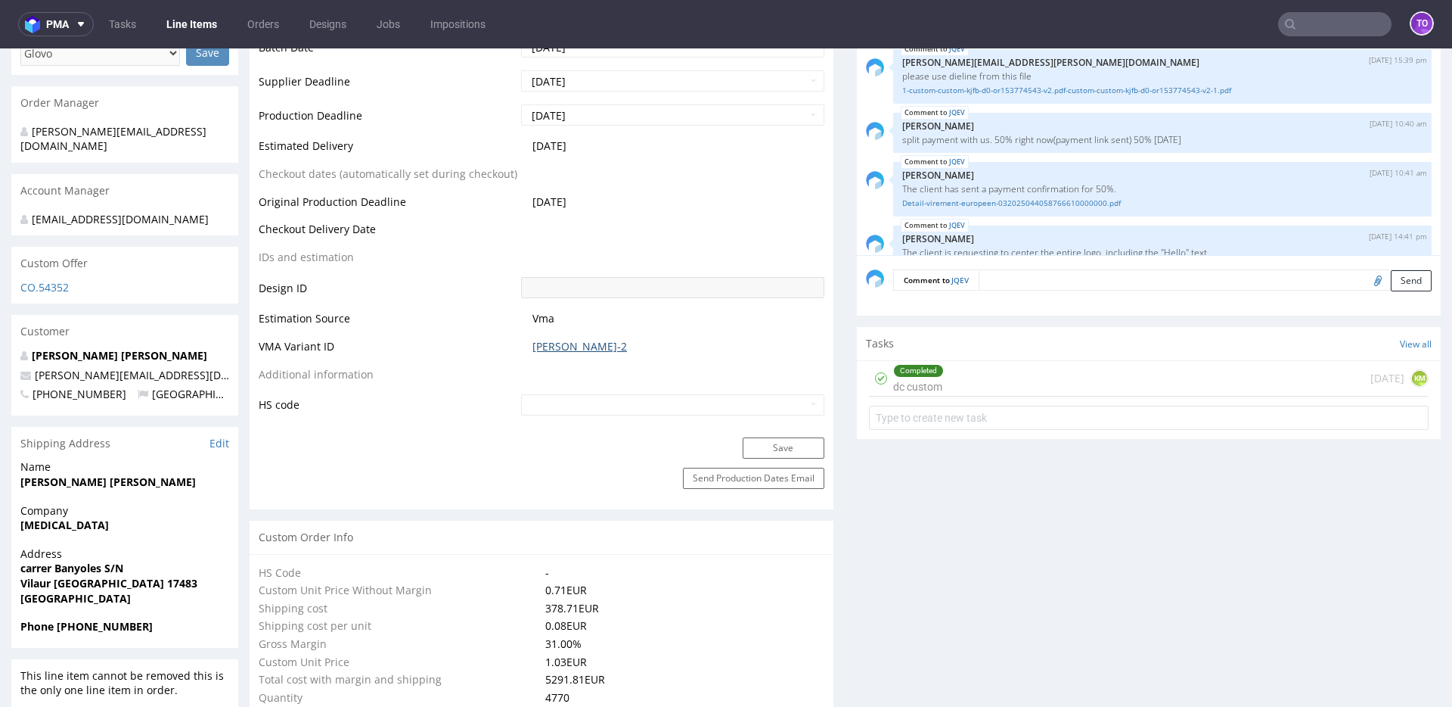
click at [543, 340] on link "BYOM-2" at bounding box center [580, 346] width 95 height 15
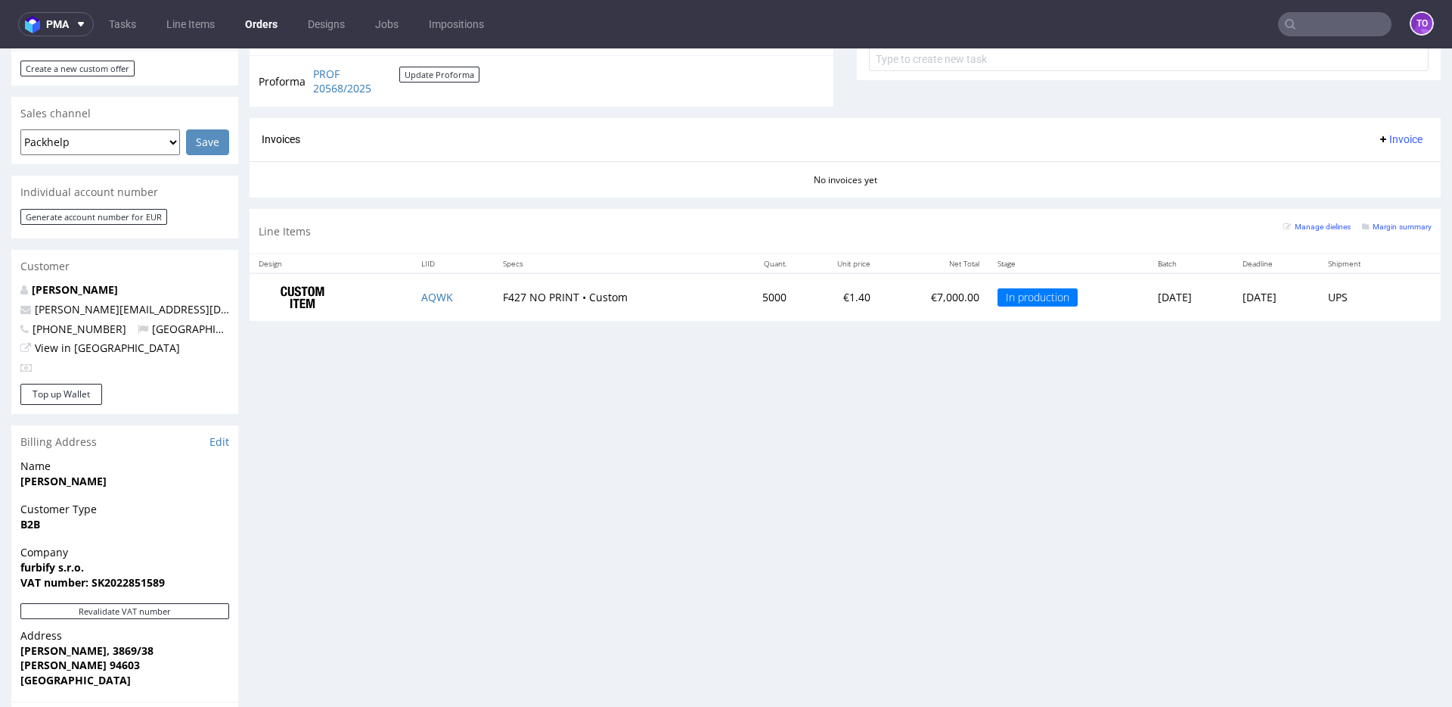
scroll to position [589, 0]
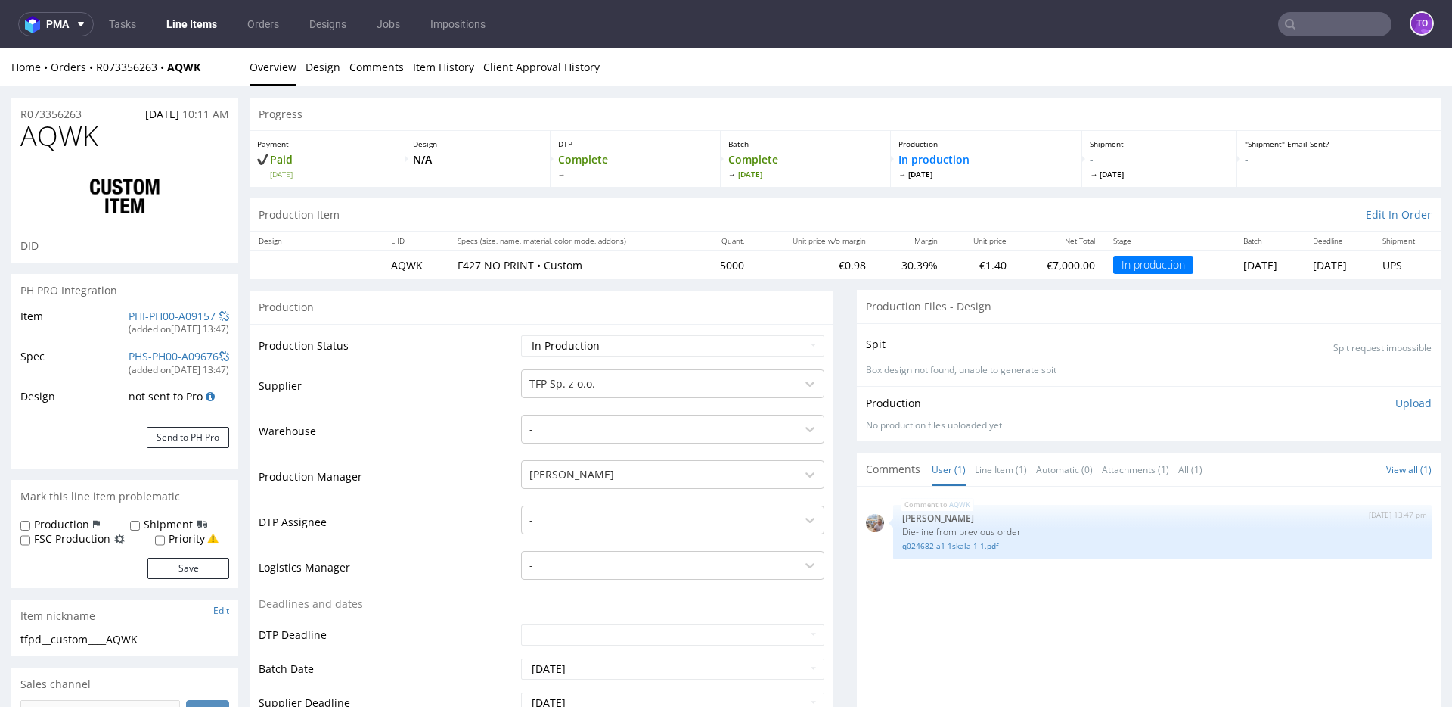
select select "in_progress"
click at [160, 318] on link "PHI-PH00-A09157" at bounding box center [172, 316] width 87 height 14
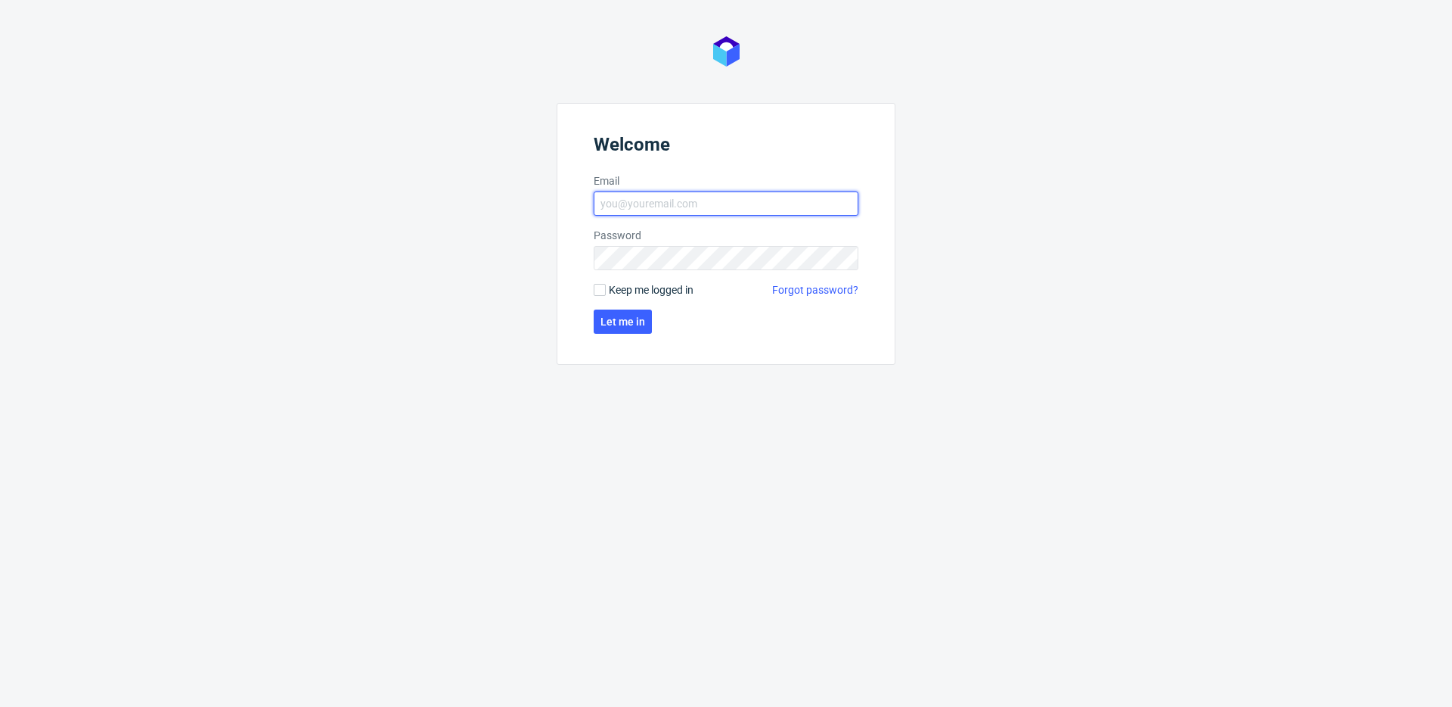
type input "[PERSON_NAME][EMAIL_ADDRESS][PERSON_NAME][DOMAIN_NAME]"
click at [676, 301] on form "Welcome Email [PERSON_NAME][EMAIL_ADDRESS][PERSON_NAME][DOMAIN_NAME] Password K…" at bounding box center [726, 234] width 339 height 262
click at [642, 297] on form "Welcome Email [PERSON_NAME][EMAIL_ADDRESS][PERSON_NAME][DOMAIN_NAME] Password K…" at bounding box center [726, 234] width 339 height 262
click at [629, 289] on span "Keep me logged in" at bounding box center [651, 289] width 85 height 15
click at [606, 289] on input "Keep me logged in" at bounding box center [600, 290] width 12 height 12
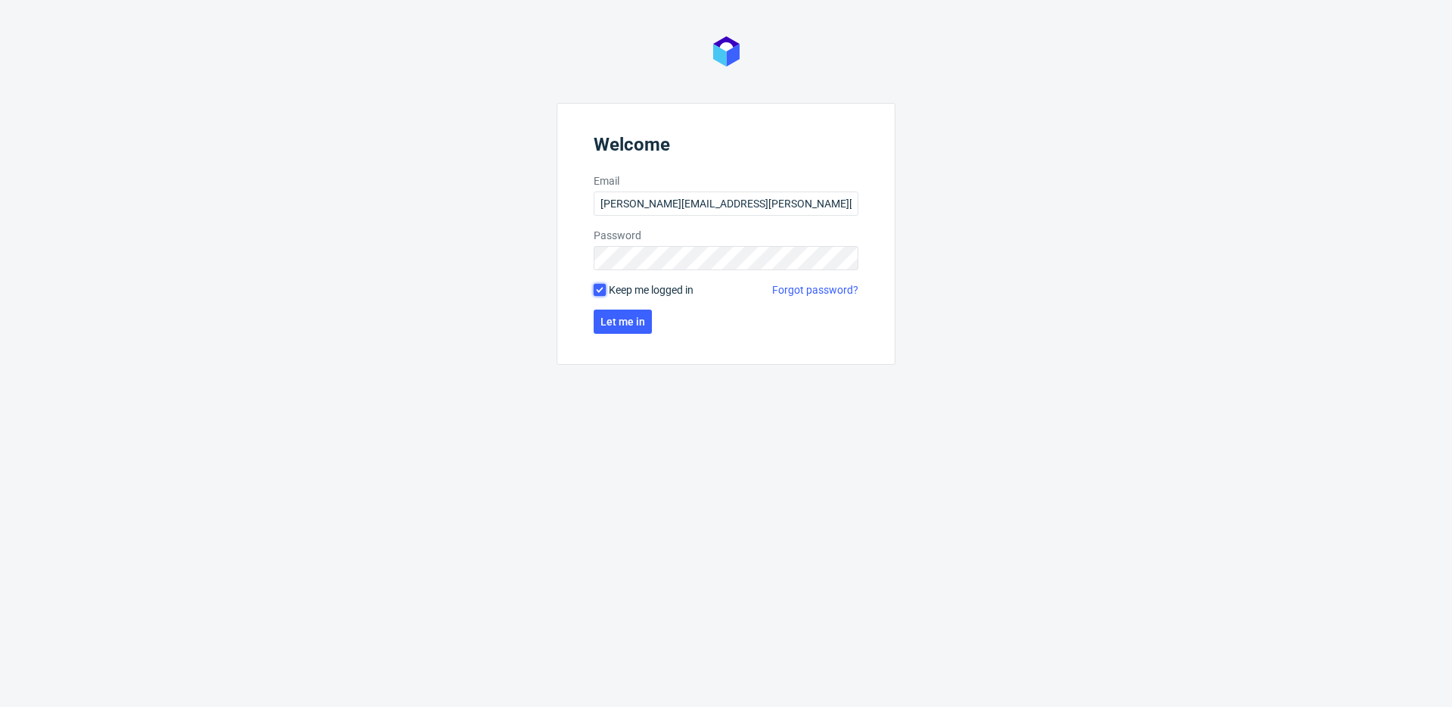
checkbox input "true"
click at [626, 312] on button "Let me in" at bounding box center [623, 321] width 58 height 24
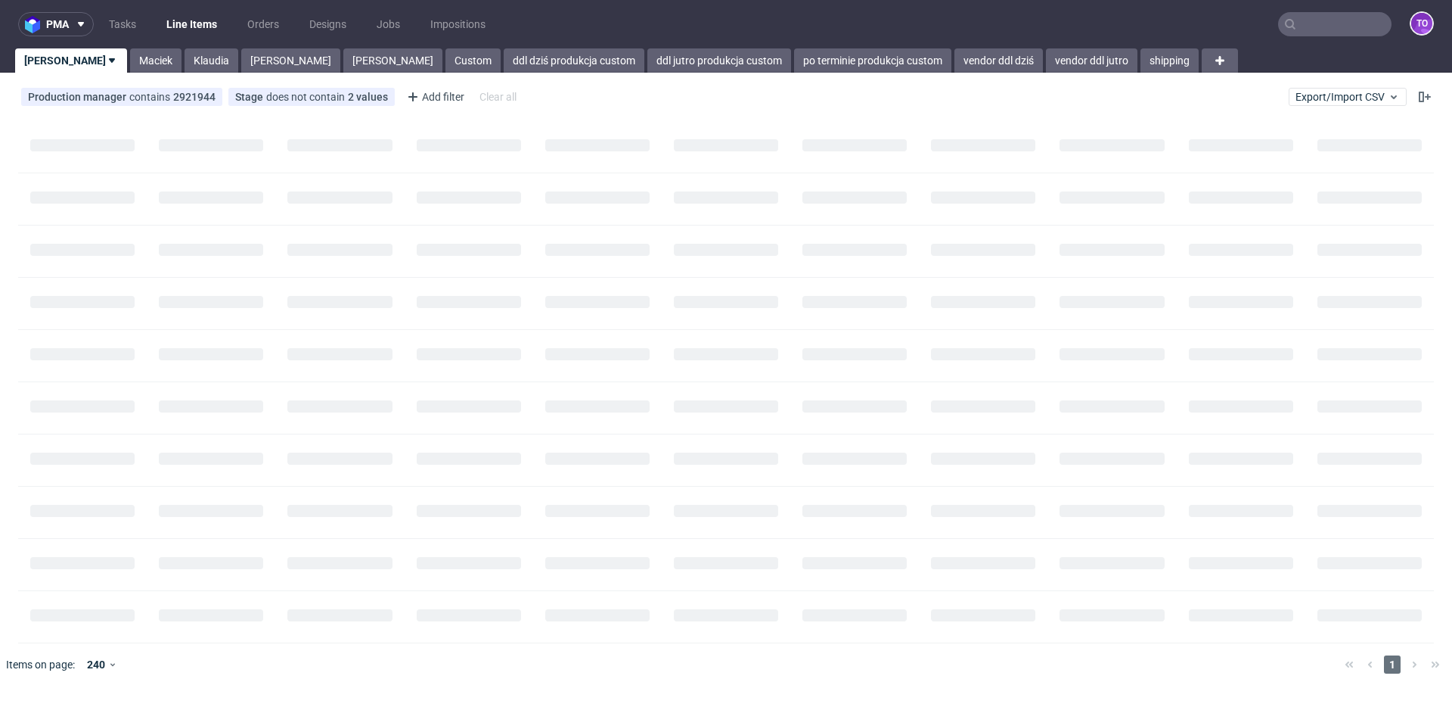
click at [1292, 27] on div at bounding box center [1334, 24] width 113 height 24
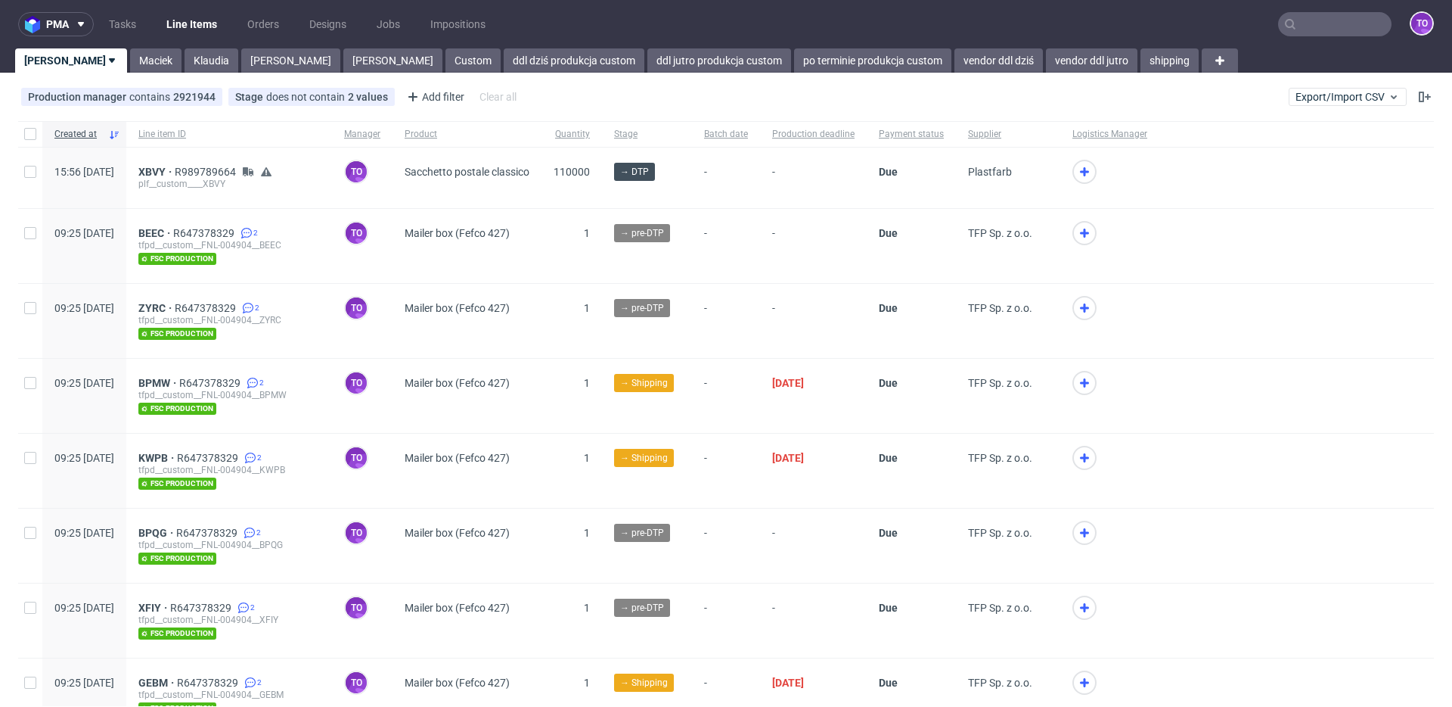
click at [1317, 30] on input "text" at bounding box center [1334, 24] width 113 height 24
paste input "YLWD"
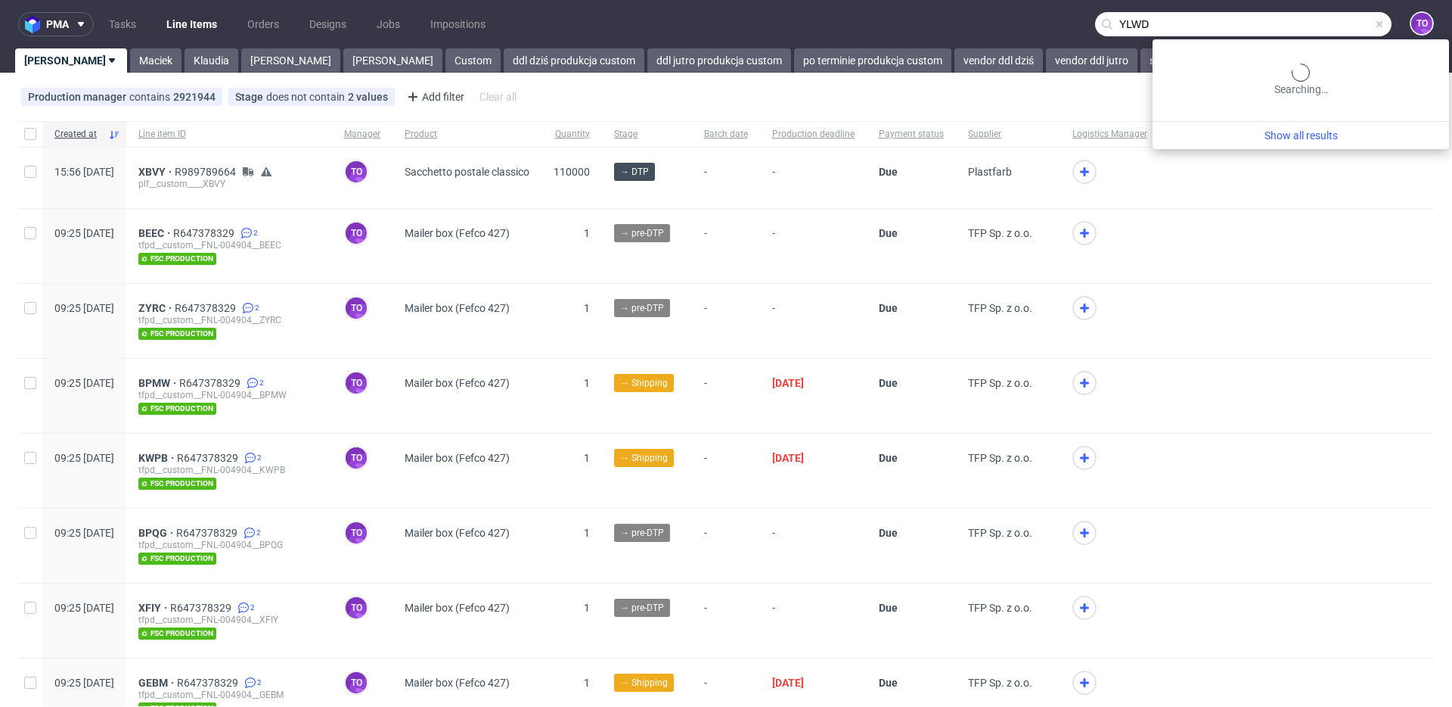
type input "YLWD"
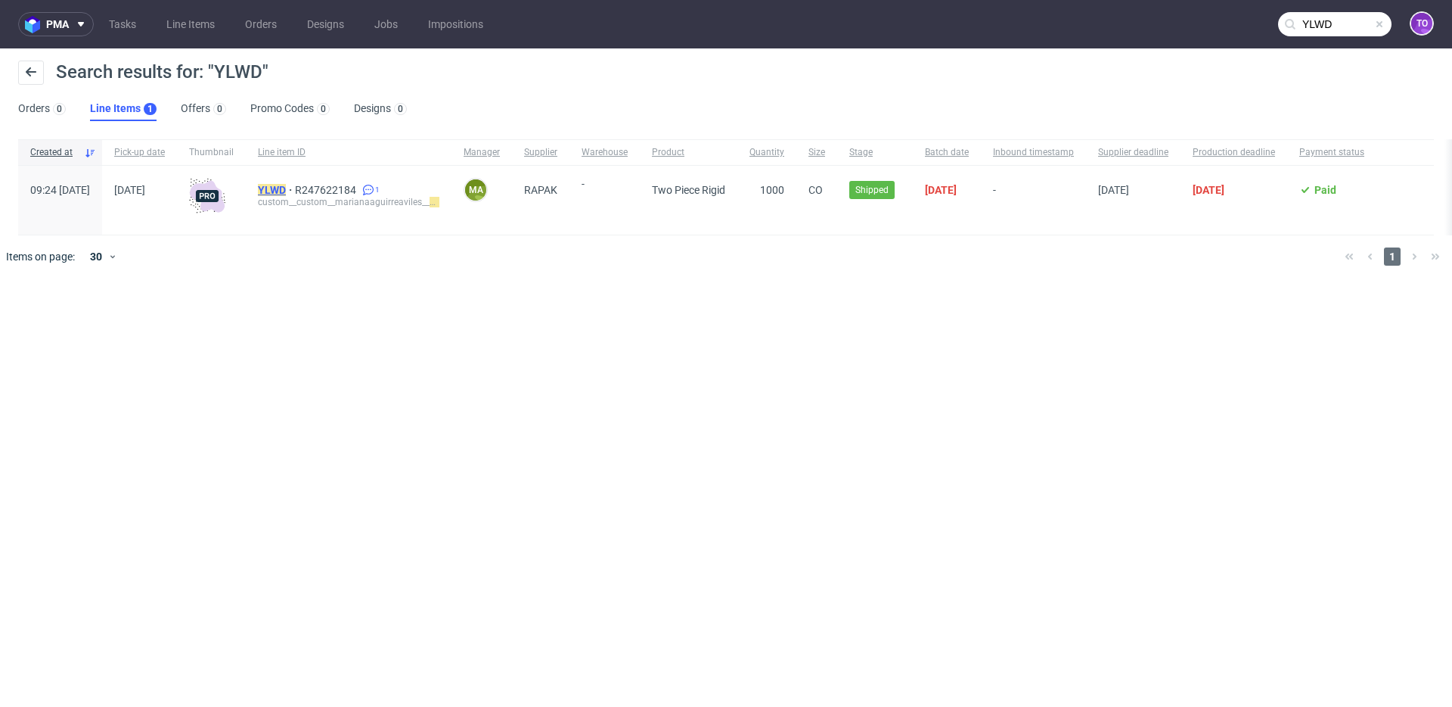
click at [286, 189] on mark "YLWD" at bounding box center [272, 190] width 28 height 12
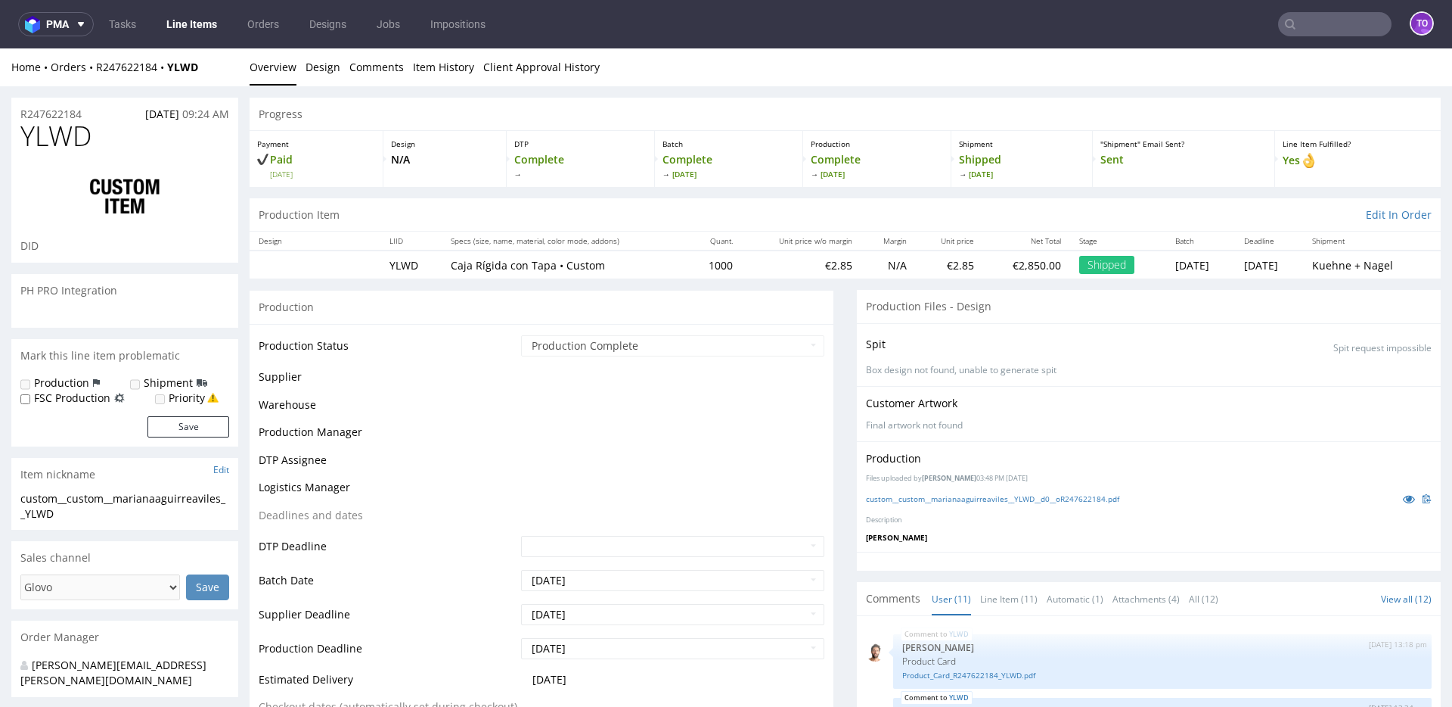
scroll to position [352, 0]
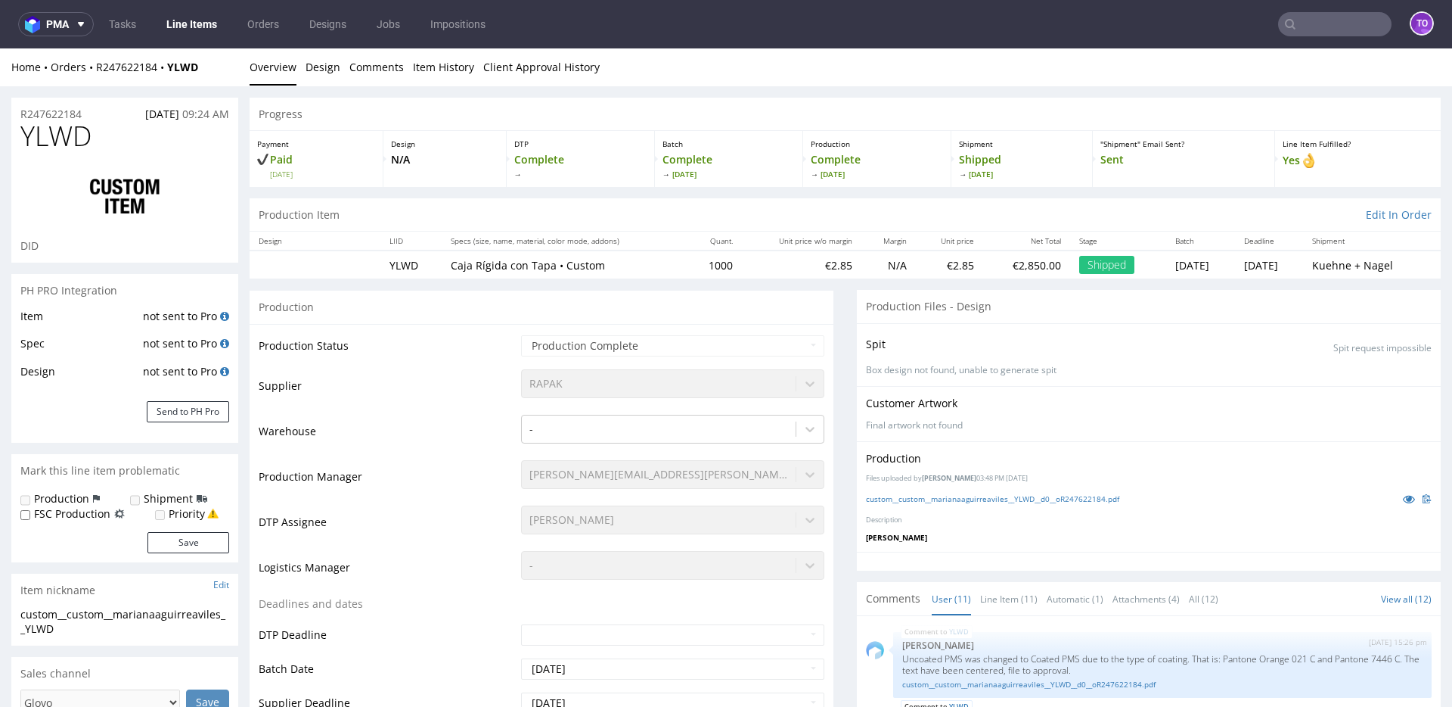
select select "done"
